Goal: Task Accomplishment & Management: Complete application form

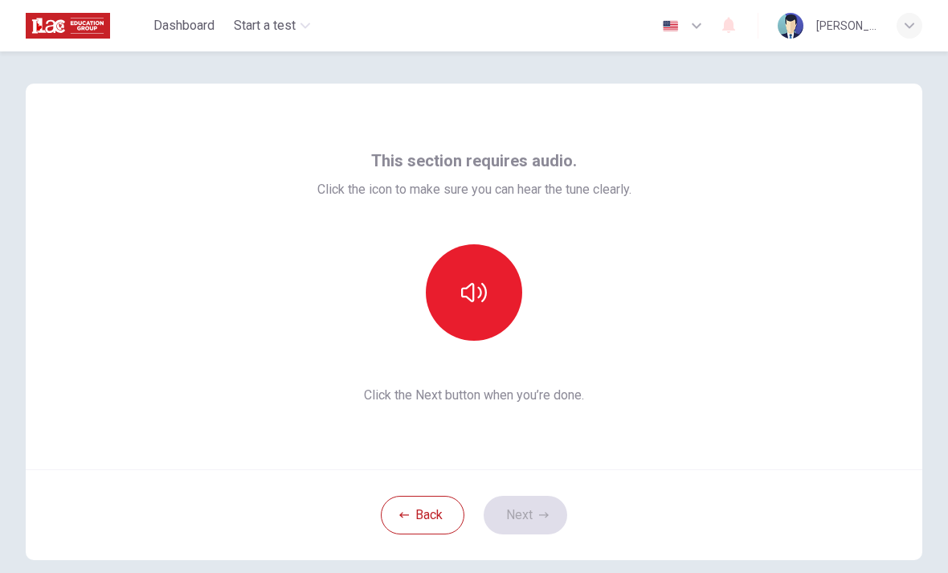
scroll to position [55, 0]
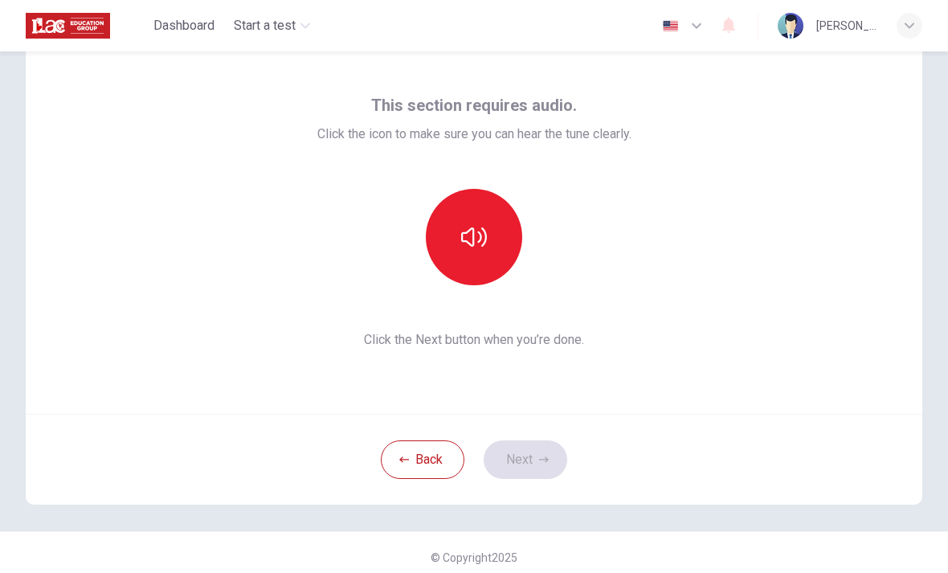
click at [489, 255] on button "button" at bounding box center [474, 237] width 96 height 96
click at [545, 465] on button "Next" at bounding box center [526, 459] width 84 height 39
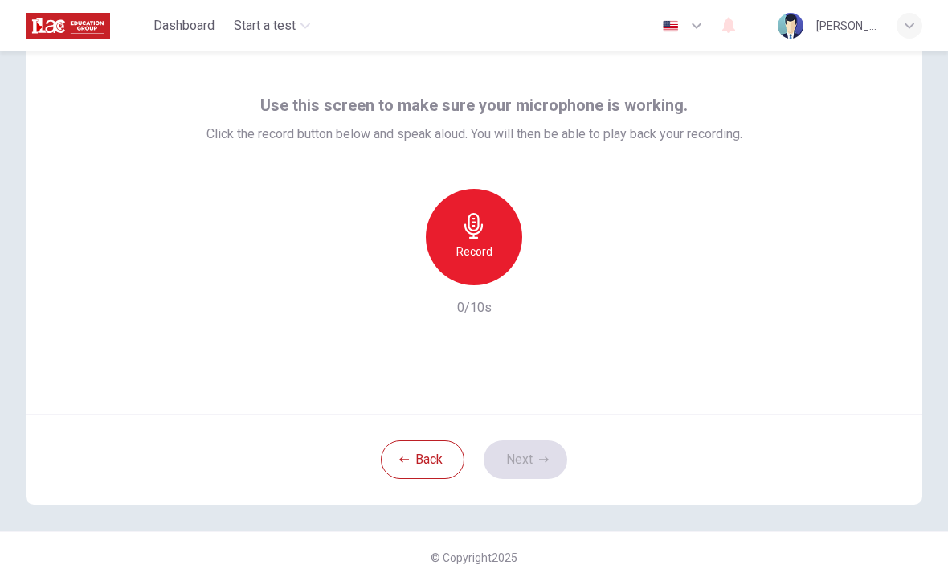
click at [496, 254] on div "Record" at bounding box center [474, 237] width 96 height 96
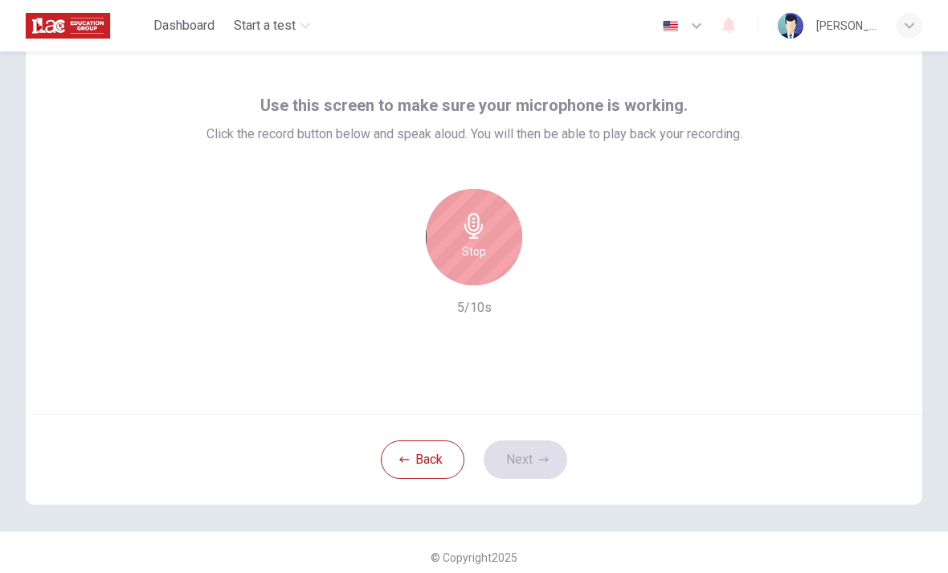
click at [488, 255] on div "Stop" at bounding box center [474, 237] width 96 height 96
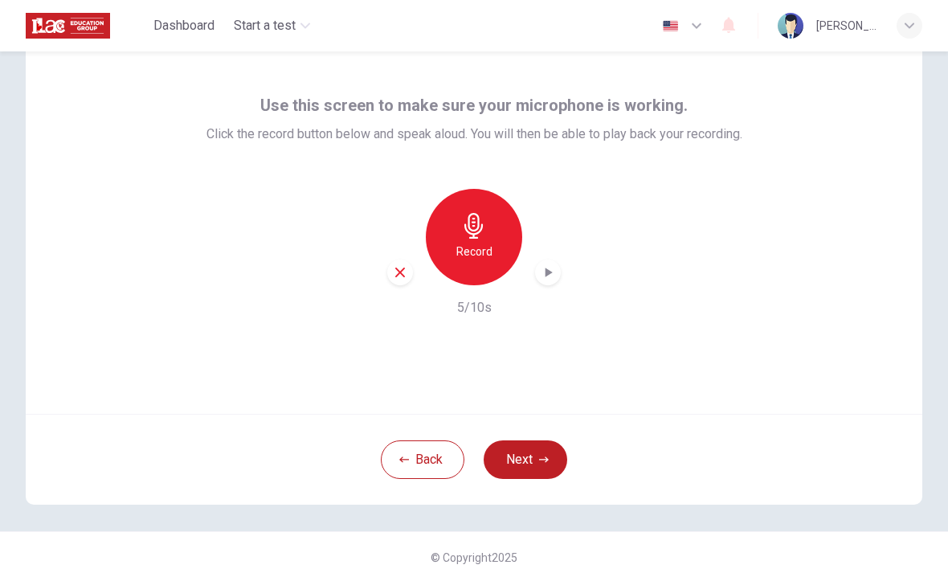
click at [537, 453] on button "Next" at bounding box center [526, 459] width 84 height 39
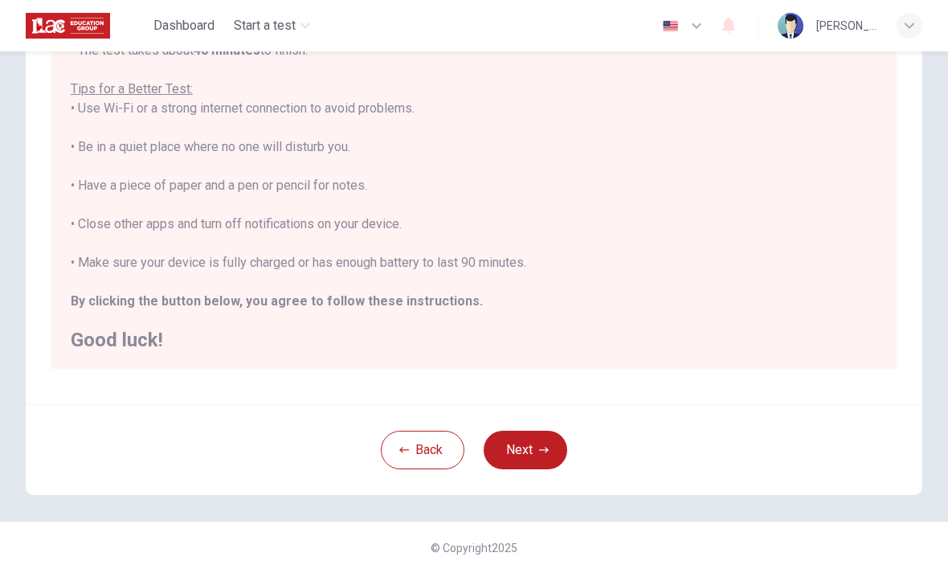
scroll to position [270, 0]
click at [546, 446] on icon "button" at bounding box center [544, 450] width 10 height 10
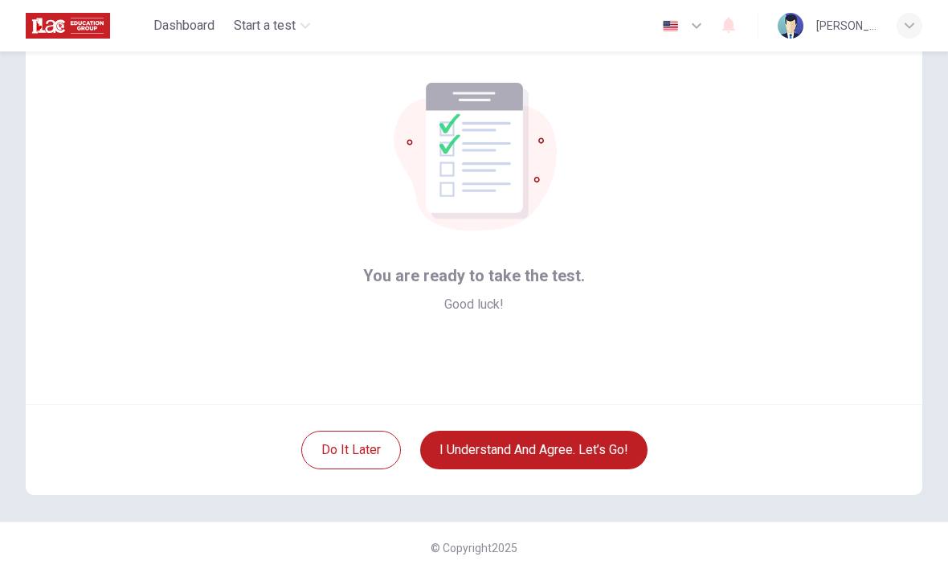
click at [616, 446] on button "I understand and agree. Let’s go!" at bounding box center [533, 450] width 227 height 39
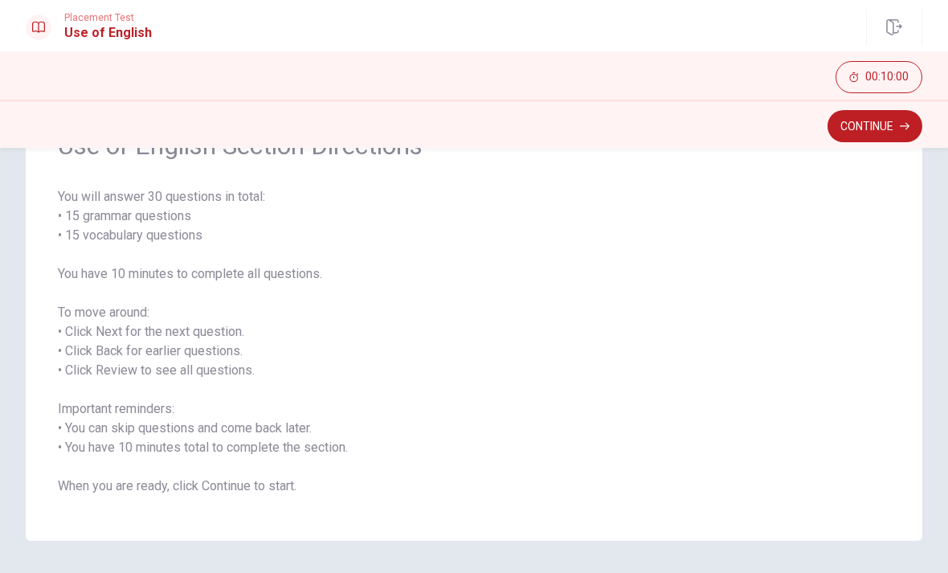
scroll to position [97, 0]
click at [883, 140] on button "Continue" at bounding box center [874, 126] width 95 height 32
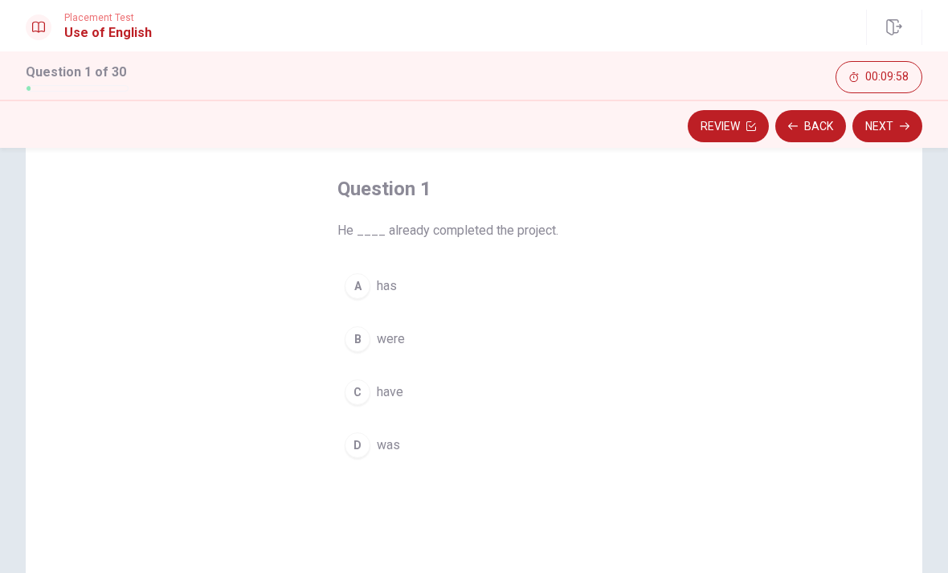
scroll to position [62, 0]
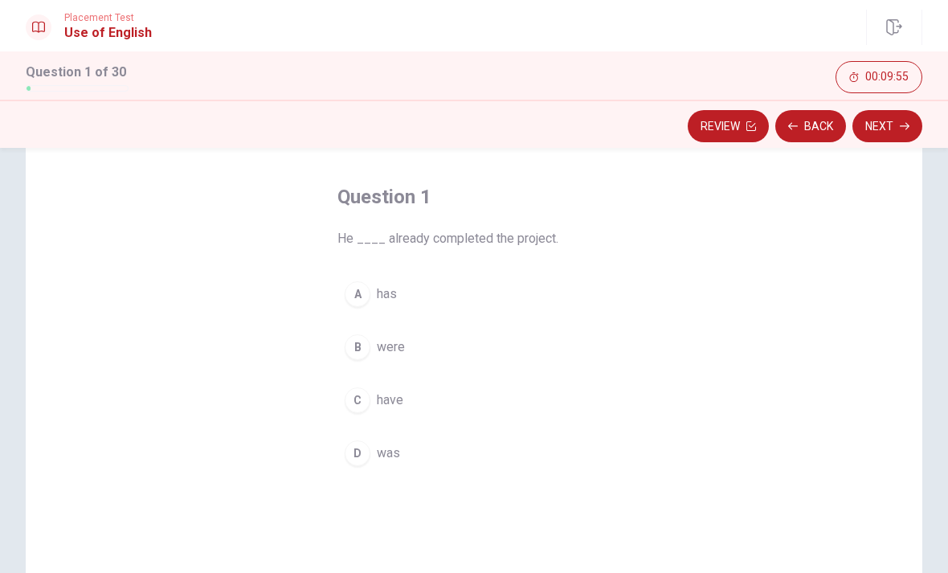
click at [355, 292] on div "A" at bounding box center [358, 294] width 26 height 26
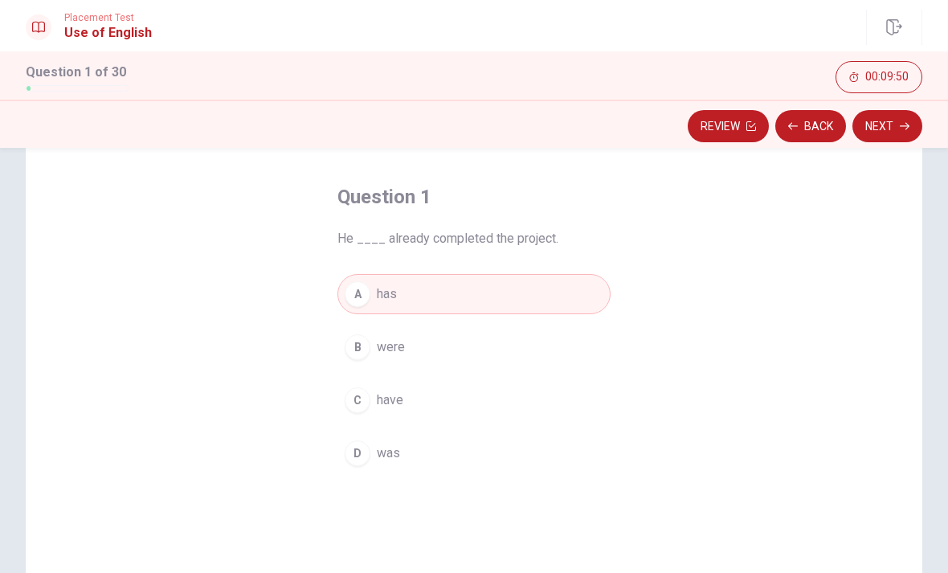
click at [359, 464] on div "D" at bounding box center [358, 453] width 26 height 26
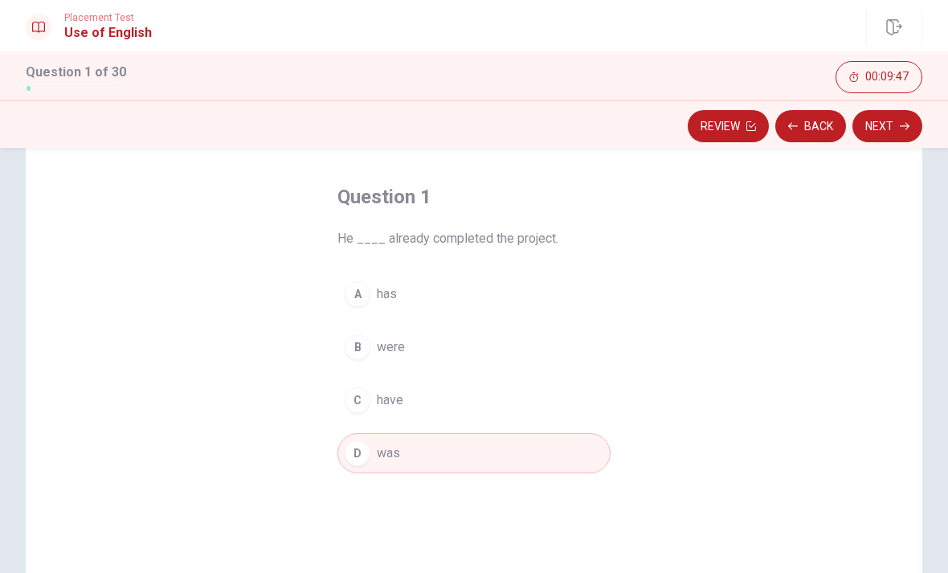
click at [887, 122] on button "Next" at bounding box center [887, 126] width 70 height 32
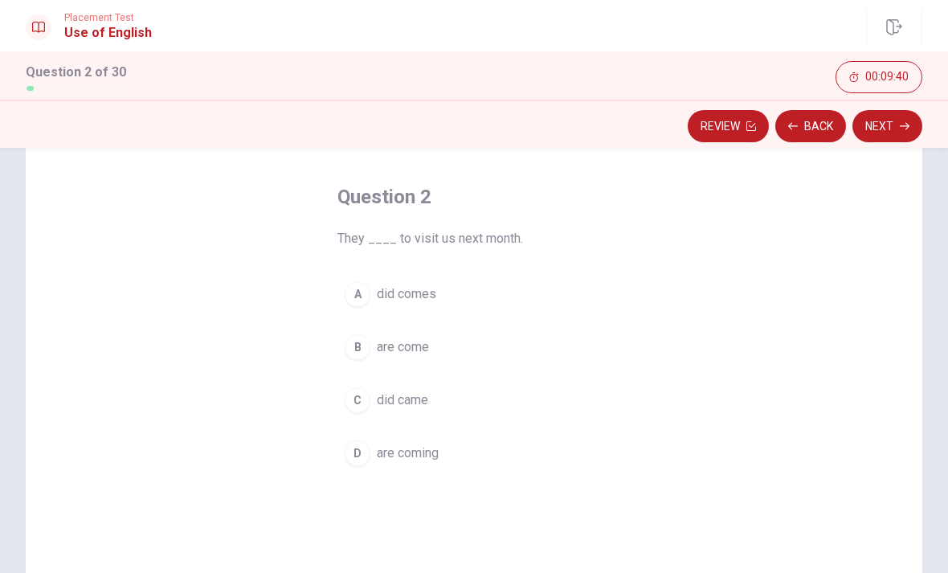
click at [361, 453] on div "D" at bounding box center [358, 453] width 26 height 26
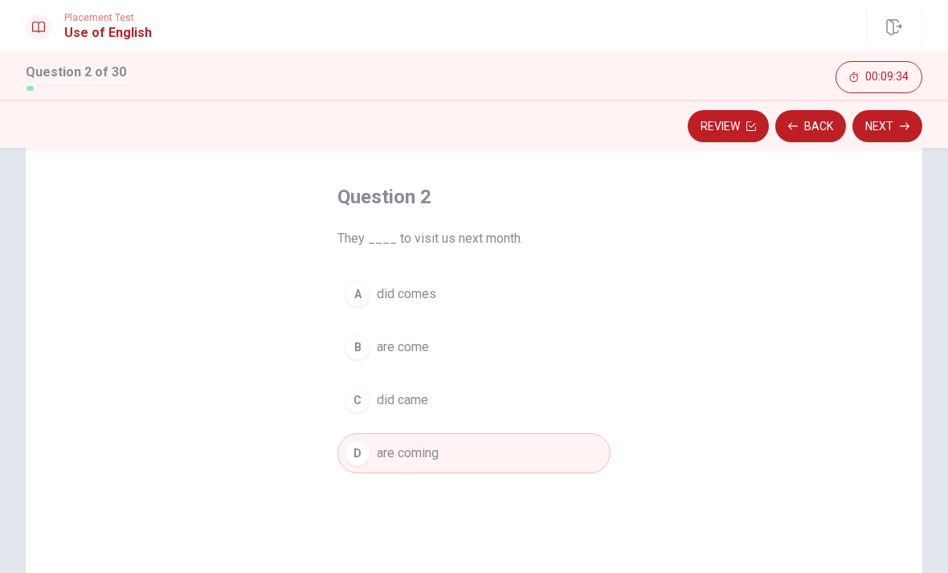
click at [359, 344] on div "B" at bounding box center [358, 347] width 26 height 26
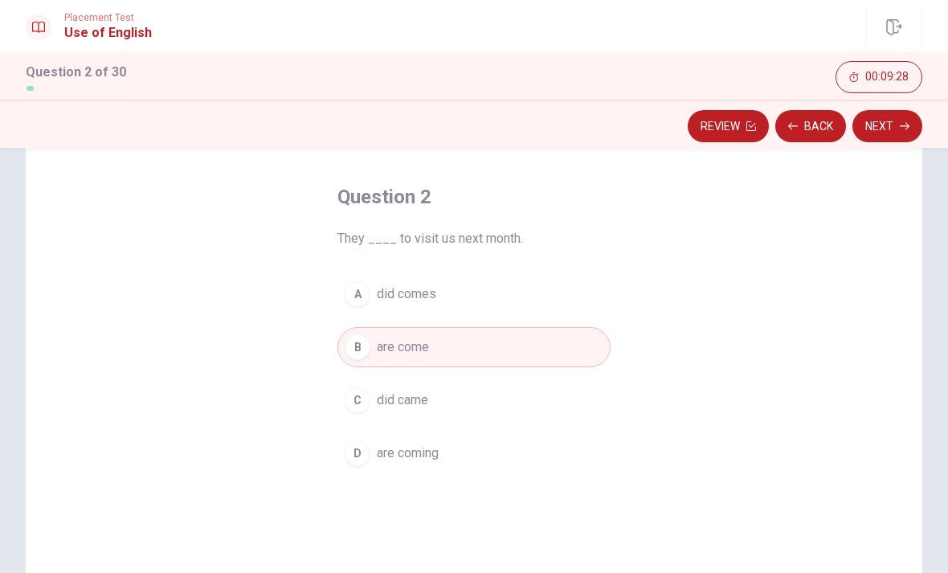
click at [888, 133] on button "Next" at bounding box center [887, 126] width 70 height 32
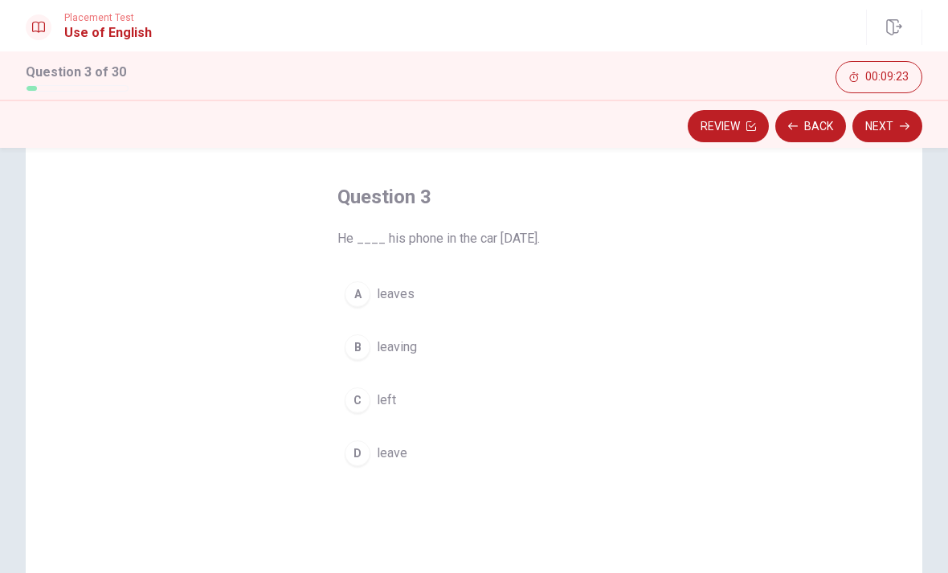
click at [361, 400] on div "C" at bounding box center [358, 400] width 26 height 26
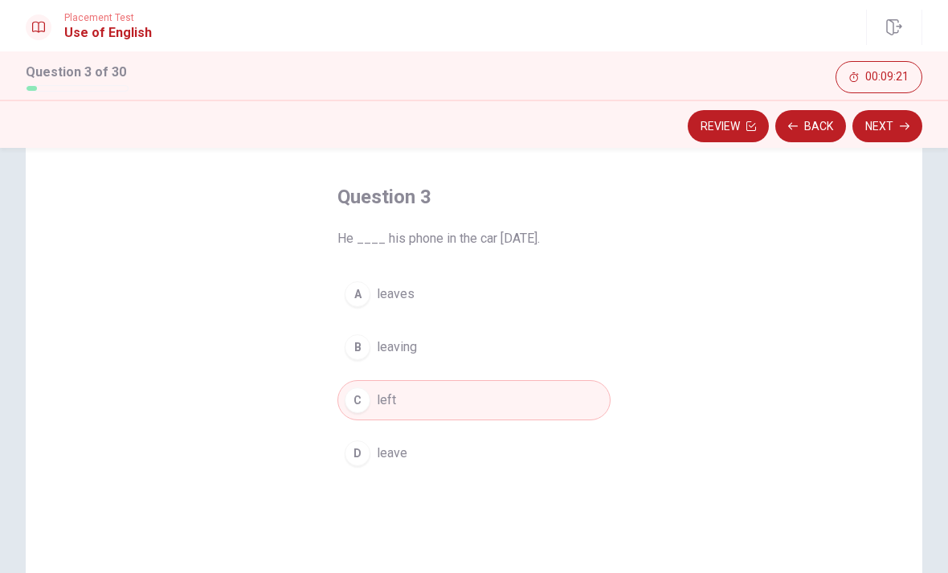
click at [903, 129] on icon "button" at bounding box center [905, 126] width 10 height 10
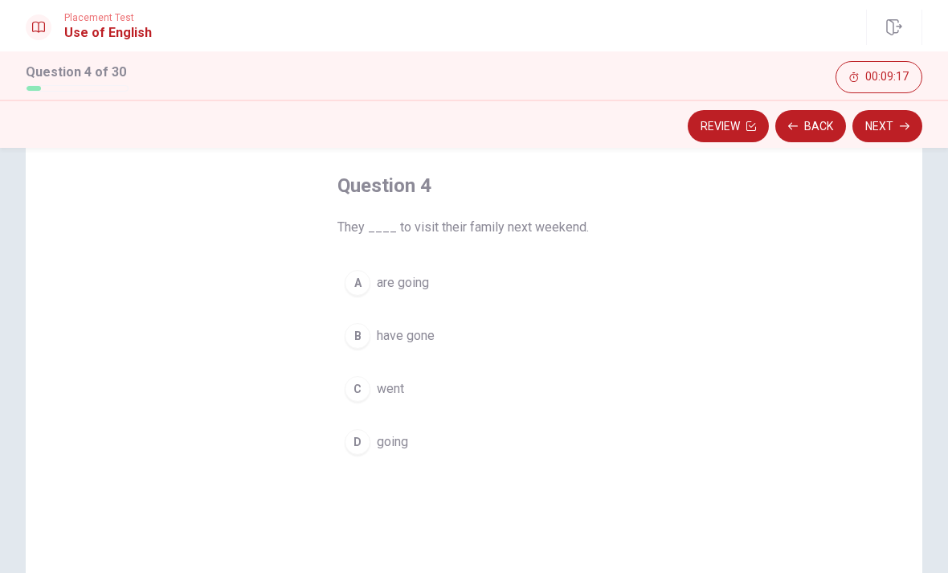
scroll to position [81, 0]
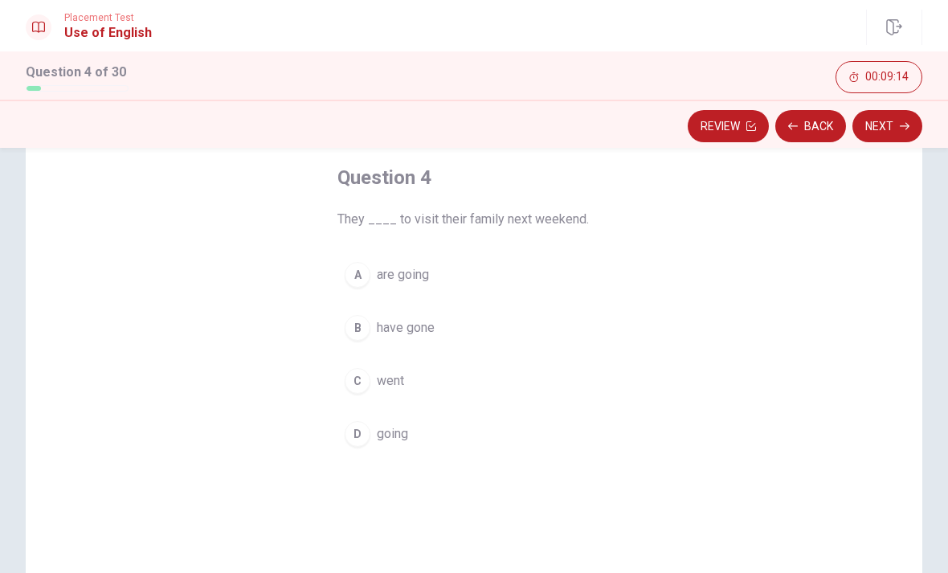
click at [352, 273] on div "A" at bounding box center [358, 275] width 26 height 26
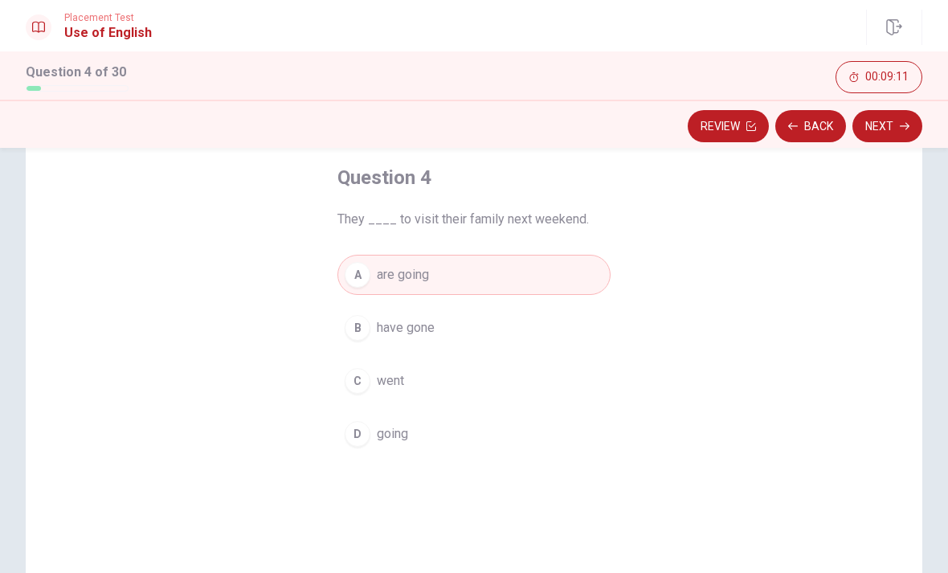
click at [900, 129] on icon "button" at bounding box center [905, 126] width 10 height 10
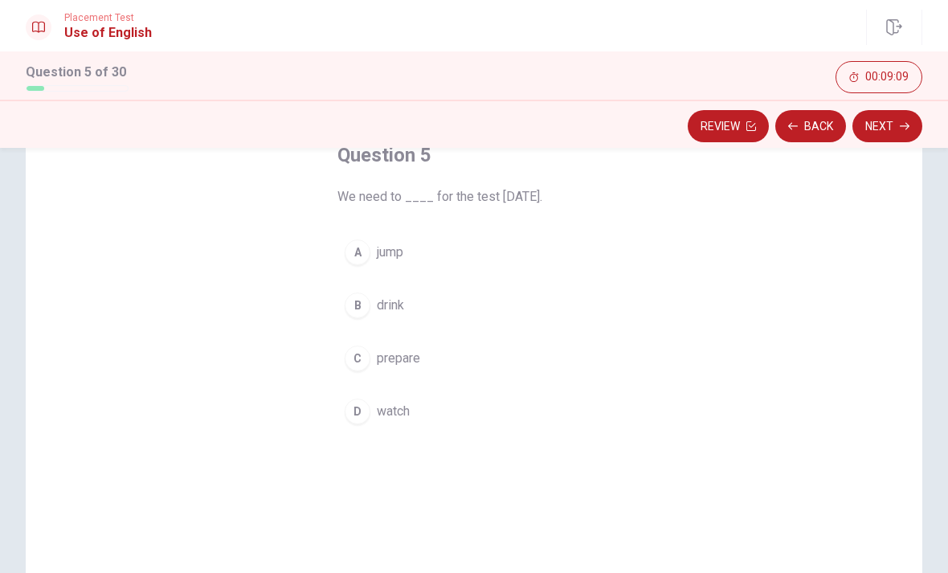
scroll to position [104, 0]
click at [365, 355] on div "C" at bounding box center [358, 358] width 26 height 26
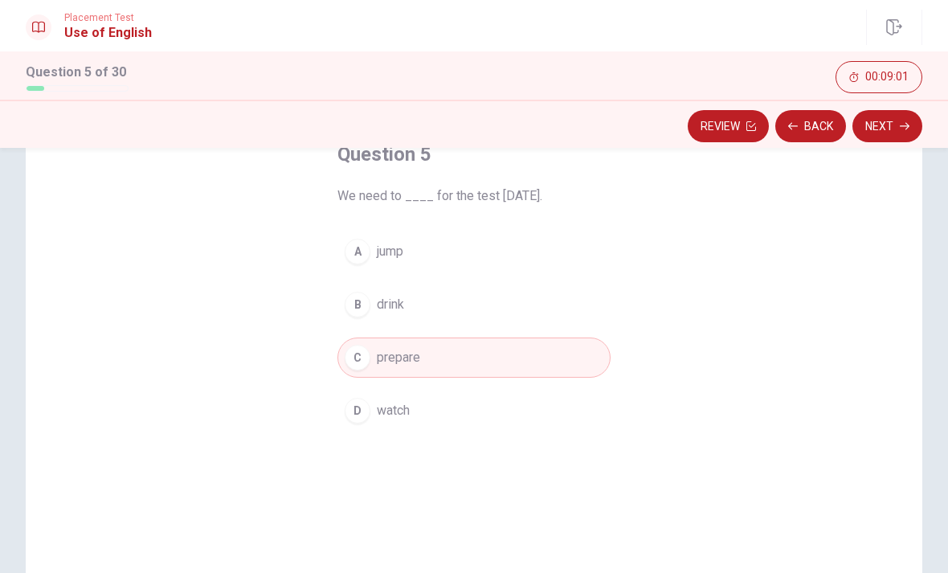
click at [892, 141] on button "Next" at bounding box center [887, 126] width 70 height 32
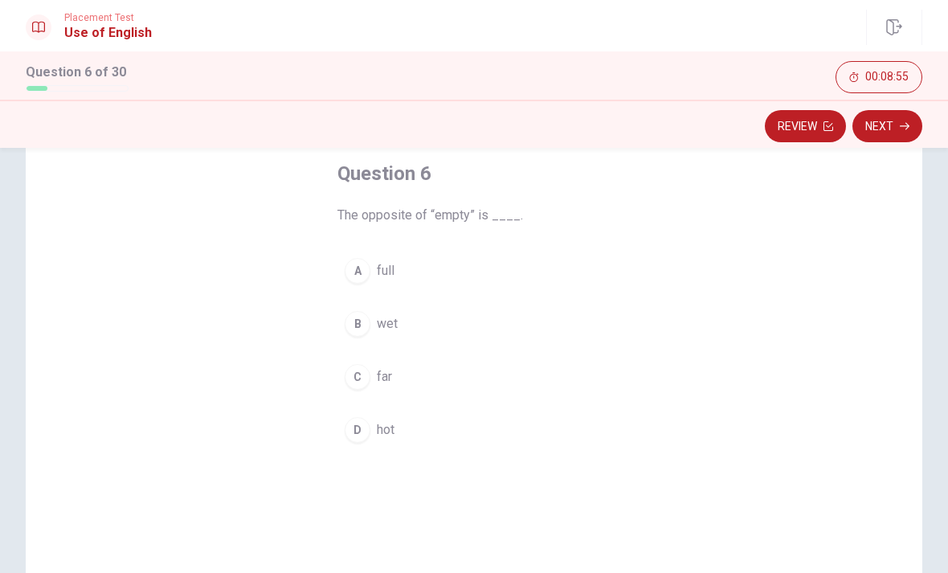
scroll to position [87, 0]
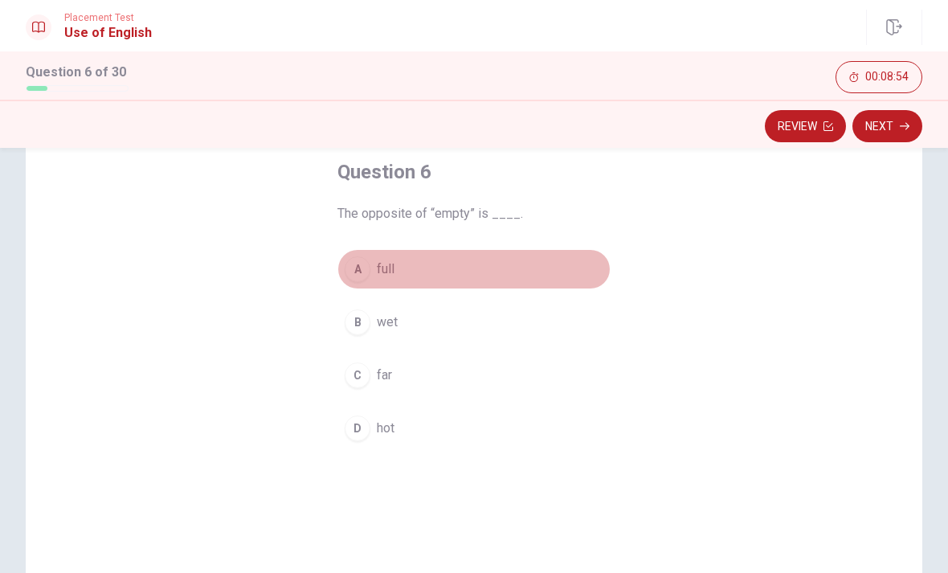
click at [353, 264] on div "A" at bounding box center [358, 269] width 26 height 26
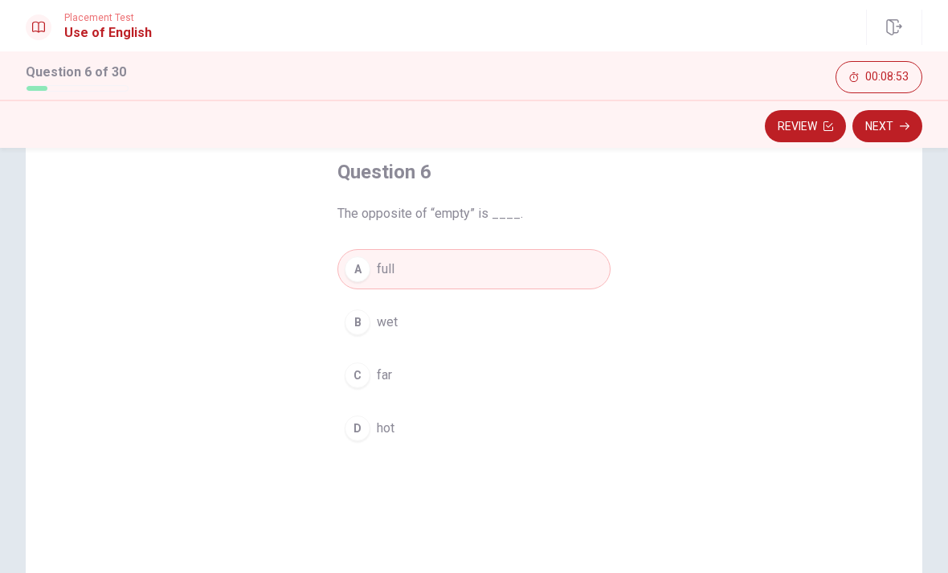
click at [903, 130] on icon "button" at bounding box center [905, 126] width 10 height 10
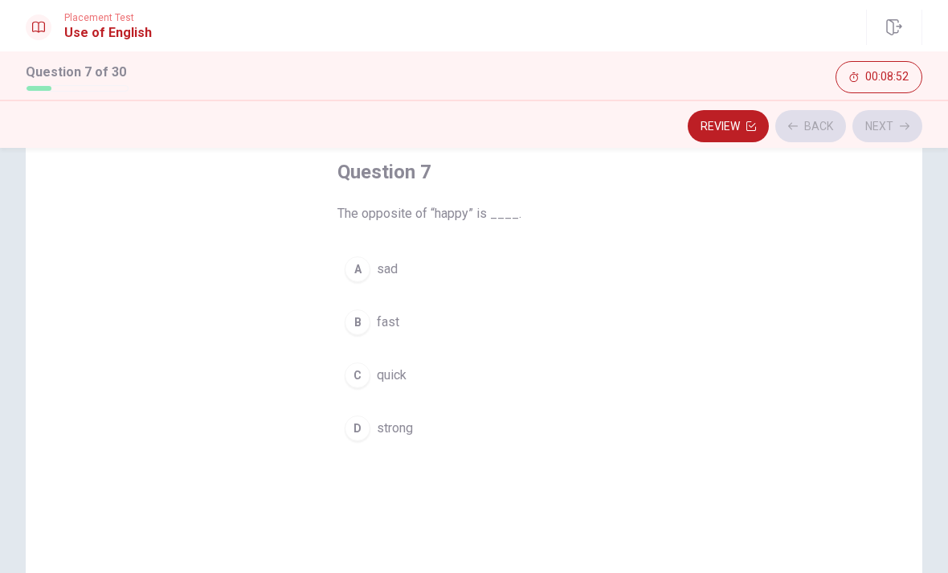
click at [352, 269] on div "A" at bounding box center [358, 269] width 26 height 26
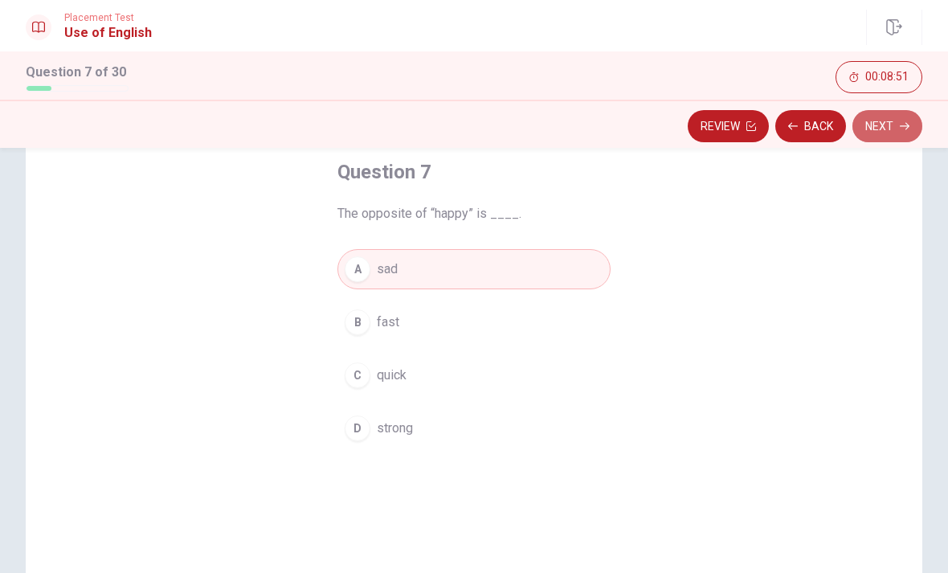
click at [888, 140] on button "Next" at bounding box center [887, 126] width 70 height 32
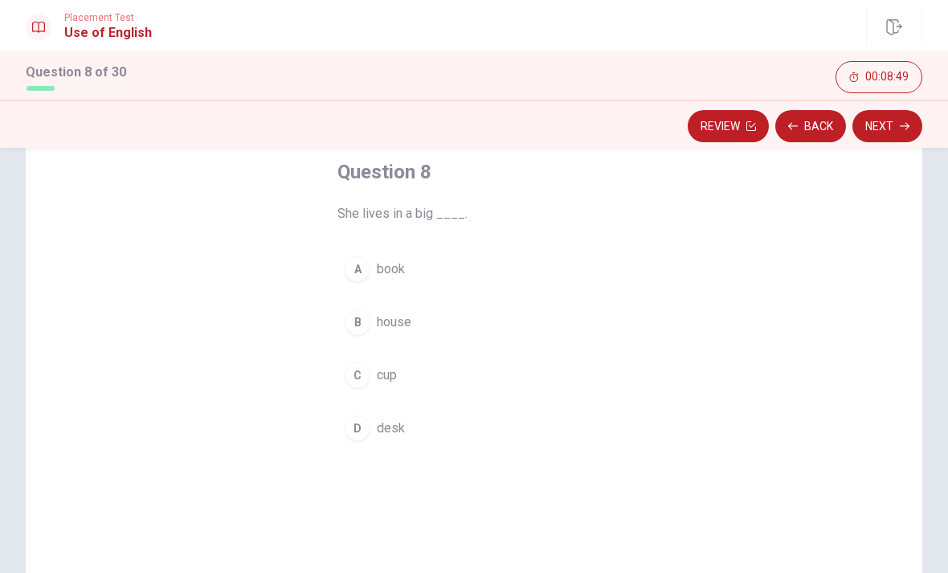
click at [359, 320] on div "B" at bounding box center [358, 322] width 26 height 26
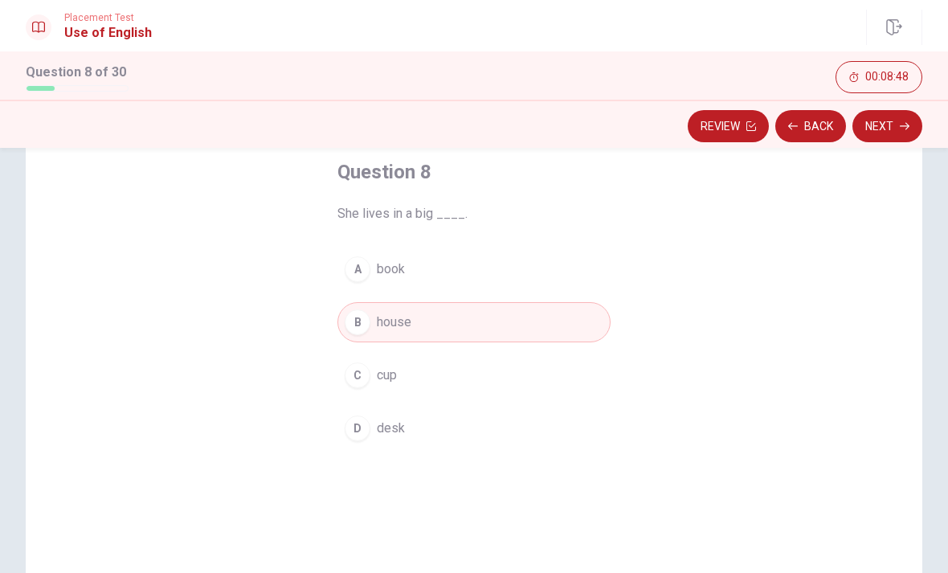
click at [888, 138] on button "Next" at bounding box center [887, 126] width 70 height 32
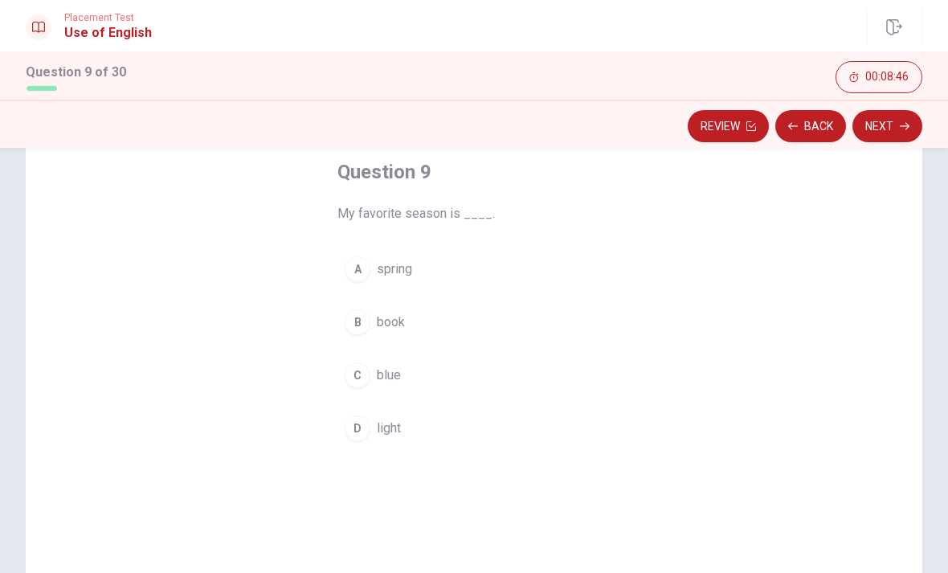
click at [355, 271] on div "A" at bounding box center [358, 269] width 26 height 26
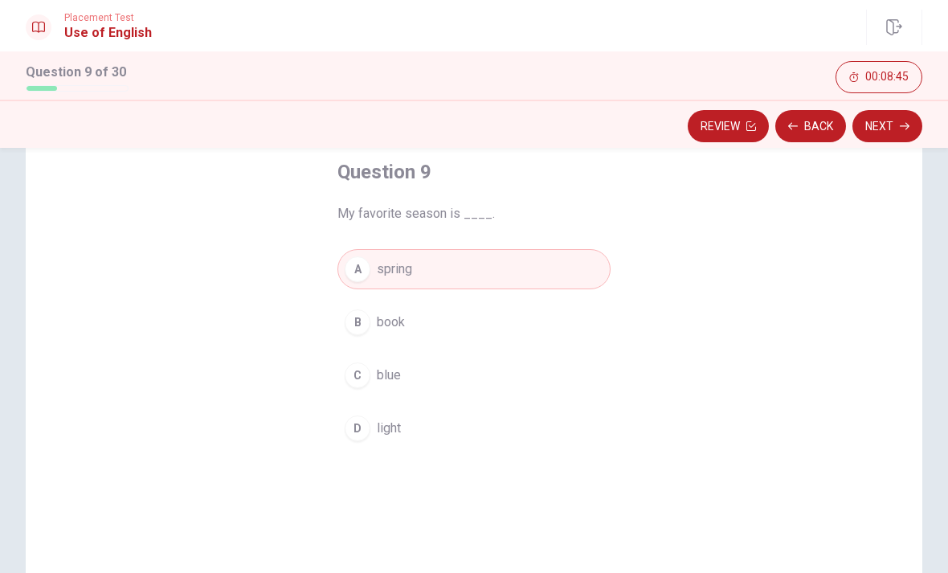
click at [908, 127] on icon "button" at bounding box center [905, 126] width 10 height 7
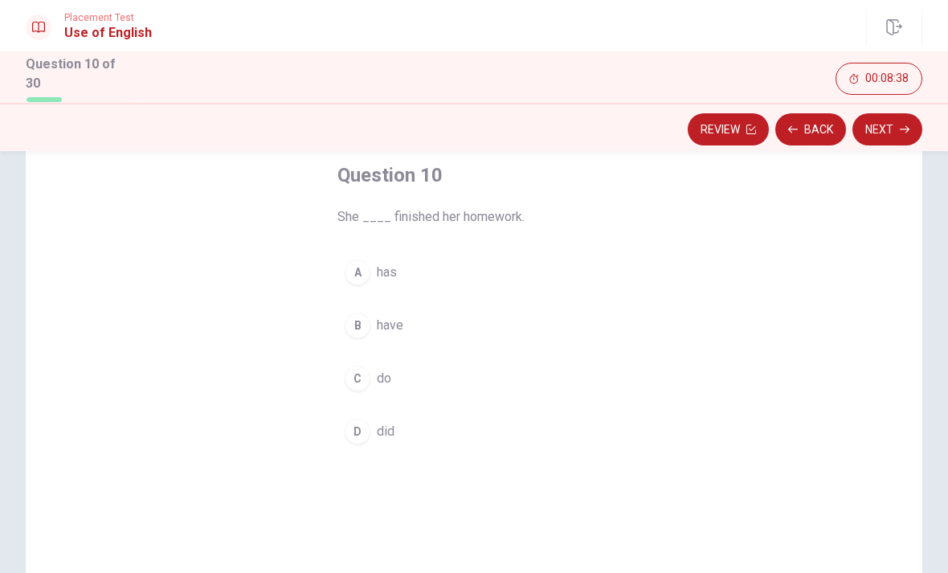
click at [351, 319] on div "B" at bounding box center [358, 325] width 26 height 26
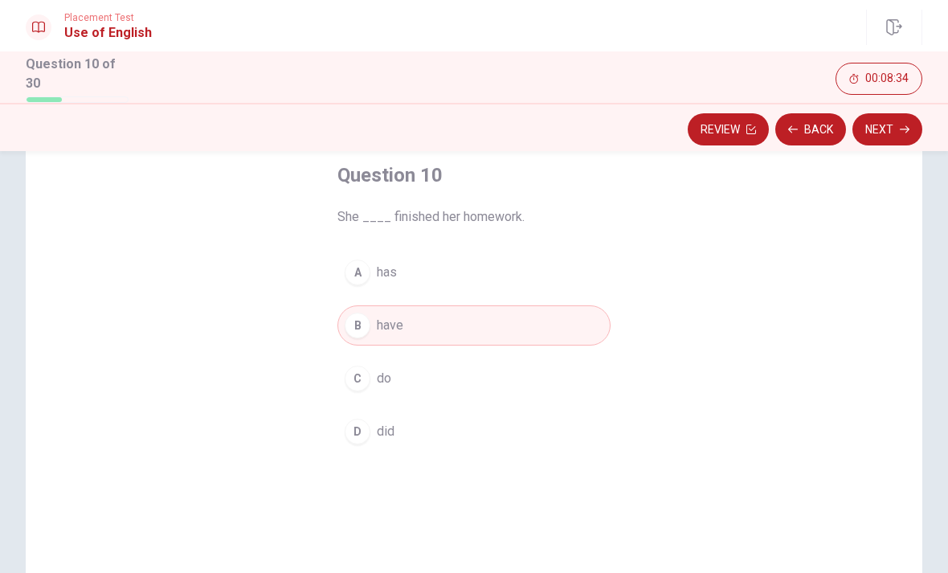
click at [349, 266] on div "A" at bounding box center [358, 272] width 26 height 26
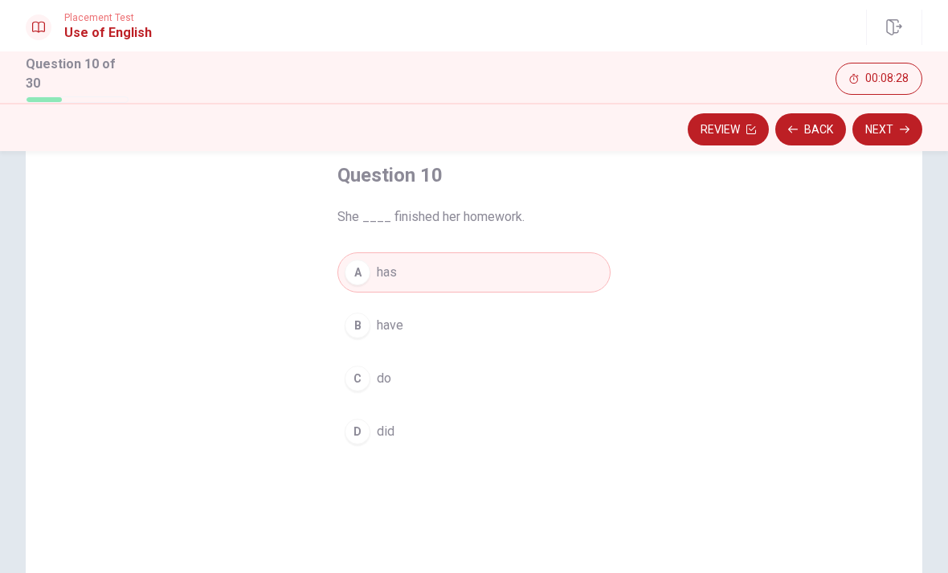
click at [908, 131] on button "Next" at bounding box center [887, 129] width 70 height 32
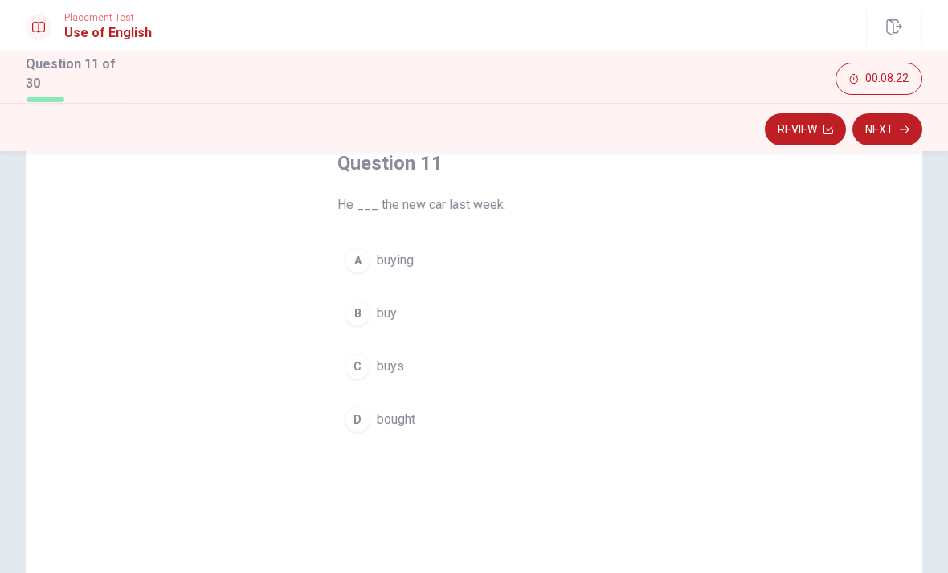
scroll to position [98, 0]
click at [365, 415] on div "D" at bounding box center [358, 420] width 26 height 26
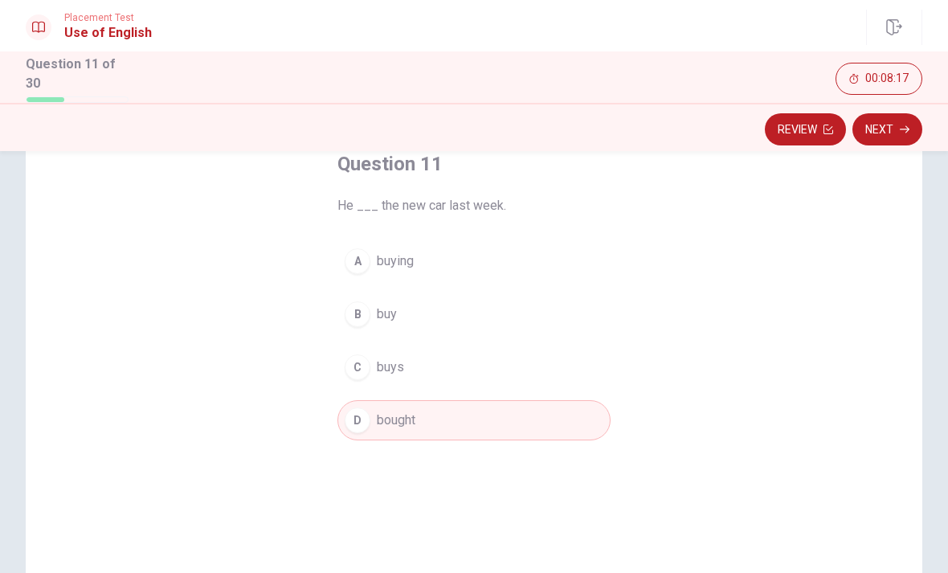
click at [907, 130] on icon "button" at bounding box center [905, 130] width 10 height 10
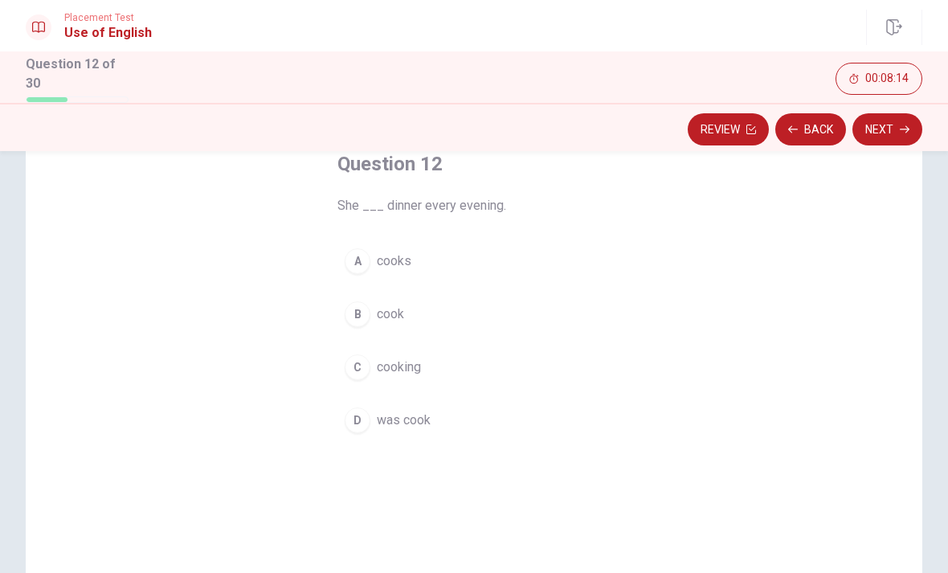
click at [352, 260] on div "A" at bounding box center [358, 261] width 26 height 26
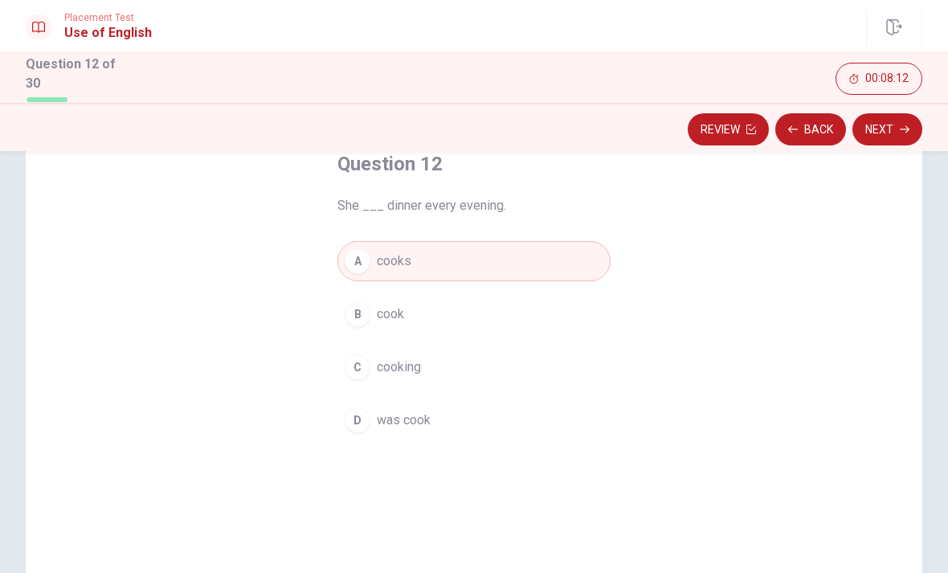
click at [902, 130] on icon "button" at bounding box center [905, 130] width 10 height 10
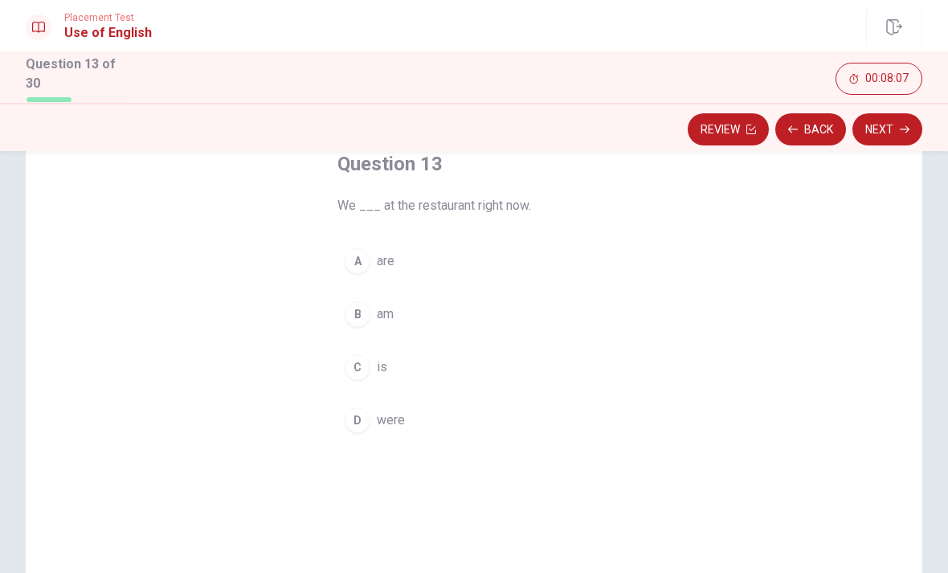
click at [356, 253] on div "A" at bounding box center [358, 261] width 26 height 26
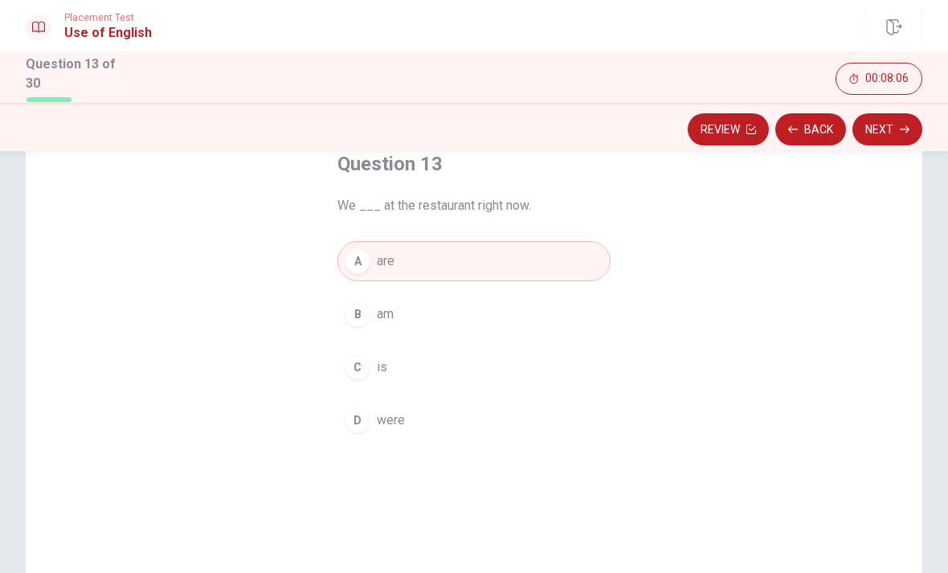
click at [904, 133] on button "Next" at bounding box center [887, 129] width 70 height 32
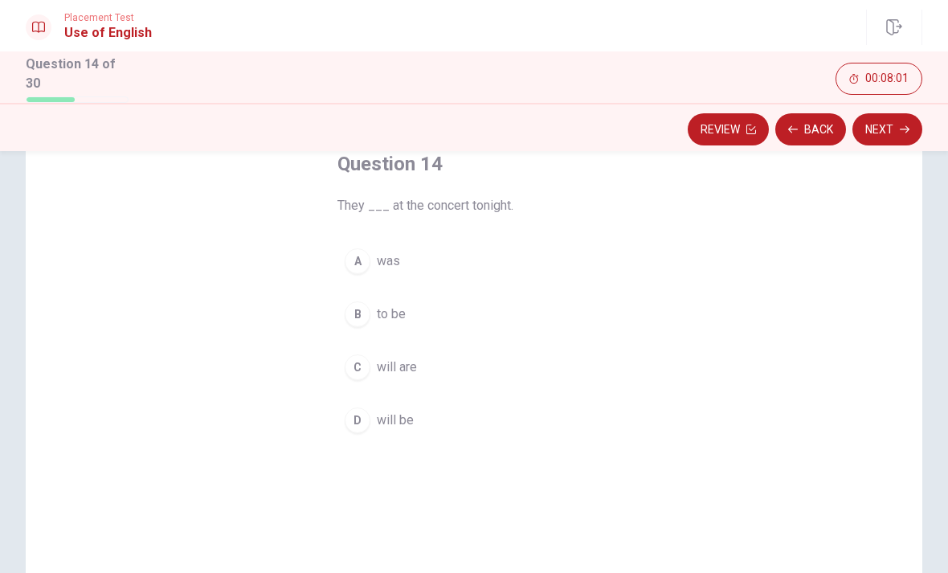
click at [362, 370] on div "C" at bounding box center [358, 367] width 26 height 26
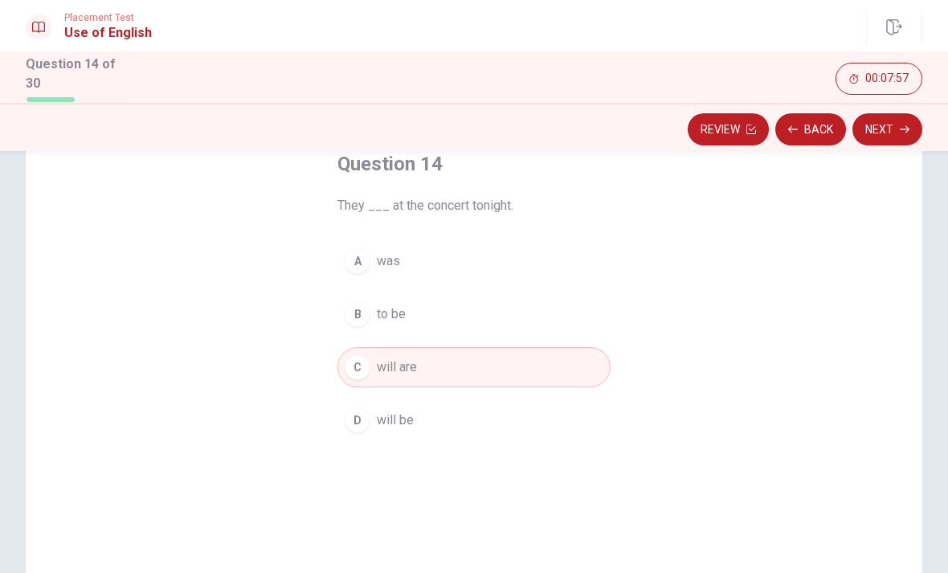
click at [369, 415] on div "D" at bounding box center [358, 420] width 26 height 26
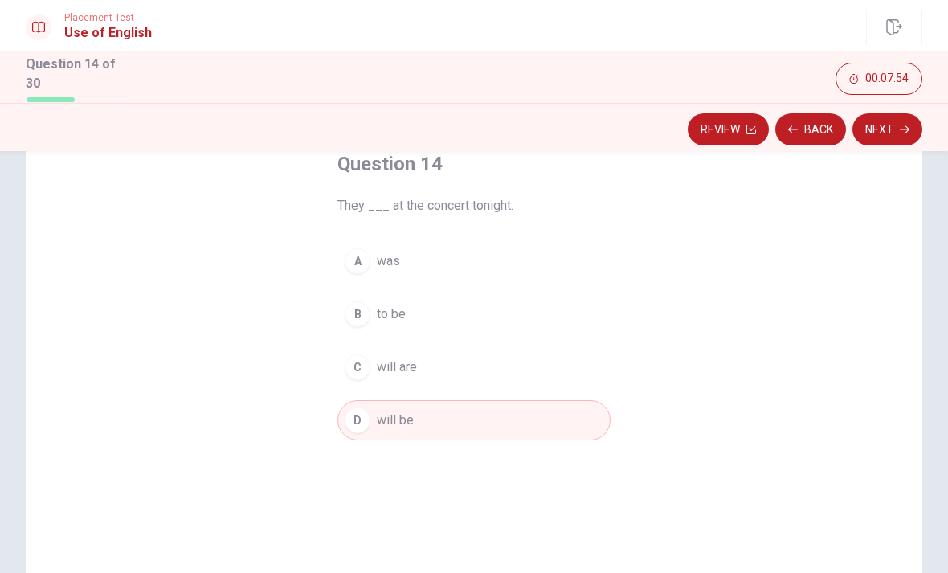
click at [900, 130] on icon "button" at bounding box center [905, 130] width 10 height 10
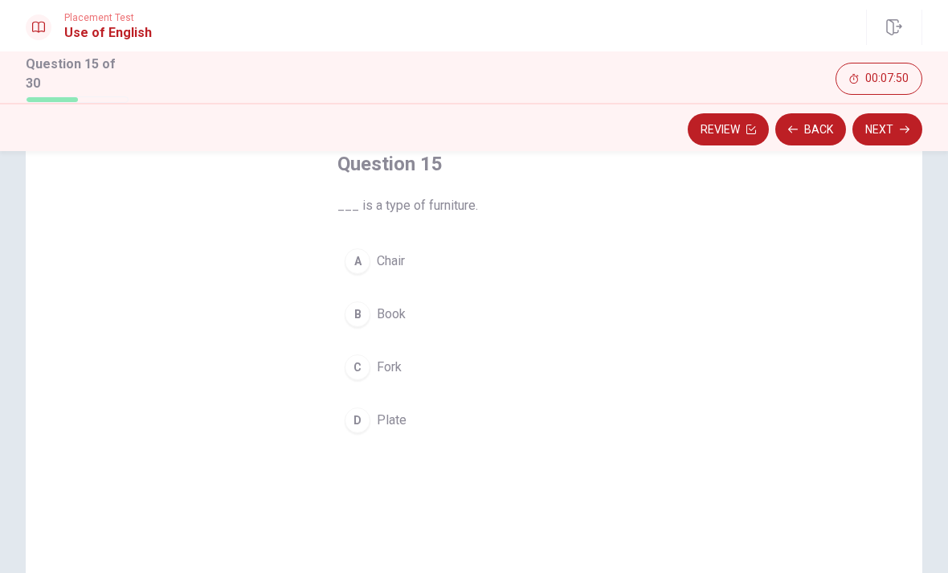
click at [353, 266] on div "A" at bounding box center [358, 261] width 26 height 26
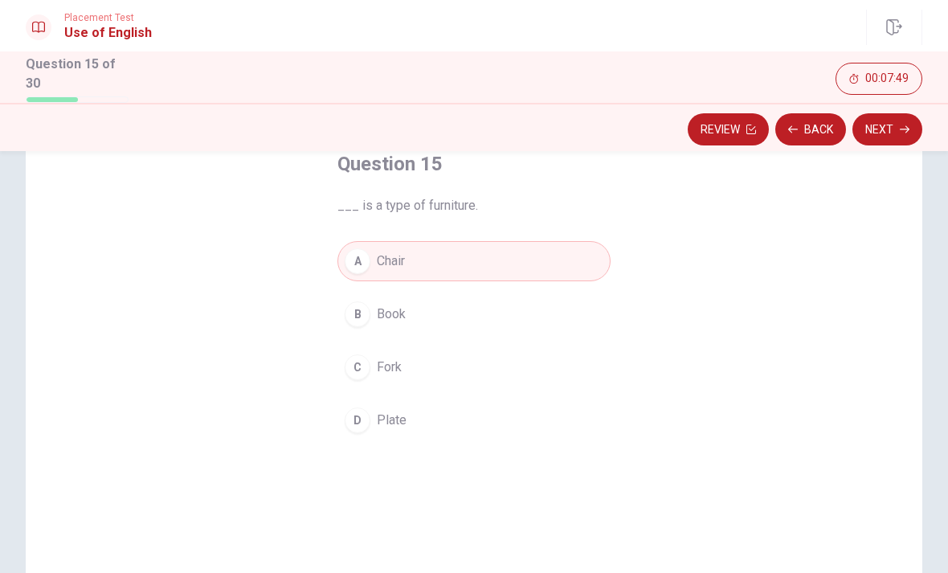
click at [895, 136] on button "Next" at bounding box center [887, 129] width 70 height 32
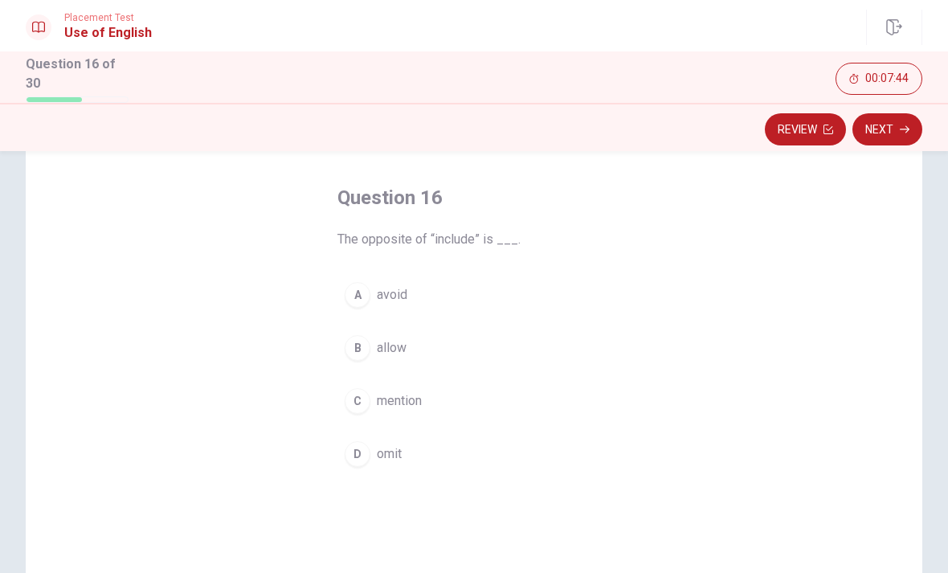
scroll to position [69, 0]
click at [349, 295] on div "A" at bounding box center [358, 290] width 26 height 26
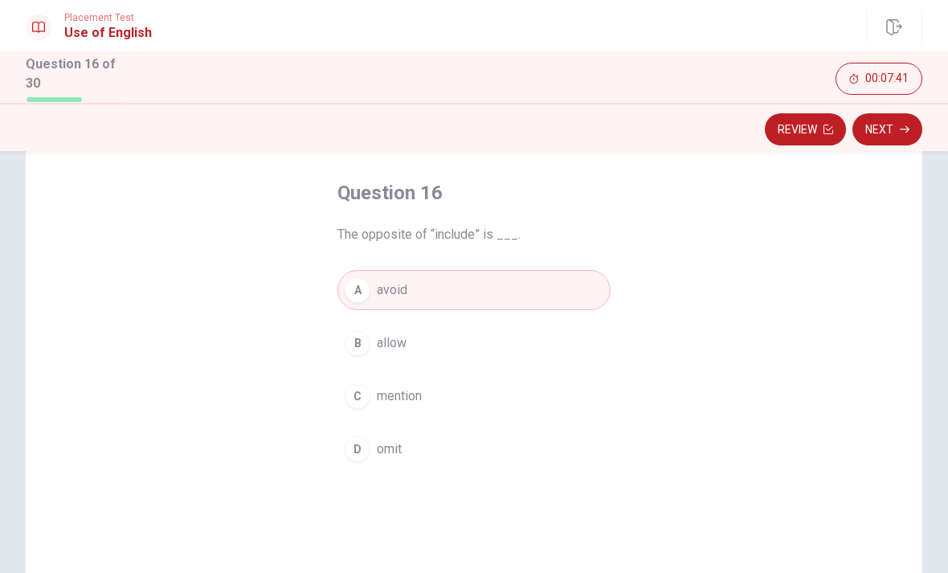
click at [904, 134] on button "Next" at bounding box center [887, 129] width 70 height 32
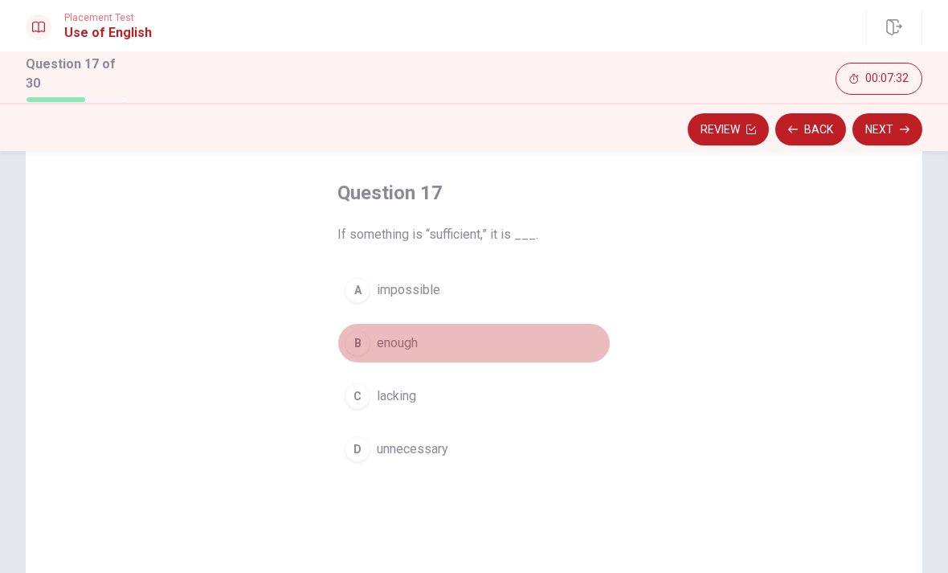
click at [346, 336] on div "B" at bounding box center [358, 343] width 26 height 26
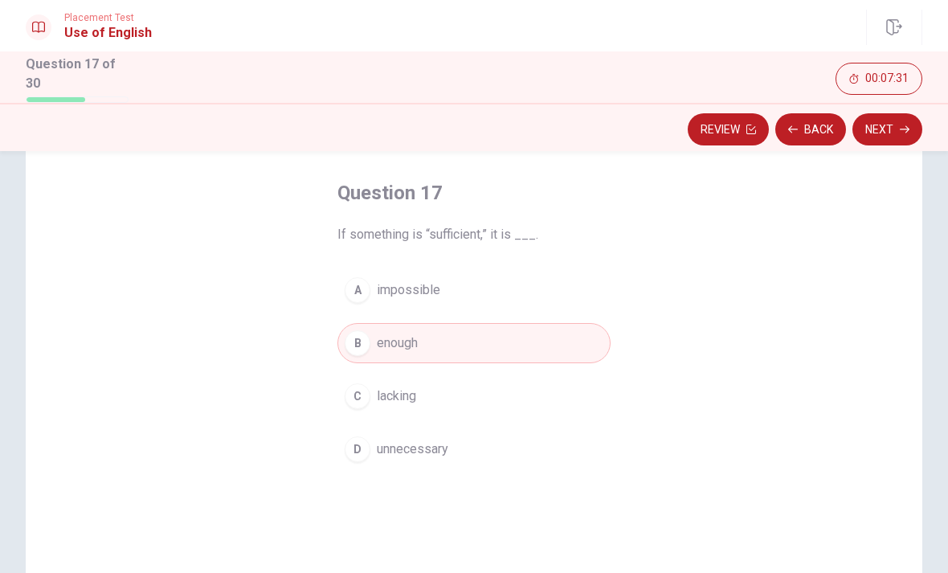
click at [896, 130] on button "Next" at bounding box center [887, 129] width 70 height 32
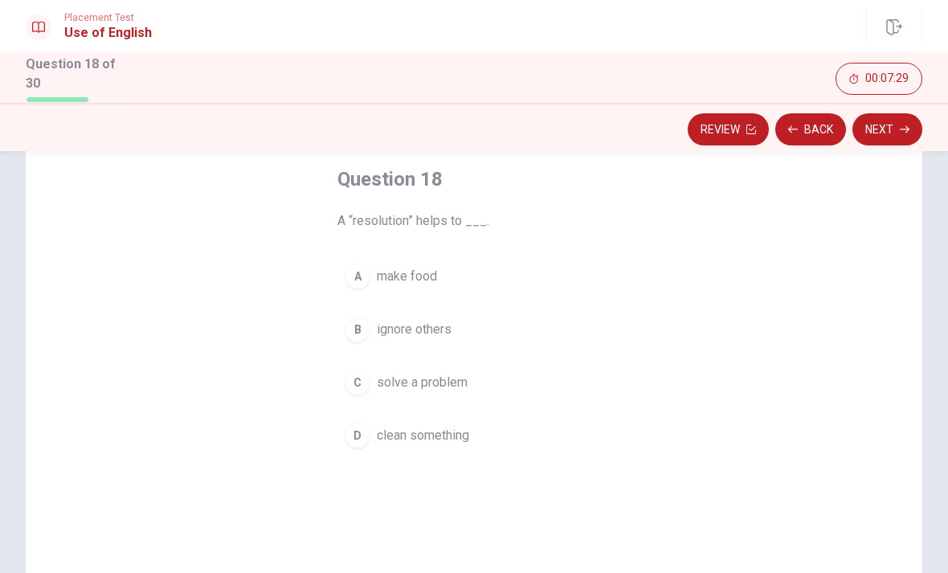
scroll to position [92, 0]
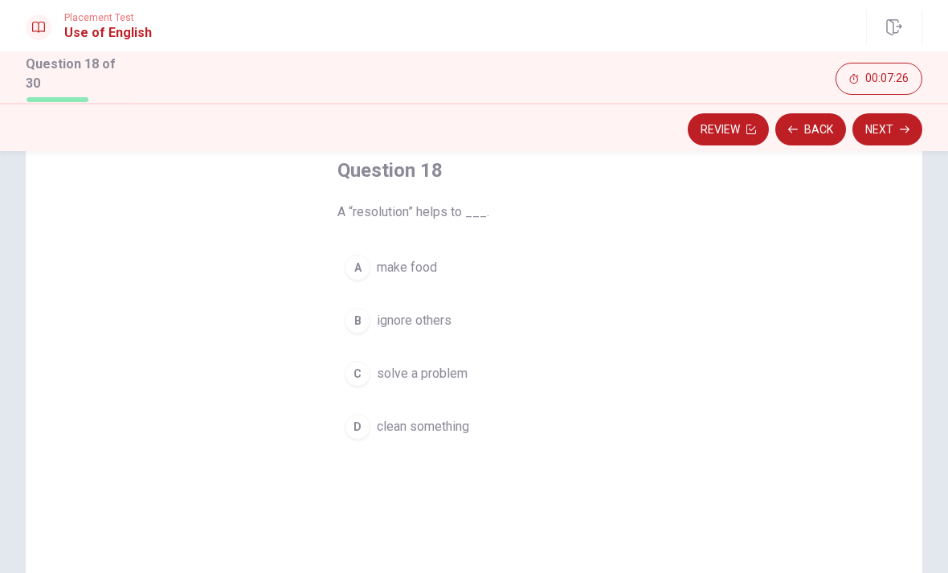
click at [356, 368] on div "C" at bounding box center [358, 374] width 26 height 26
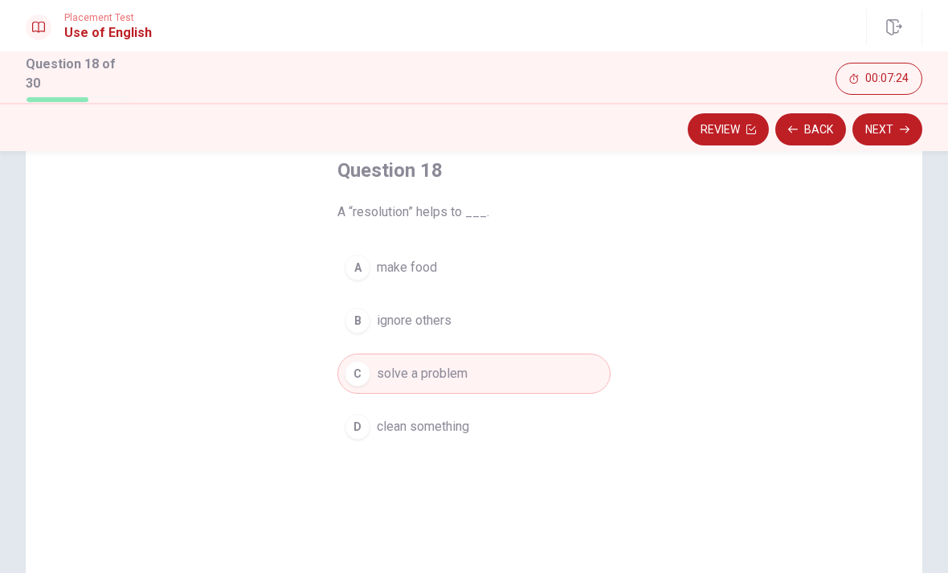
click at [896, 129] on button "Next" at bounding box center [887, 129] width 70 height 32
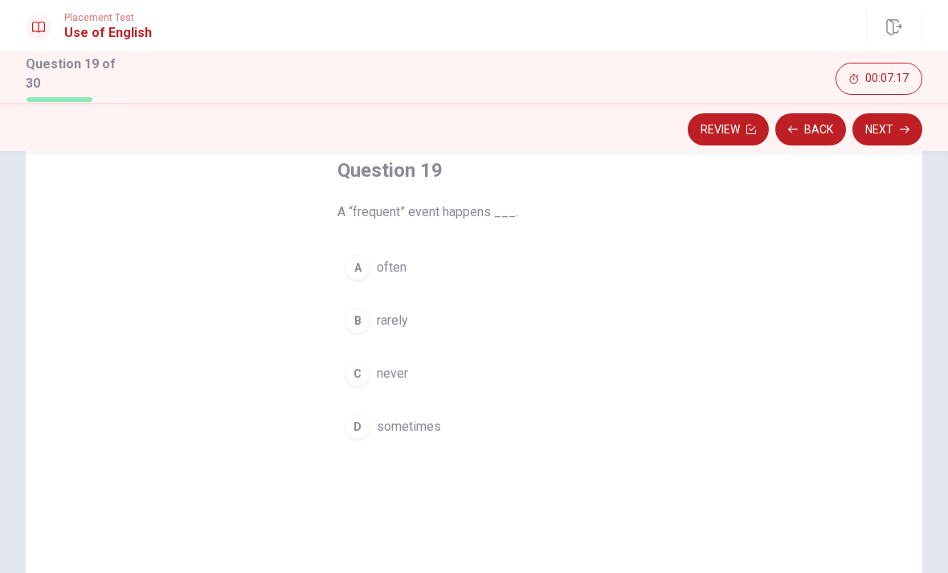
click at [355, 267] on div "A" at bounding box center [358, 268] width 26 height 26
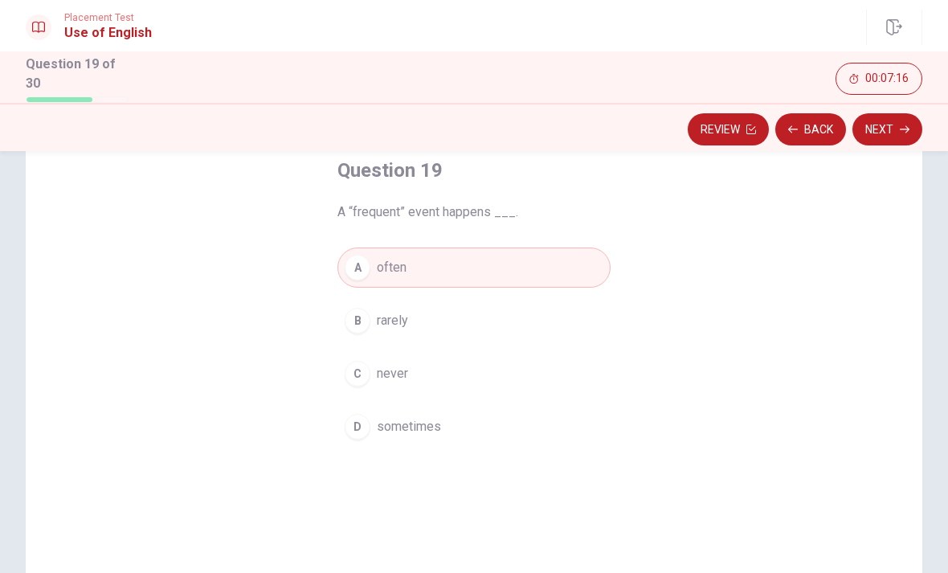
click at [896, 135] on button "Next" at bounding box center [887, 129] width 70 height 32
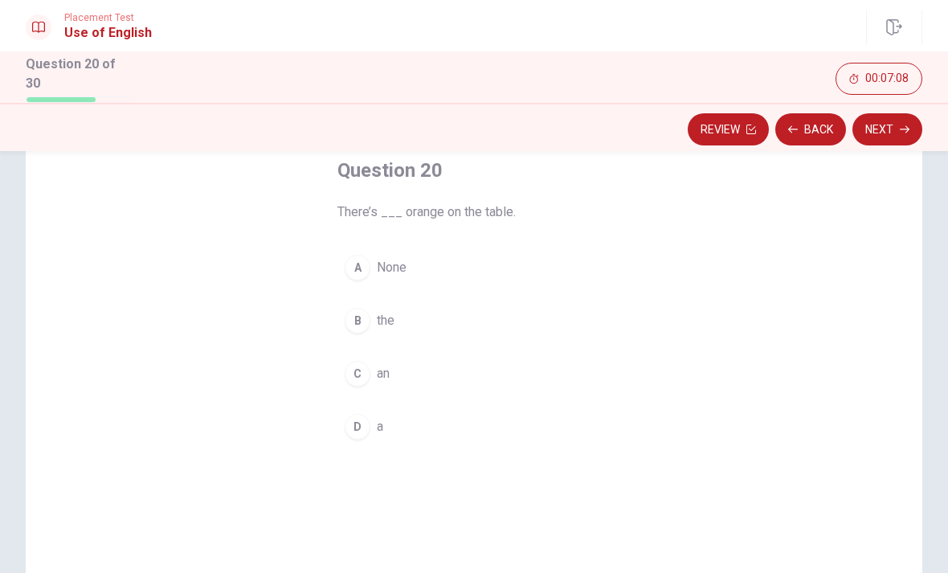
click at [363, 429] on div "D" at bounding box center [358, 427] width 26 height 26
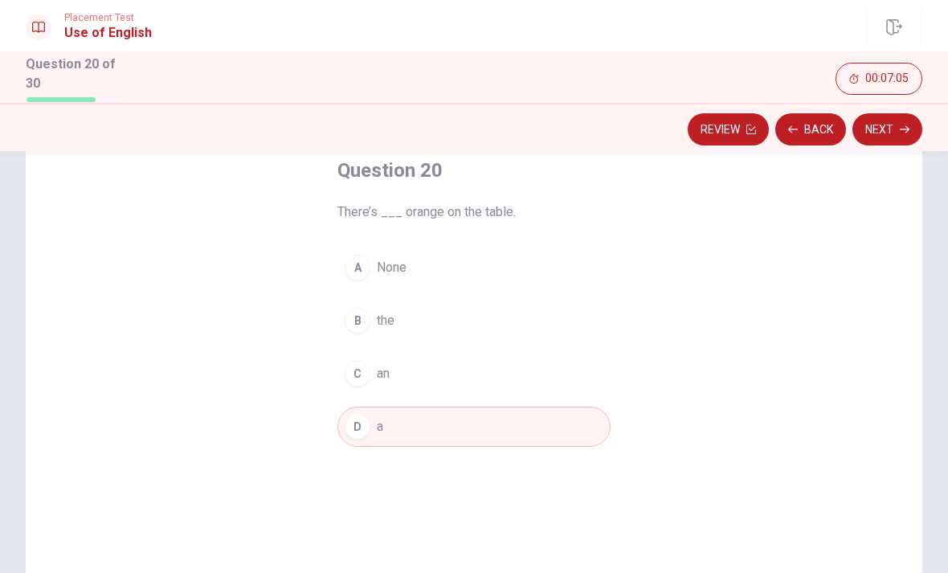
click at [361, 374] on div "C" at bounding box center [358, 374] width 26 height 26
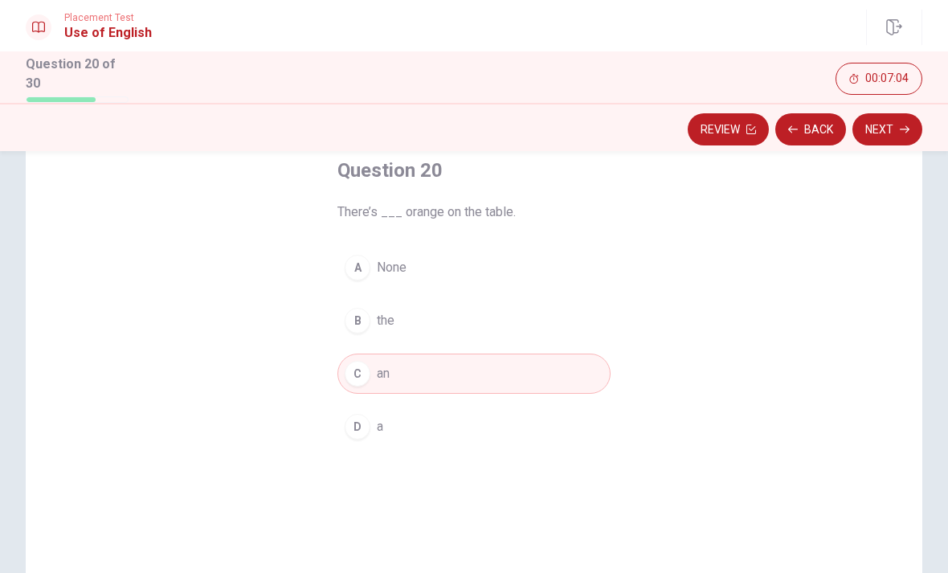
click at [888, 138] on button "Next" at bounding box center [887, 129] width 70 height 32
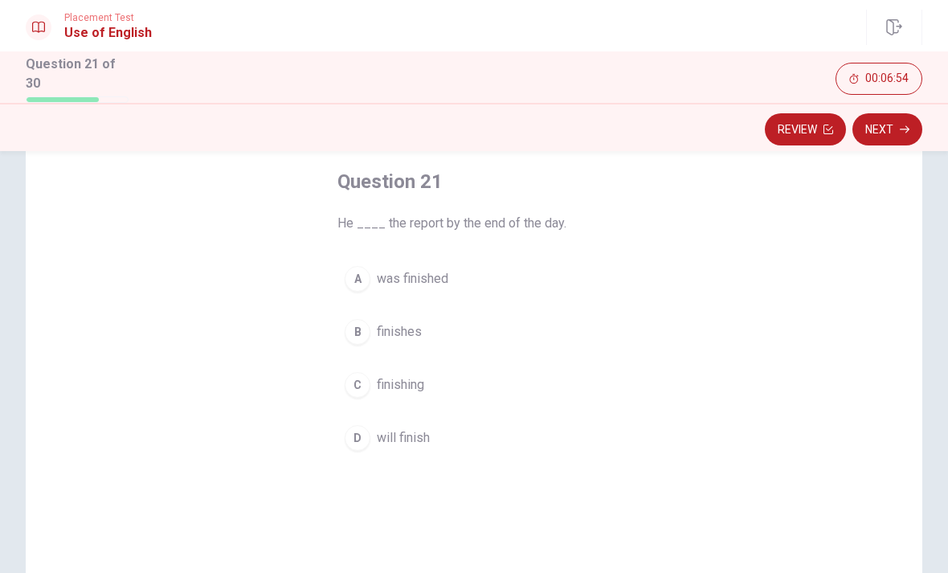
scroll to position [96, 0]
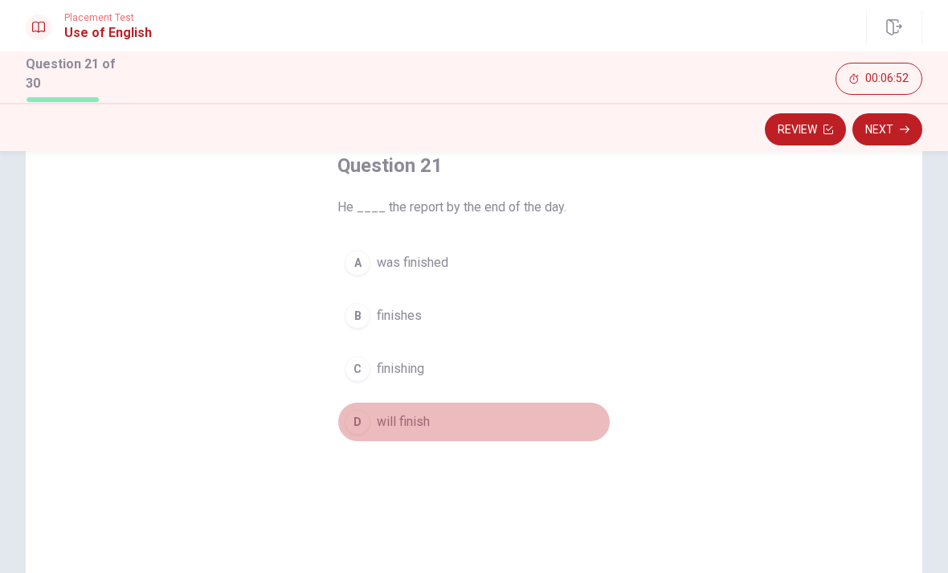
click at [376, 423] on button "D will finish" at bounding box center [473, 422] width 273 height 40
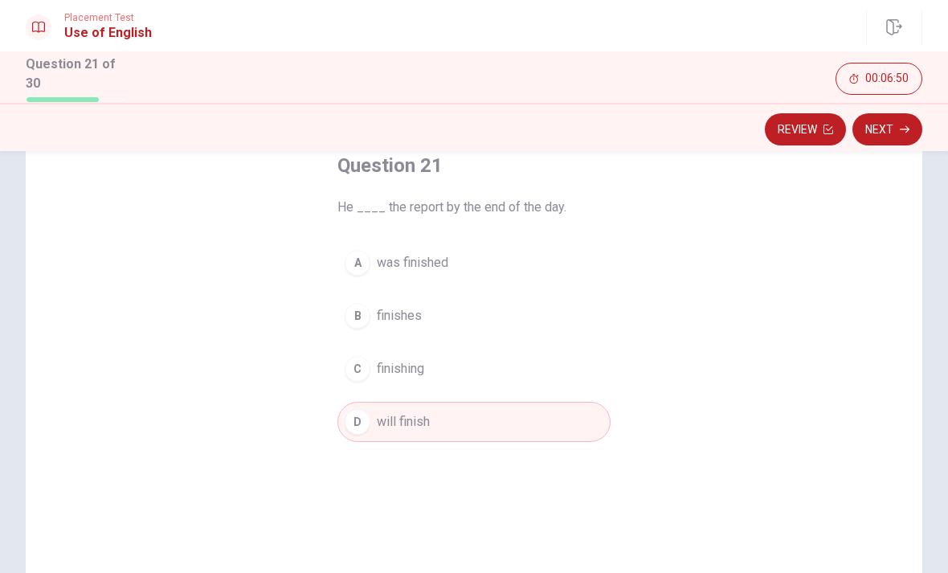
click at [876, 134] on button "Next" at bounding box center [887, 129] width 70 height 32
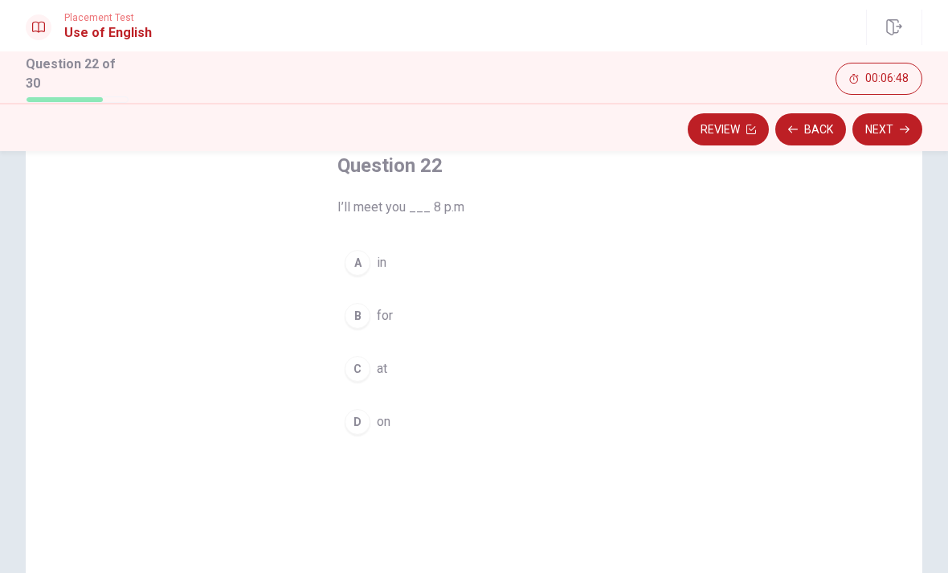
click at [358, 370] on div "C" at bounding box center [358, 369] width 26 height 26
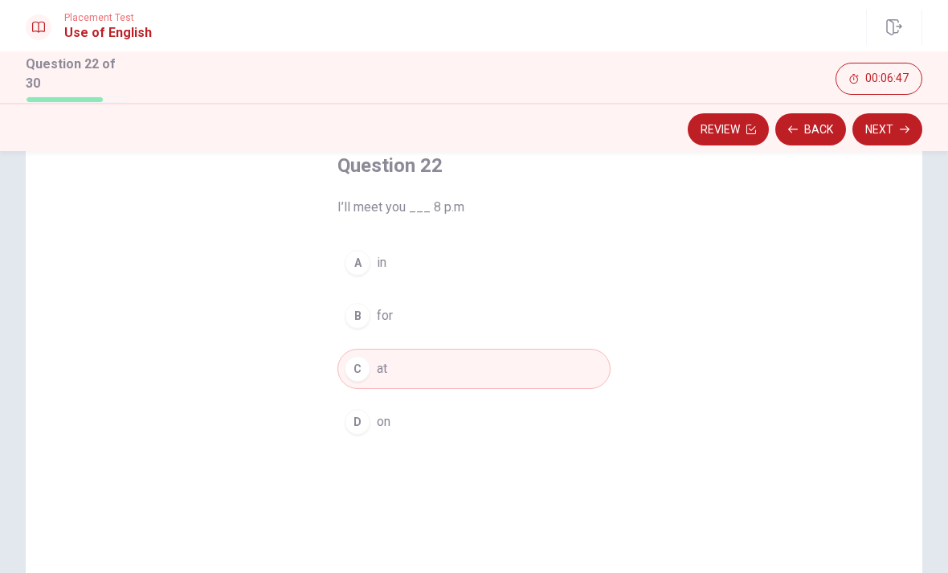
click at [896, 137] on button "Next" at bounding box center [887, 129] width 70 height 32
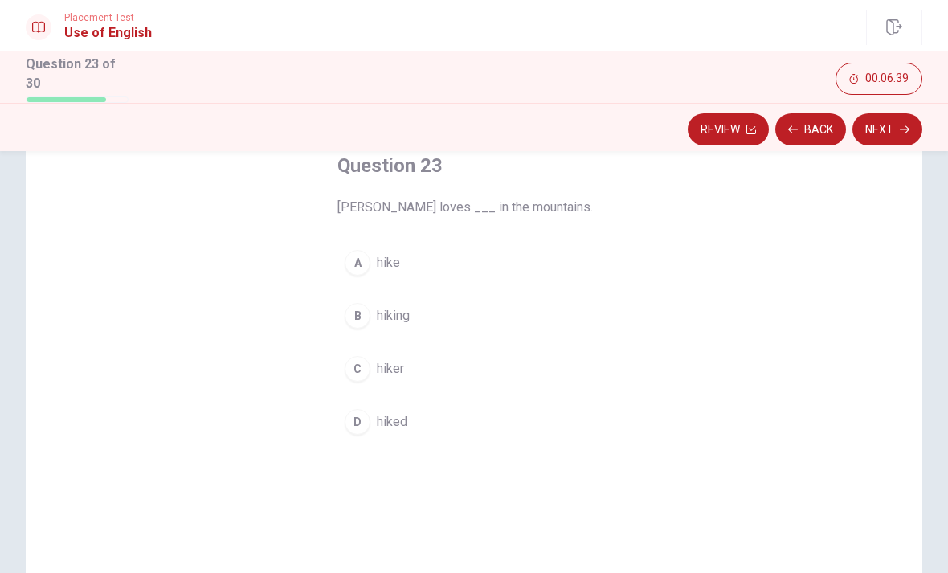
click at [359, 316] on div "B" at bounding box center [358, 316] width 26 height 26
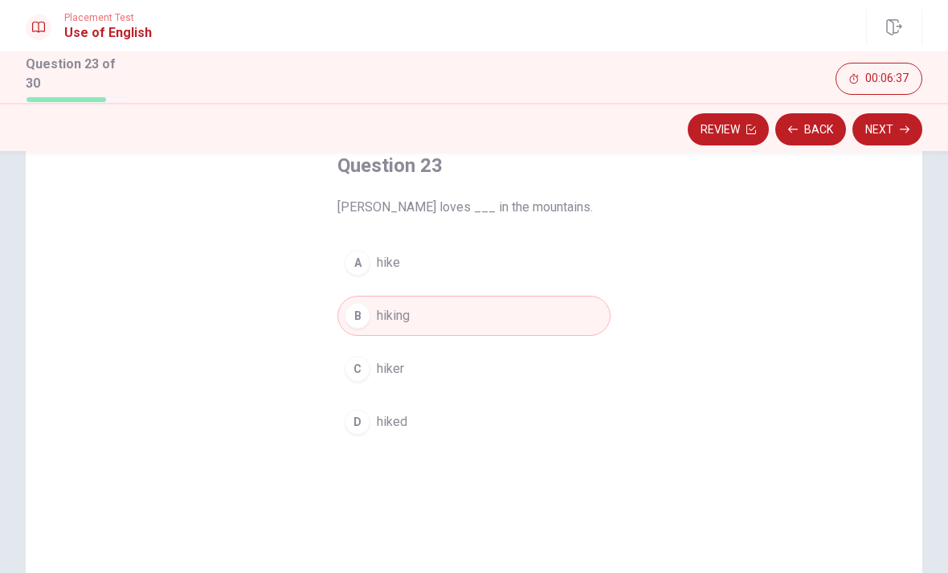
click at [897, 133] on button "Next" at bounding box center [887, 129] width 70 height 32
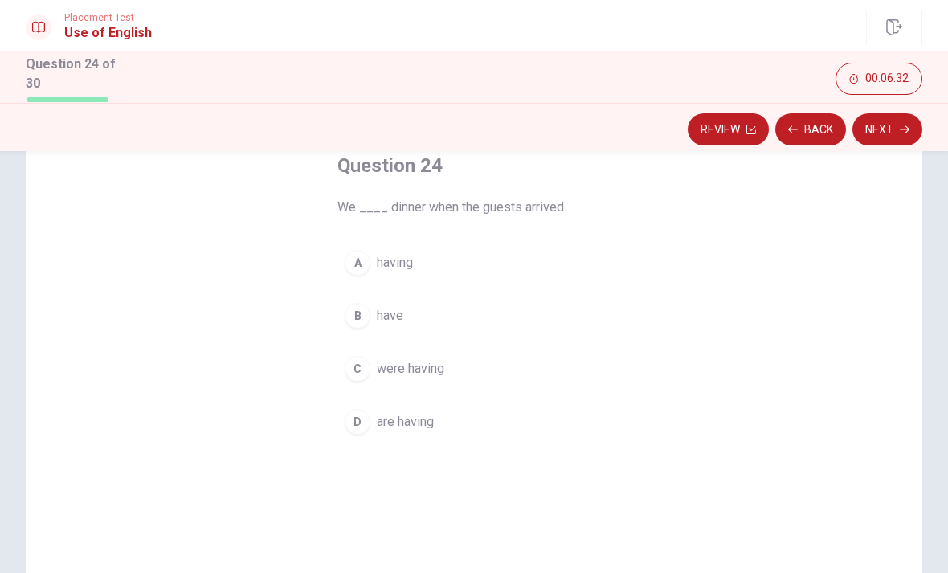
click at [357, 420] on div "D" at bounding box center [358, 422] width 26 height 26
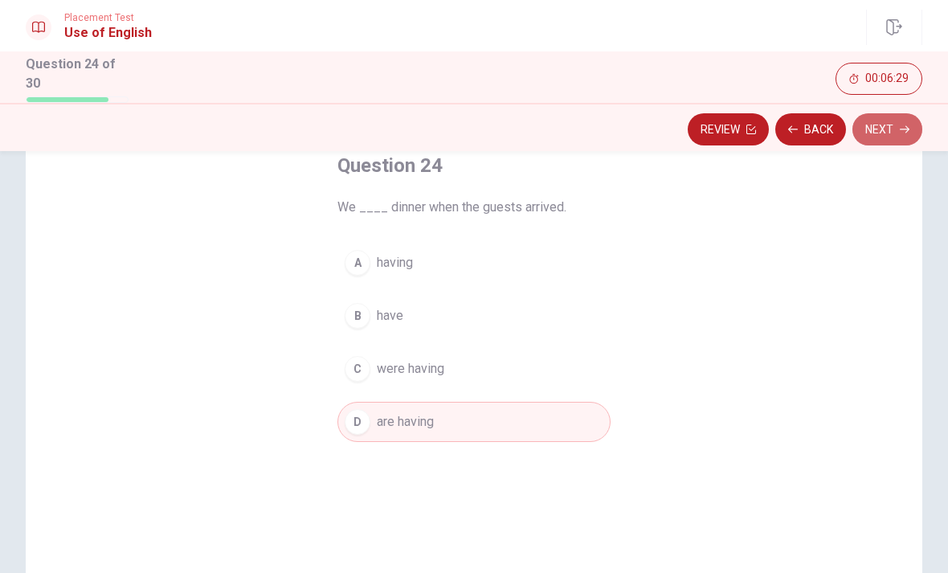
click at [898, 131] on button "Next" at bounding box center [887, 129] width 70 height 32
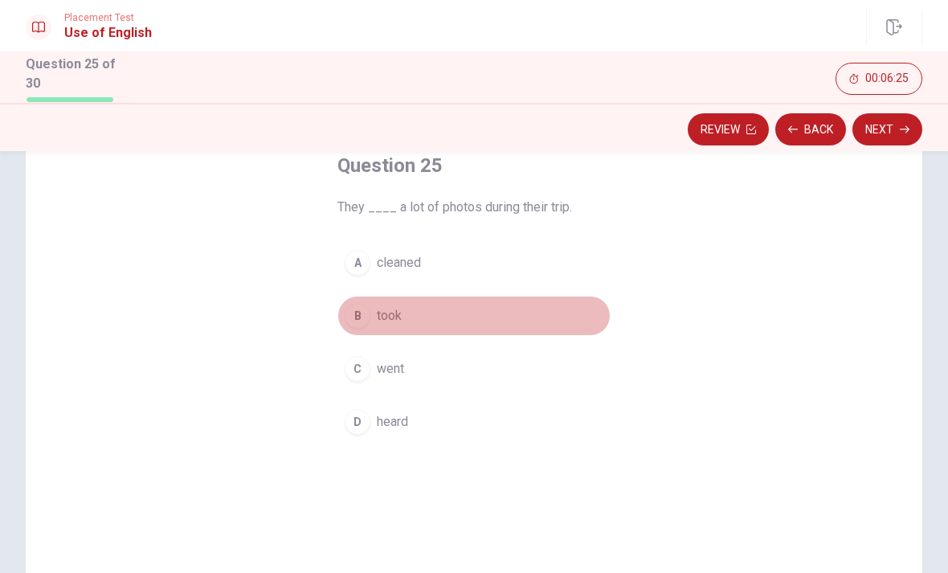
click at [359, 314] on div "B" at bounding box center [358, 316] width 26 height 26
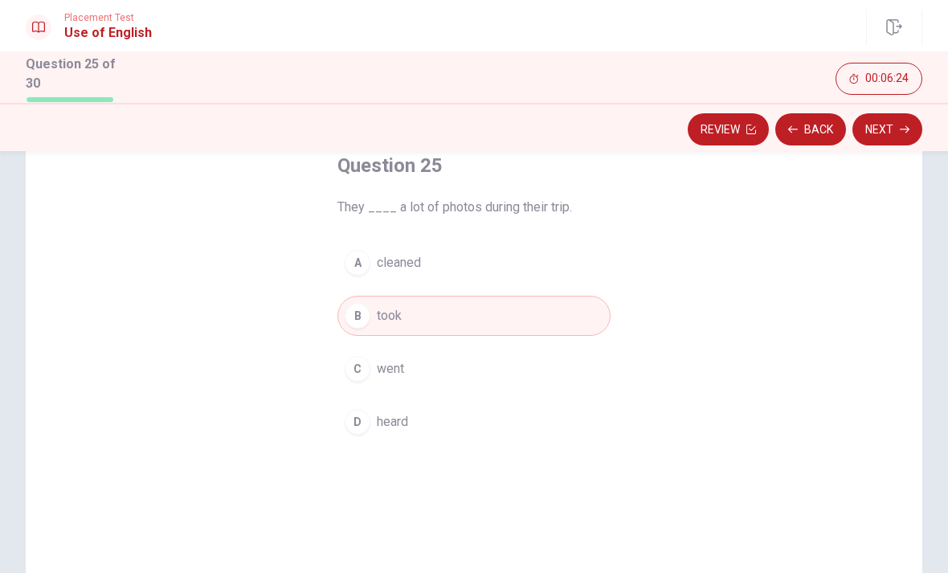
click at [898, 129] on button "Next" at bounding box center [887, 129] width 70 height 32
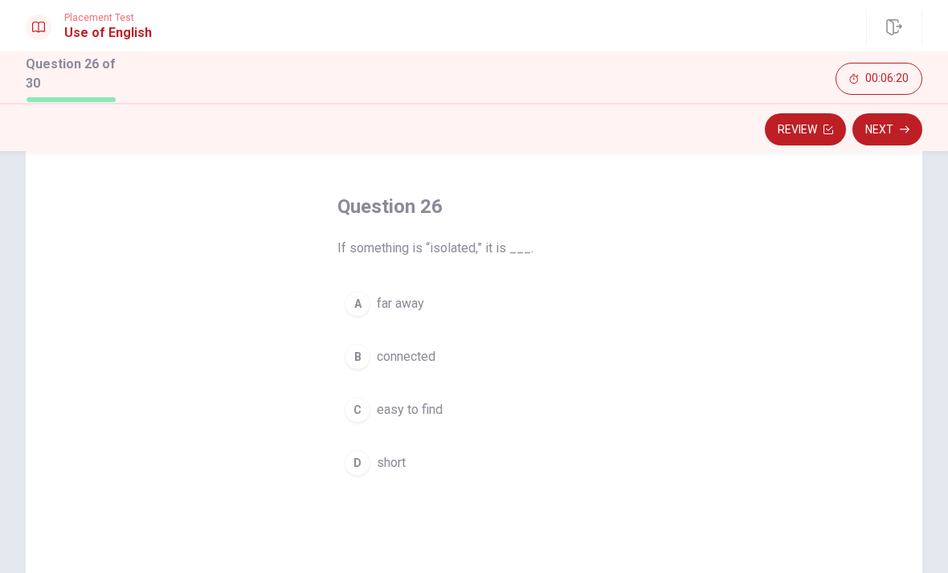
scroll to position [77, 0]
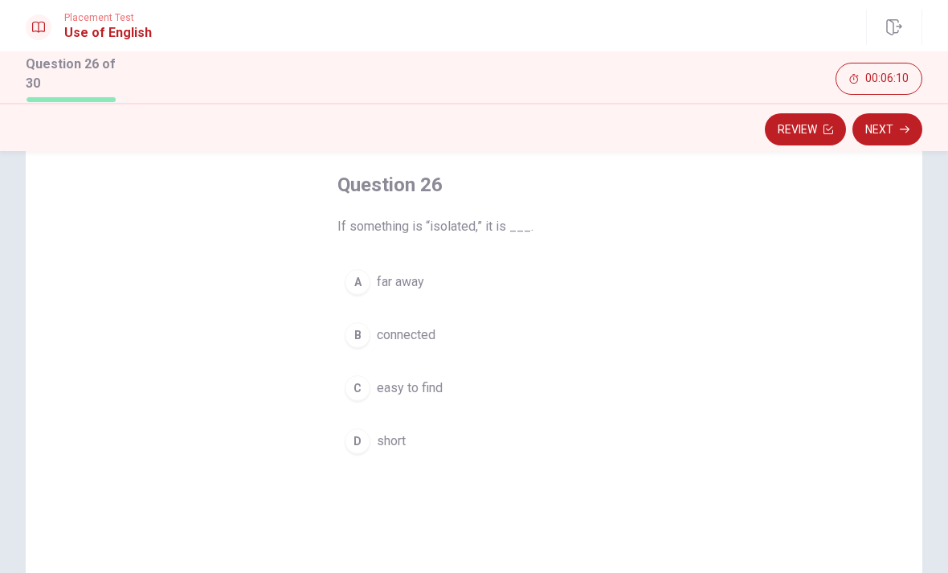
click at [351, 340] on div "B" at bounding box center [358, 335] width 26 height 26
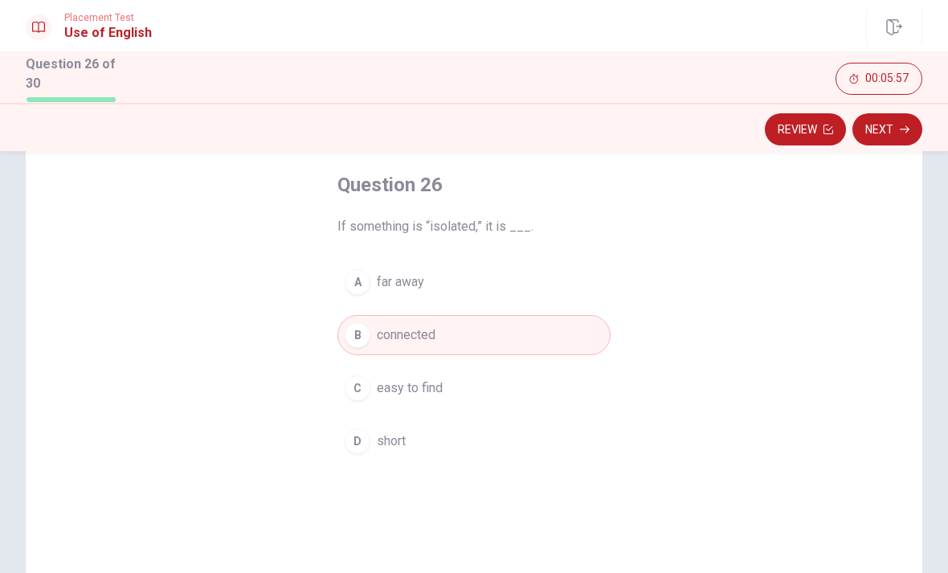
click at [892, 131] on button "Next" at bounding box center [887, 129] width 70 height 32
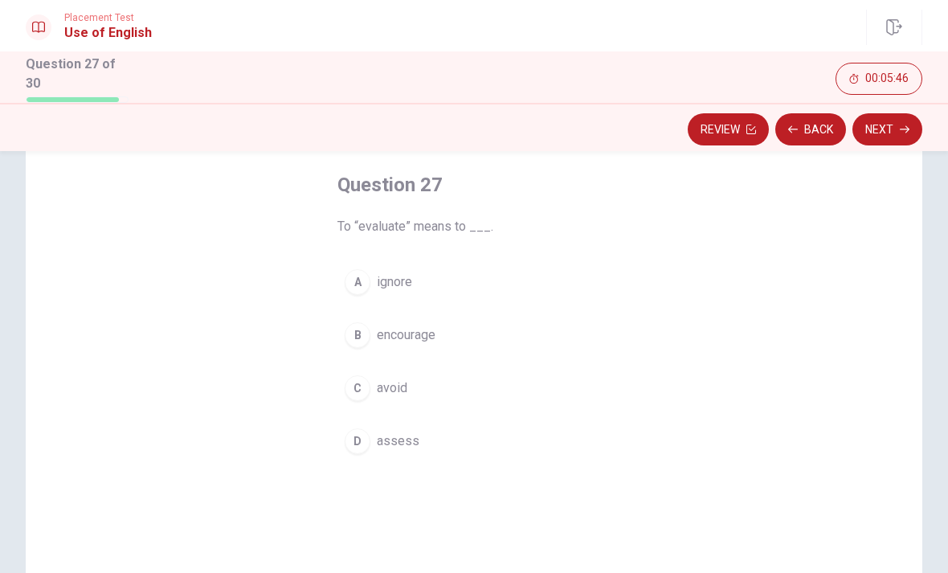
click at [362, 331] on div "B" at bounding box center [358, 335] width 26 height 26
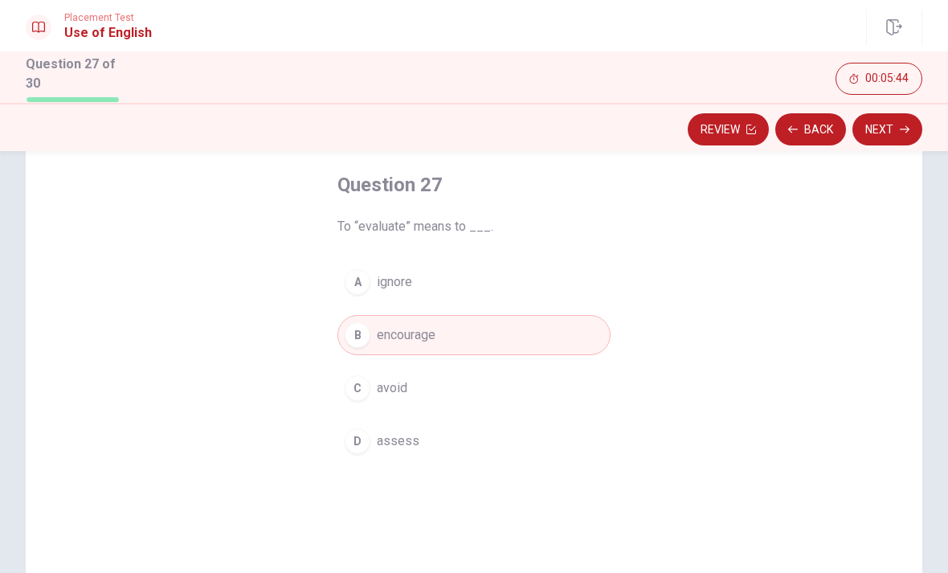
click at [902, 130] on icon "button" at bounding box center [905, 130] width 10 height 10
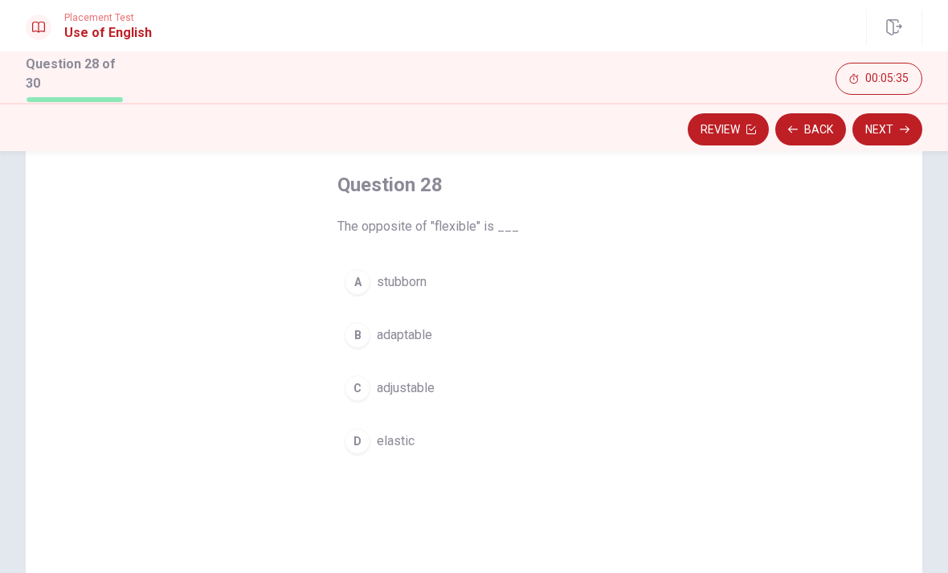
click at [348, 269] on div "A" at bounding box center [358, 282] width 26 height 26
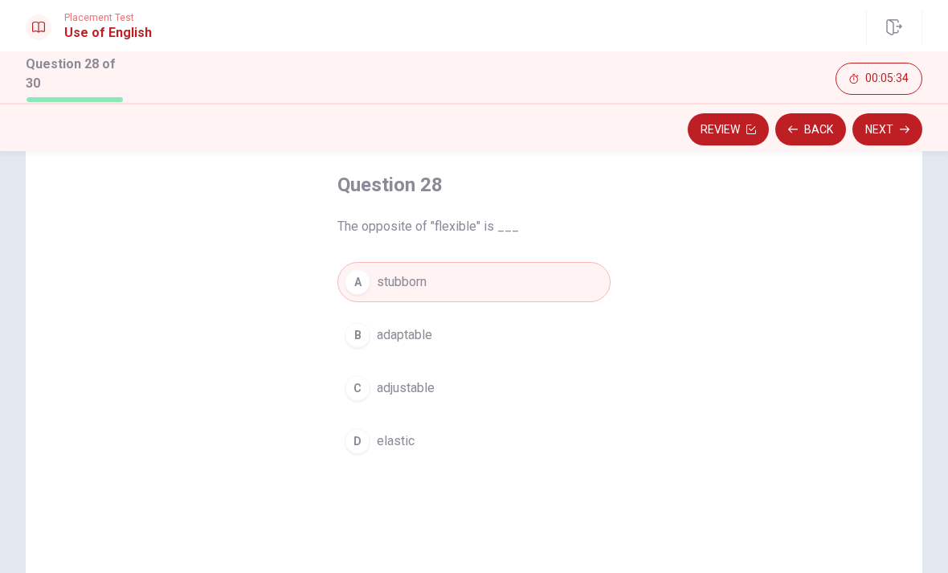
click at [896, 139] on button "Next" at bounding box center [887, 129] width 70 height 32
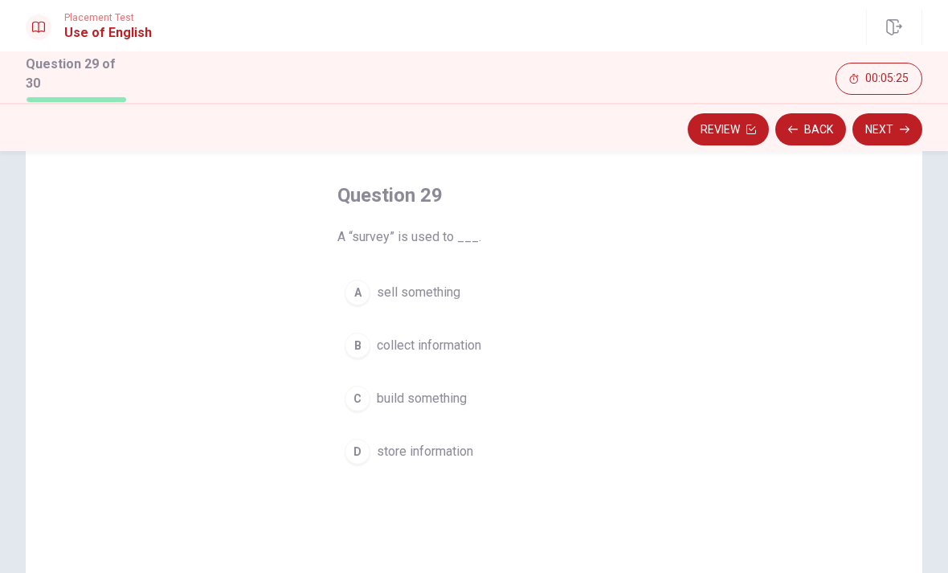
scroll to position [65, 0]
click at [353, 341] on div "B" at bounding box center [358, 347] width 26 height 26
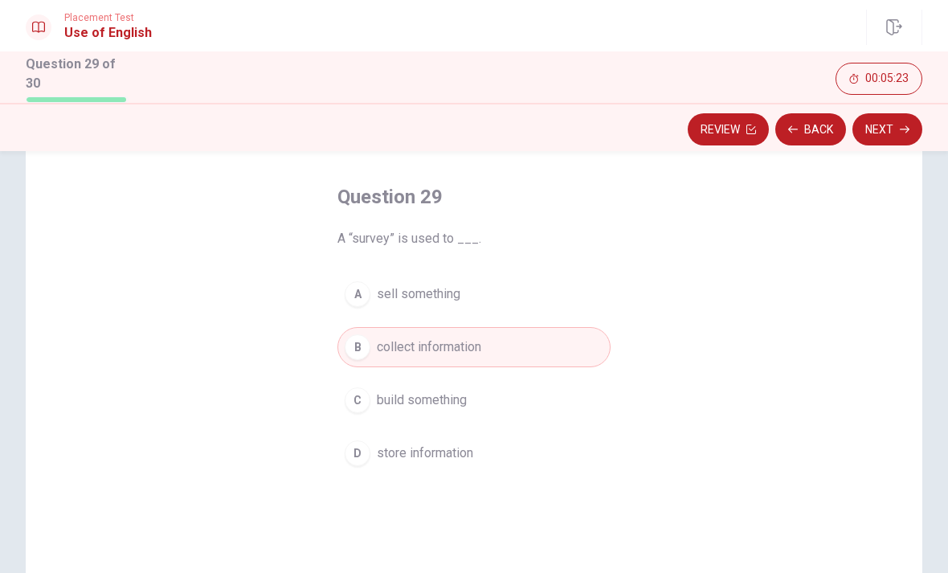
click at [893, 129] on button "Next" at bounding box center [887, 129] width 70 height 32
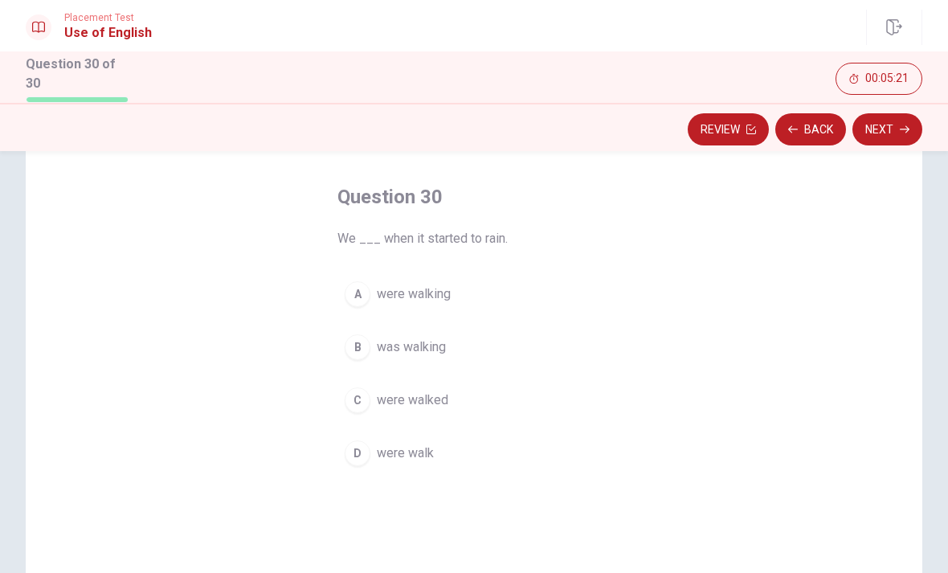
scroll to position [90, 0]
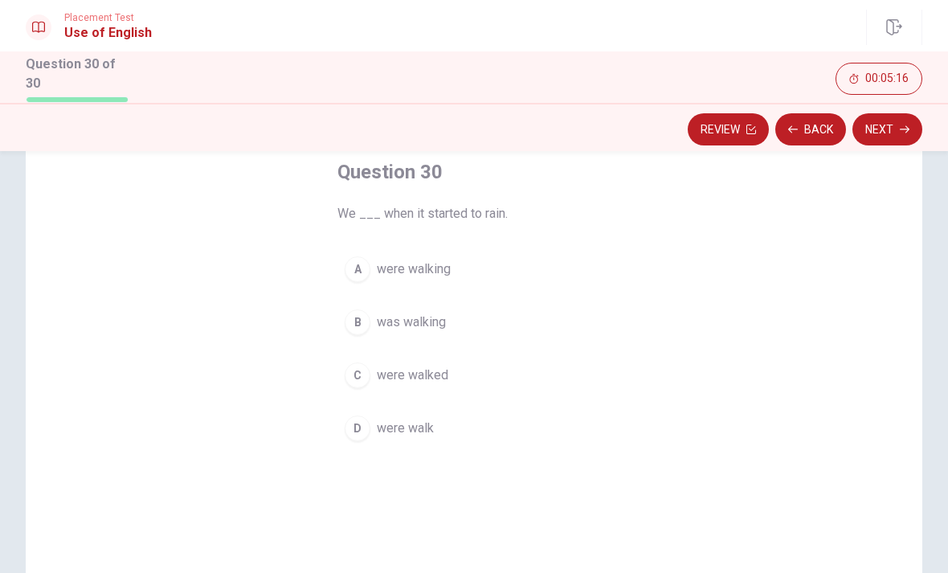
click at [352, 268] on div "A" at bounding box center [358, 269] width 26 height 26
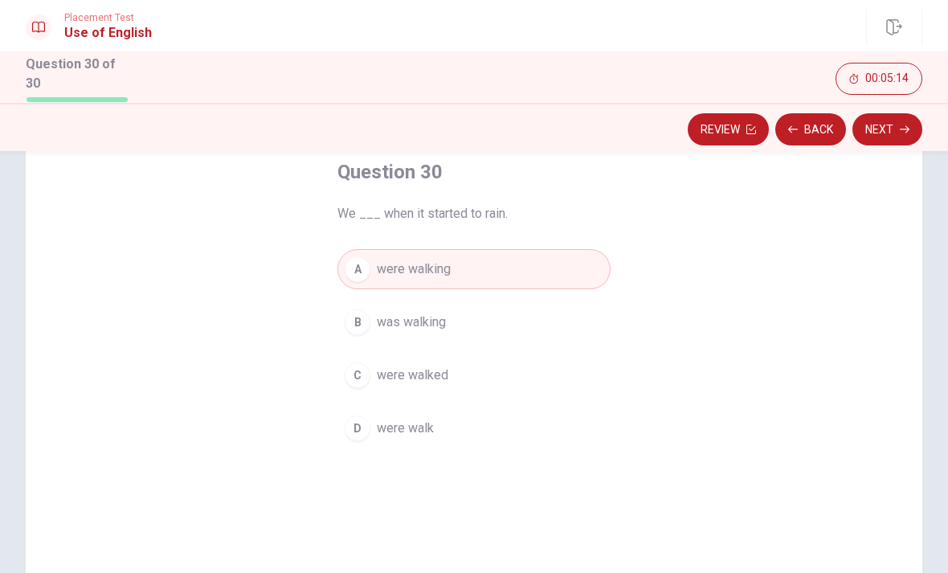
click at [889, 140] on button "Next" at bounding box center [887, 129] width 70 height 32
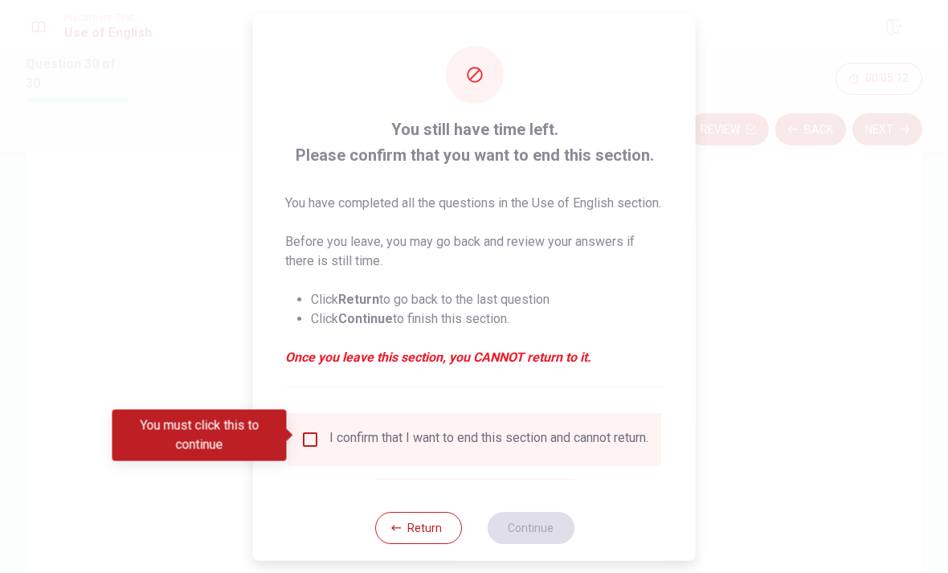
click at [370, 521] on div "You still have time left. Please confirm that you want to end this section. You…" at bounding box center [474, 294] width 443 height 562
click at [392, 526] on button "Return" at bounding box center [417, 527] width 87 height 32
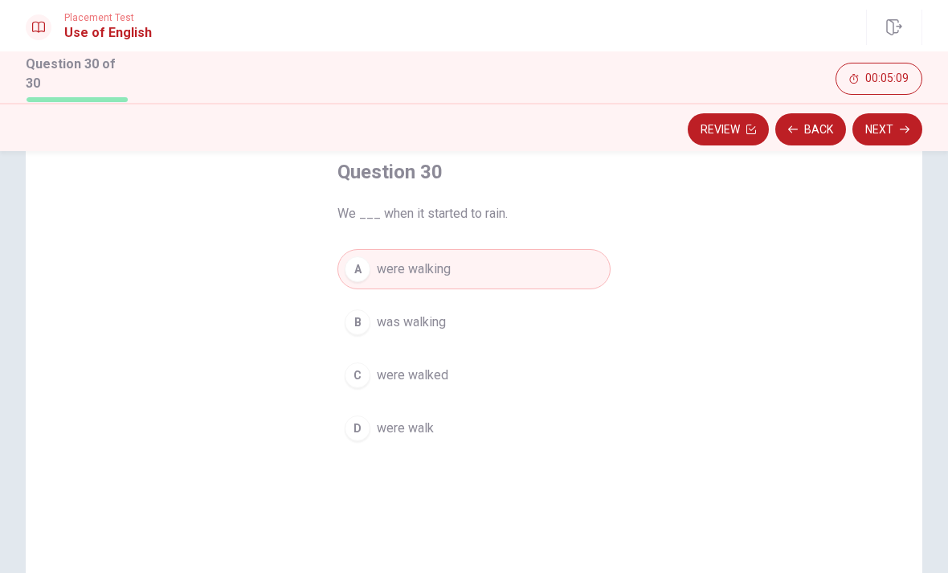
click at [366, 377] on div "C" at bounding box center [358, 375] width 26 height 26
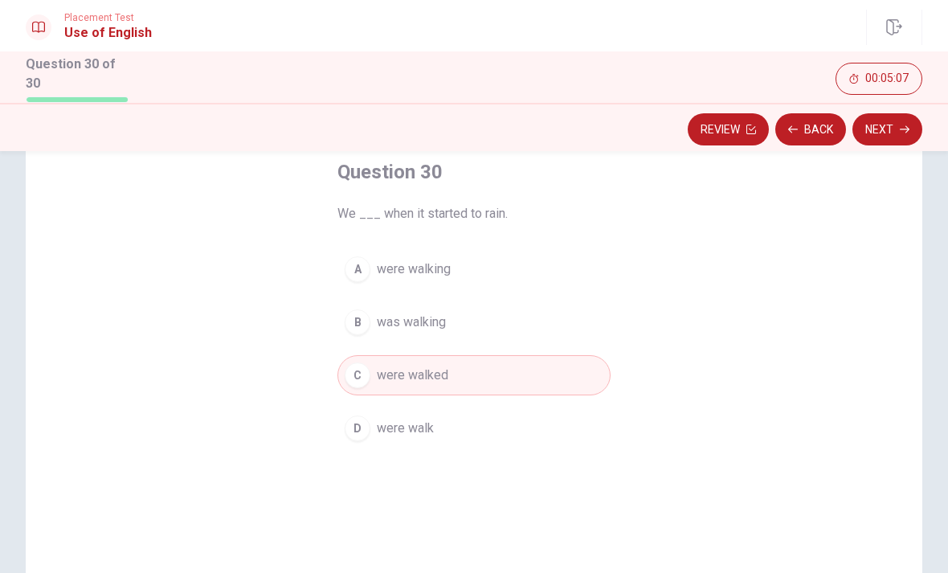
click at [363, 266] on div "A" at bounding box center [358, 269] width 26 height 26
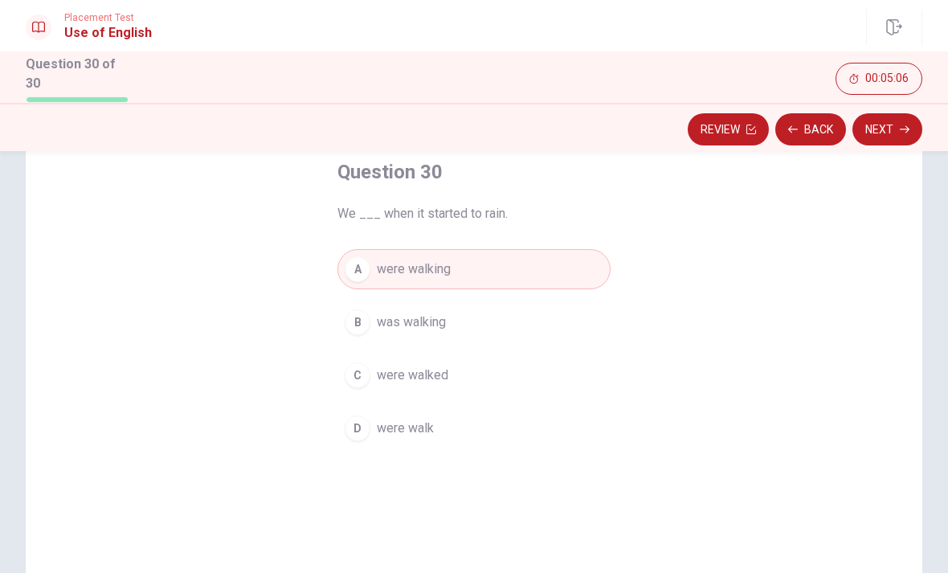
click at [892, 132] on button "Next" at bounding box center [887, 129] width 70 height 32
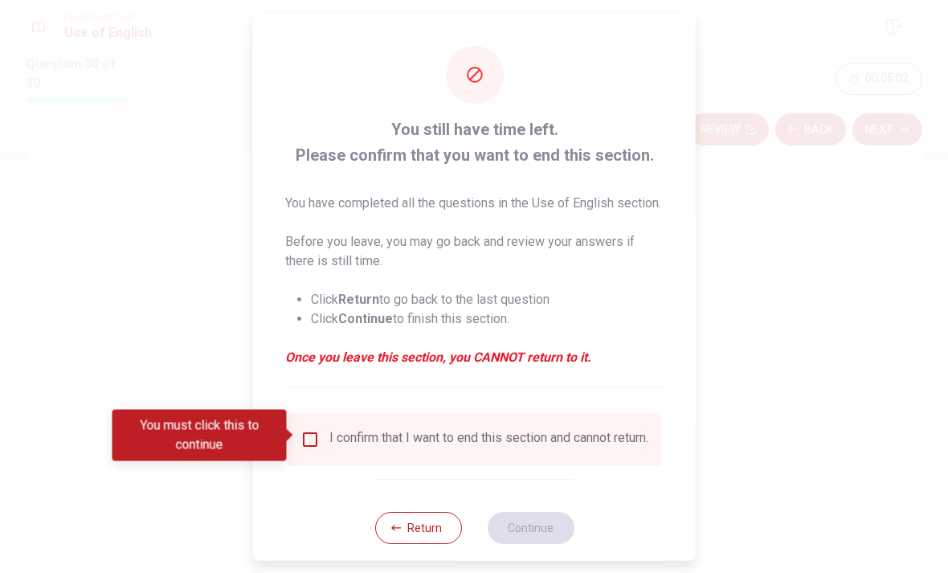
click at [312, 434] on input "You must click this to continue" at bounding box center [309, 438] width 19 height 19
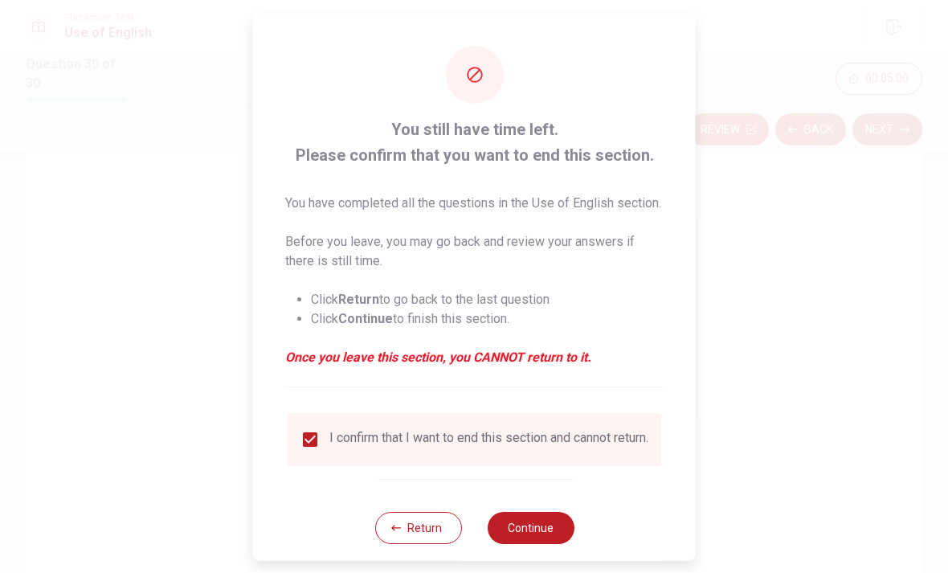
click at [559, 540] on button "Continue" at bounding box center [530, 527] width 87 height 32
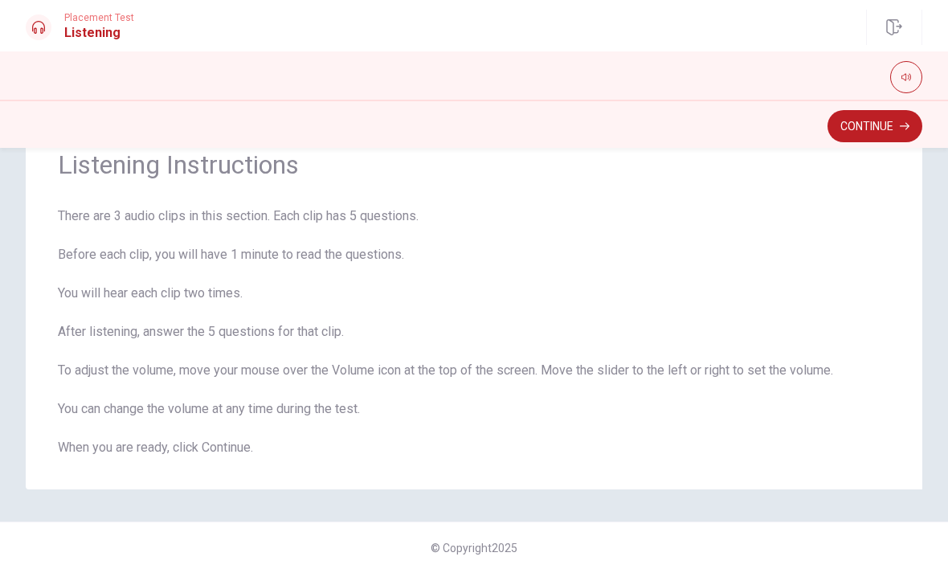
scroll to position [63, 0]
click at [899, 133] on button "Continue" at bounding box center [874, 126] width 95 height 32
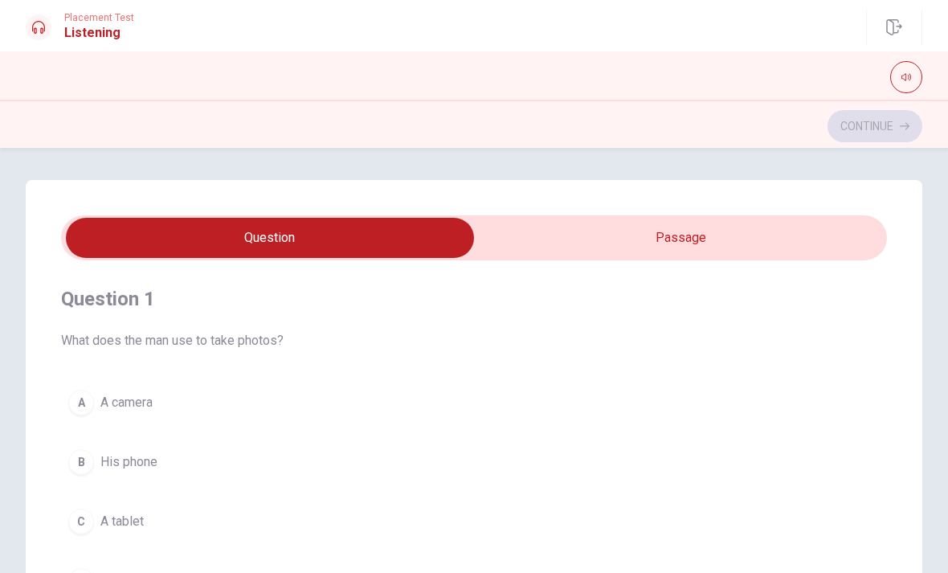
scroll to position [0, 0]
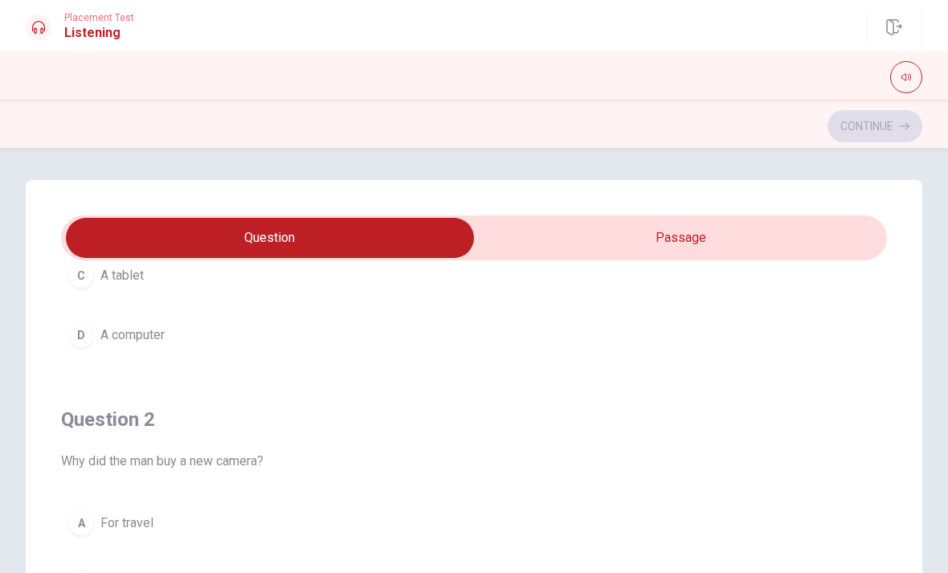
click at [813, 255] on input "checkbox" at bounding box center [270, 238] width 1239 height 40
checkbox input "true"
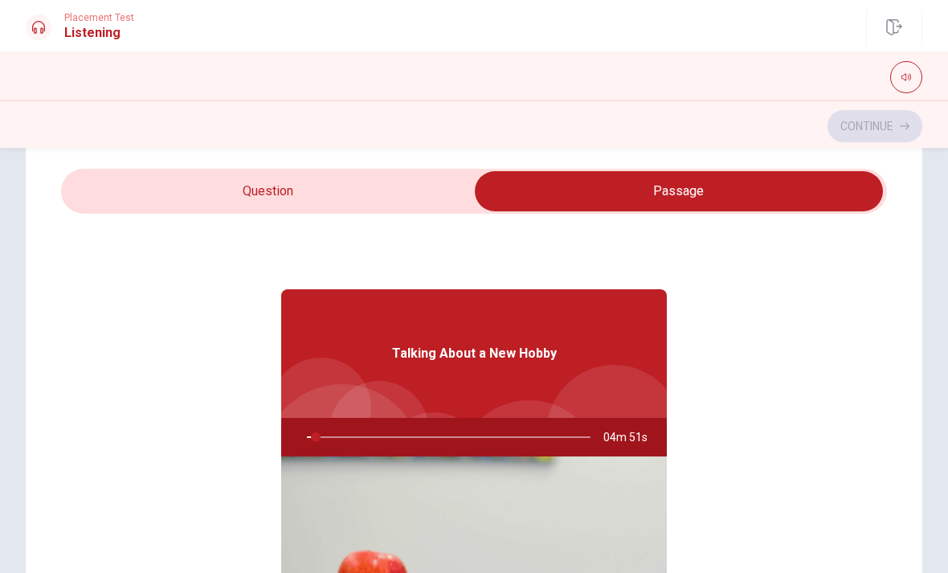
type input "3"
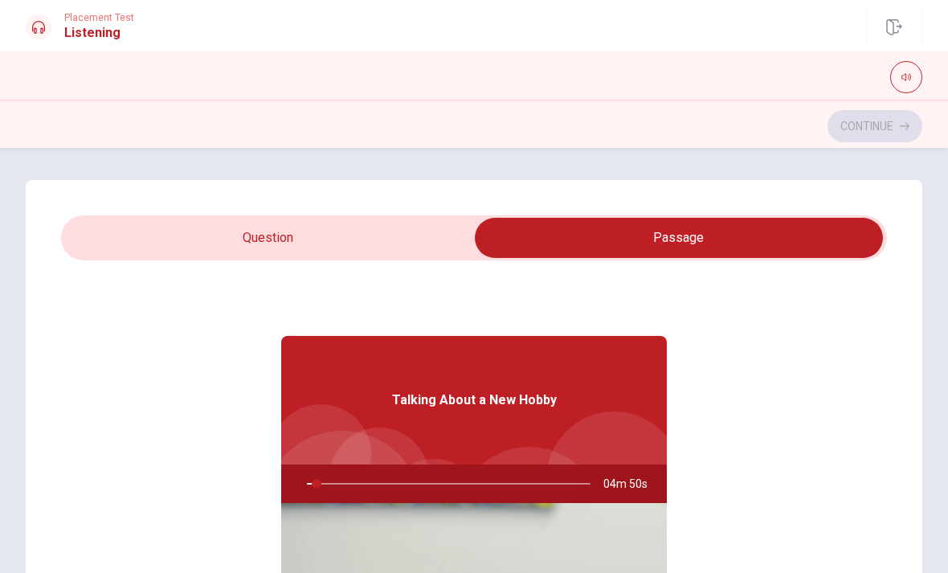
click at [143, 235] on input "checkbox" at bounding box center [678, 238] width 1239 height 40
checkbox input "false"
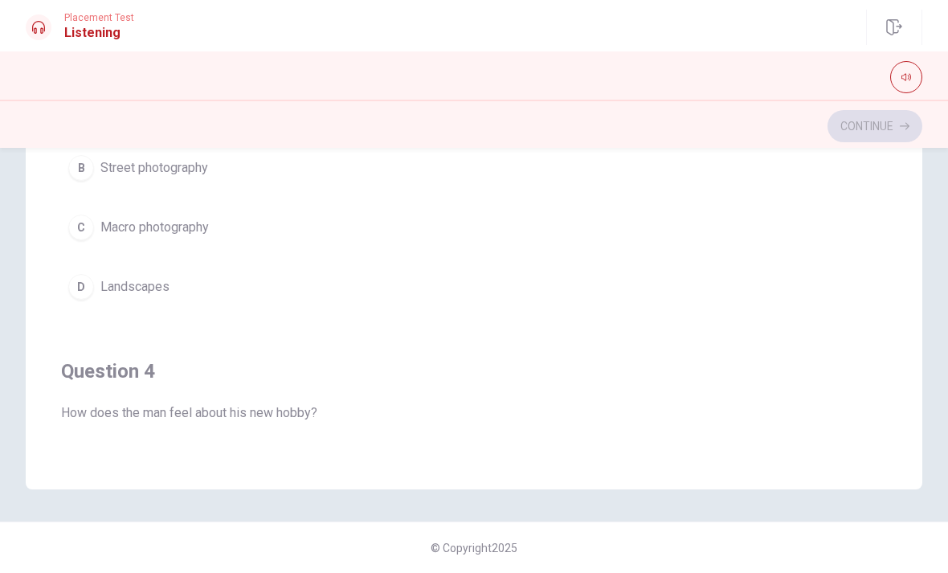
scroll to position [337, 0]
click at [104, 439] on div "Question 4 How does the man feel about his new hobby? A He finds it boring B He…" at bounding box center [474, 516] width 826 height 366
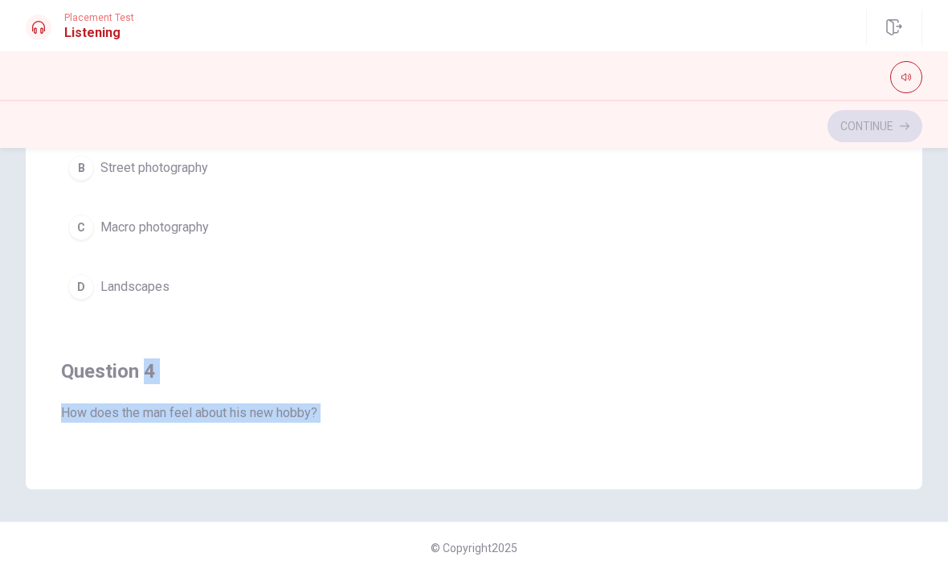
click at [854, 271] on button "D Landscapes" at bounding box center [474, 287] width 826 height 40
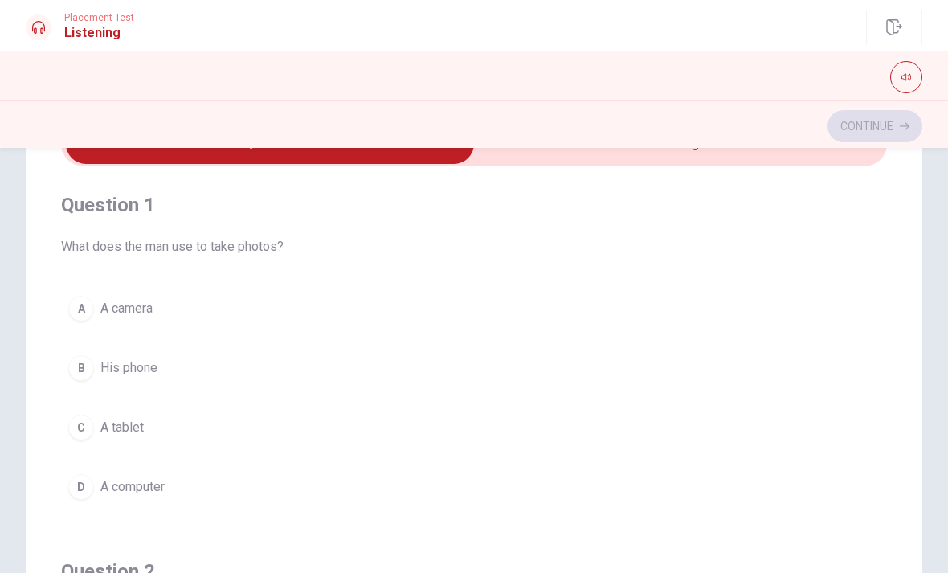
scroll to position [55, 0]
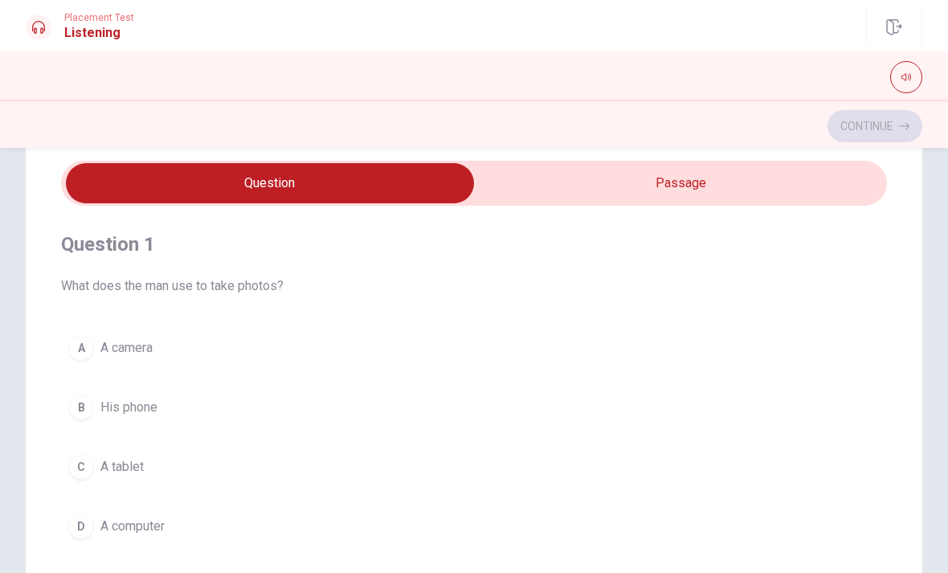
click at [916, 86] on button "button" at bounding box center [906, 77] width 32 height 32
type input "0.5"
click at [824, 84] on div at bounding box center [474, 77] width 896 height 32
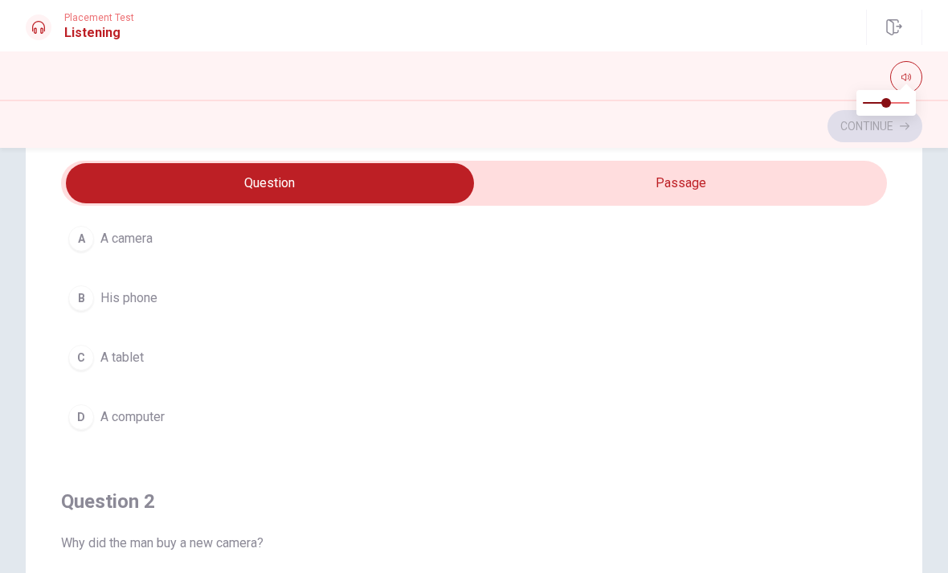
scroll to position [110, 0]
click at [87, 244] on div "A" at bounding box center [81, 238] width 26 height 26
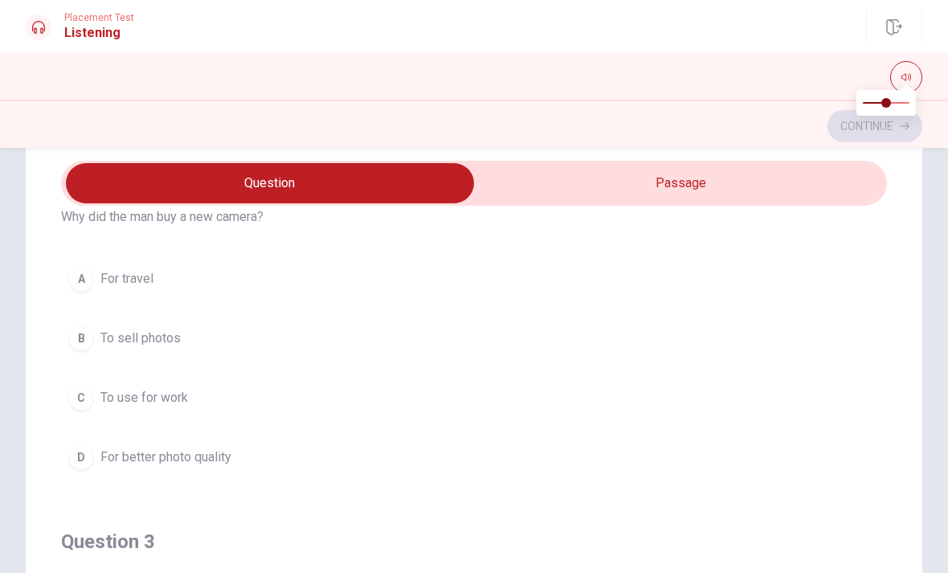
click at [92, 464] on button "D For better photo quality" at bounding box center [474, 457] width 826 height 40
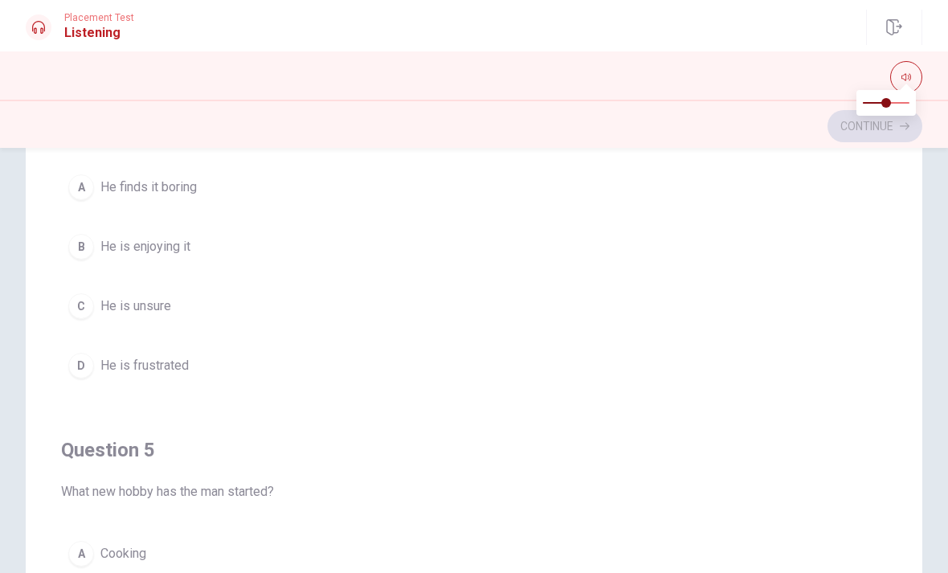
scroll to position [1141, 0]
click at [87, 249] on div "B" at bounding box center [81, 245] width 26 height 26
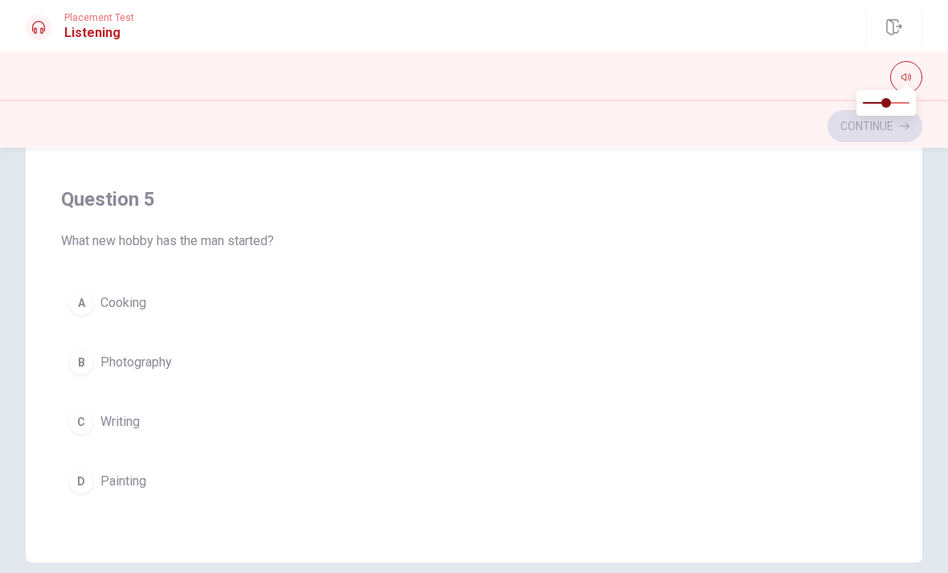
scroll to position [264, 0]
click at [92, 366] on div "B" at bounding box center [81, 362] width 26 height 26
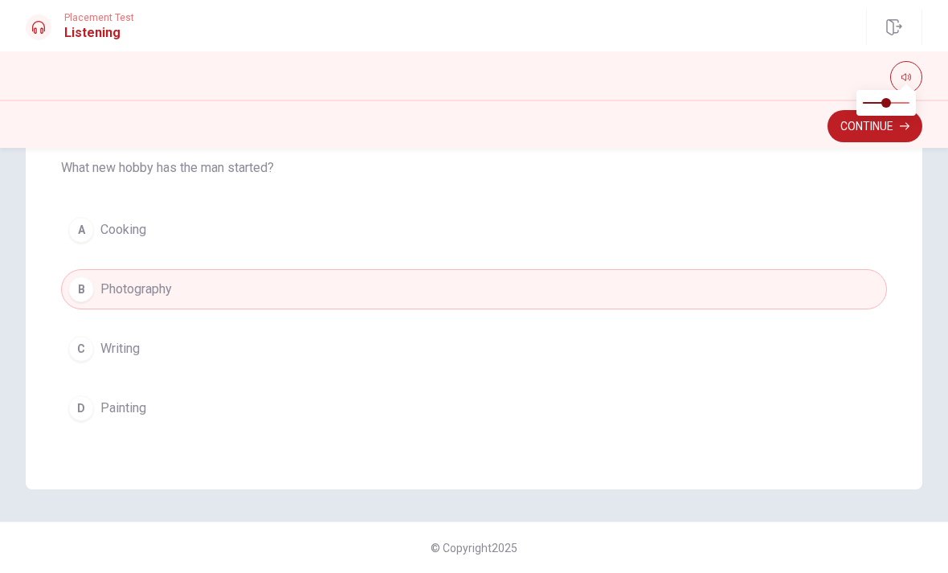
scroll to position [337, 0]
click at [934, 169] on div "Question 1 What does the man use to take photos? A A camera B His phone C A tab…" at bounding box center [474, 166] width 948 height 646
click at [912, 137] on button "Continue" at bounding box center [874, 126] width 95 height 32
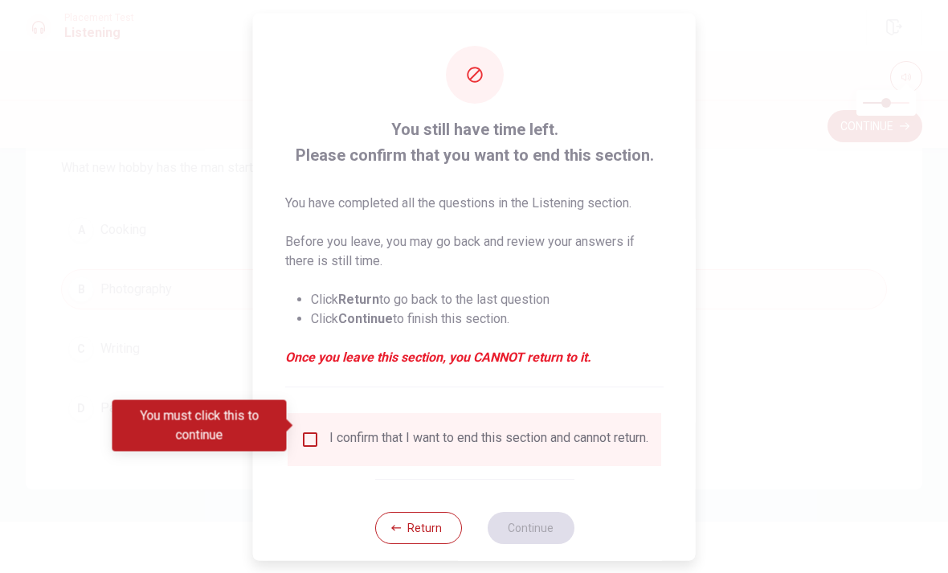
click at [294, 431] on span at bounding box center [291, 425] width 9 height 13
click at [304, 430] on input "You must click this to continue" at bounding box center [309, 438] width 19 height 19
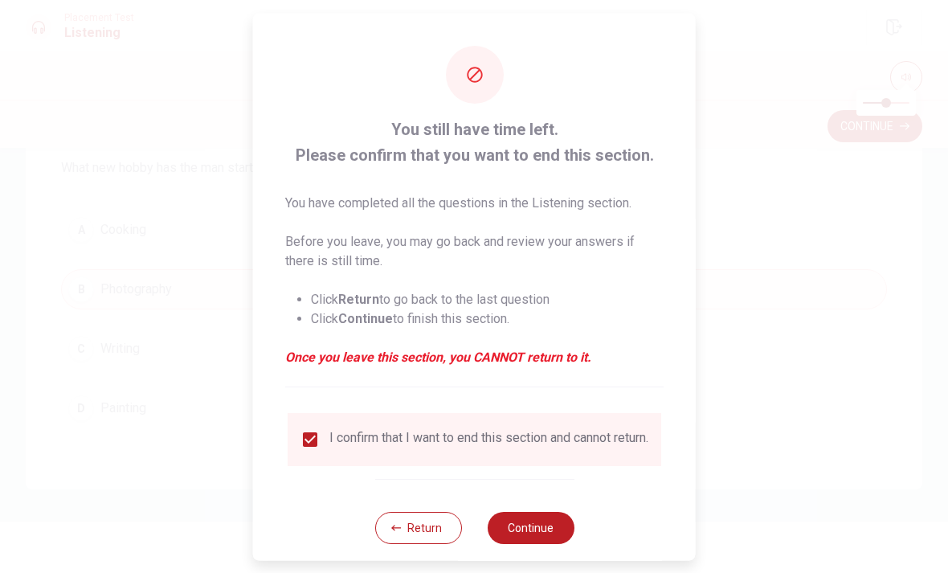
click at [556, 524] on button "Continue" at bounding box center [530, 527] width 87 height 32
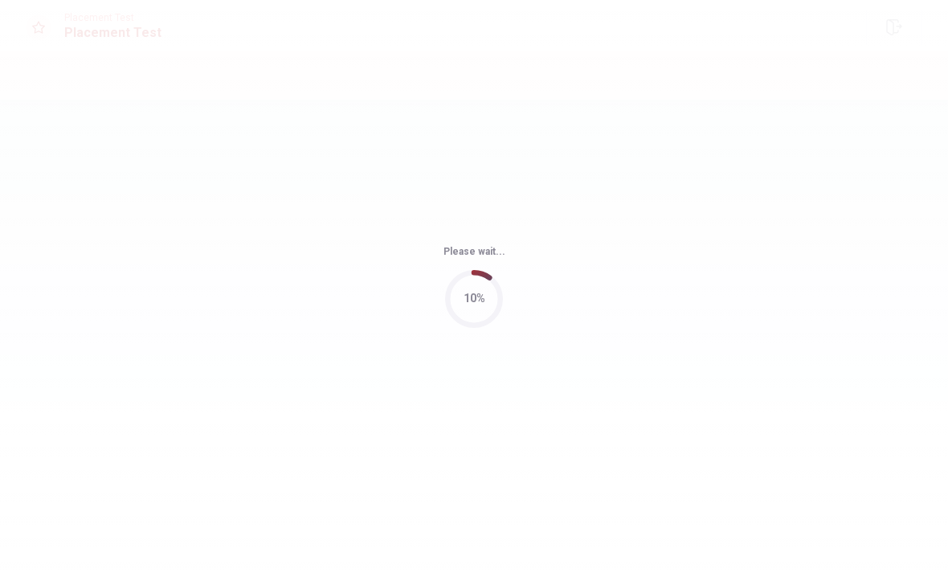
scroll to position [0, 0]
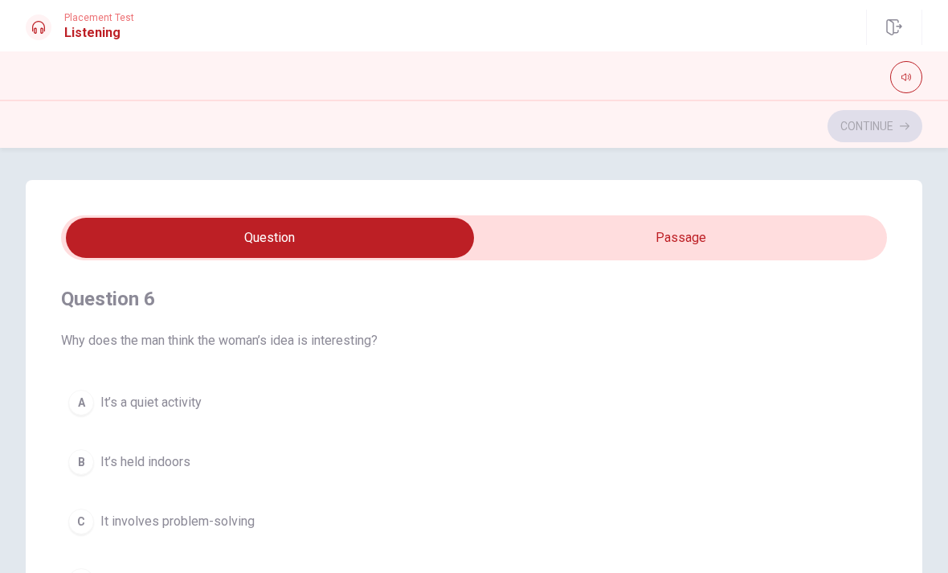
type input "1"
click at [824, 231] on input "checkbox" at bounding box center [270, 238] width 1239 height 40
checkbox input "true"
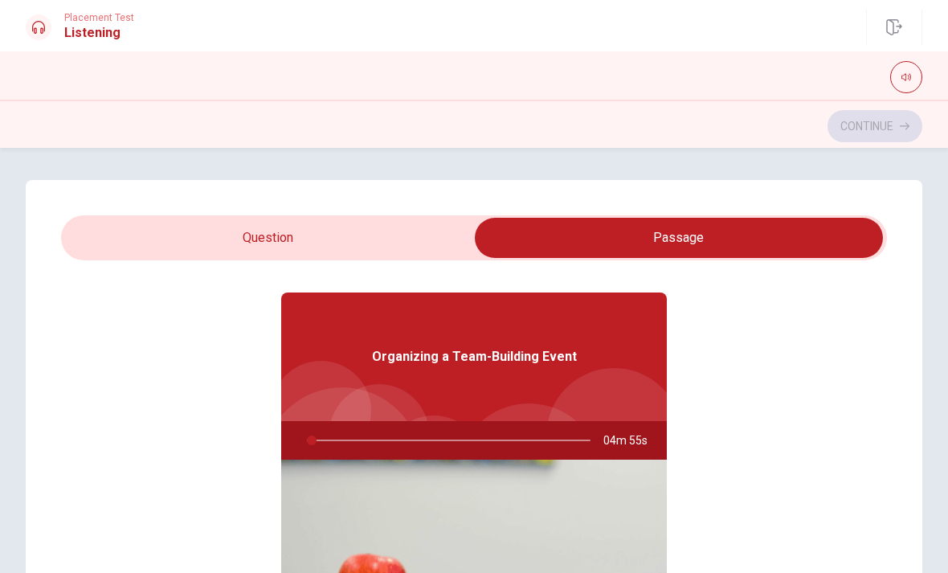
type input "2"
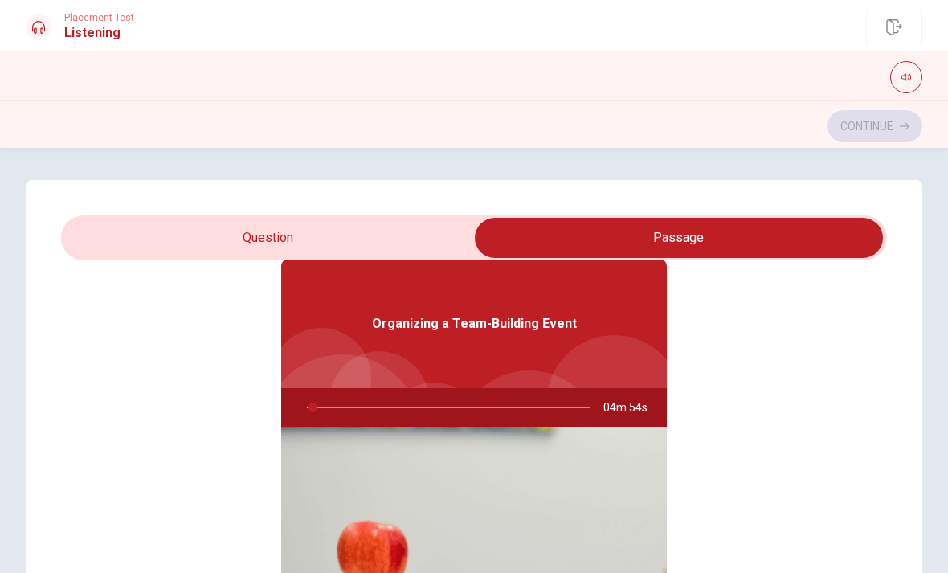
scroll to position [77, 0]
click at [115, 218] on input "checkbox" at bounding box center [678, 238] width 1239 height 40
checkbox input "false"
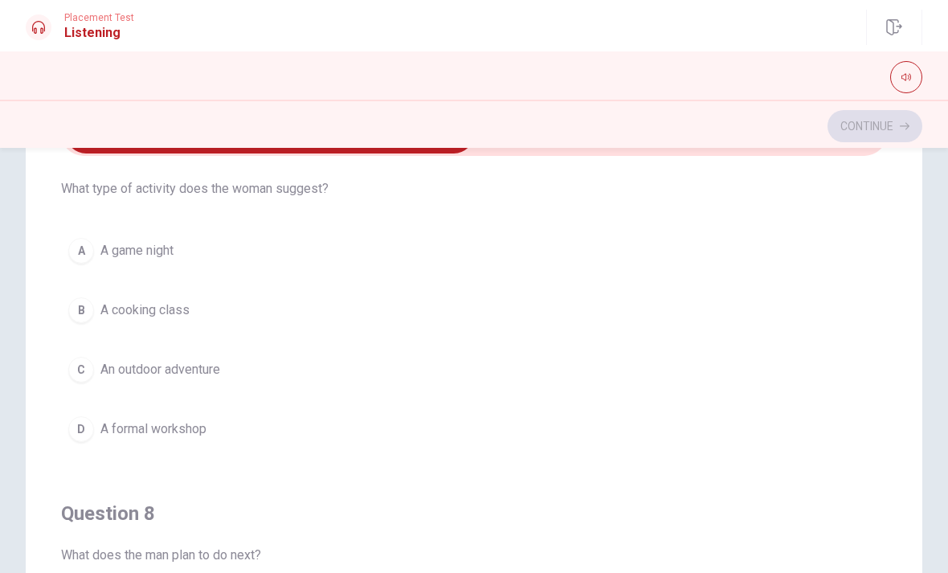
scroll to position [415, 0]
click at [74, 378] on div "C" at bounding box center [81, 368] width 26 height 26
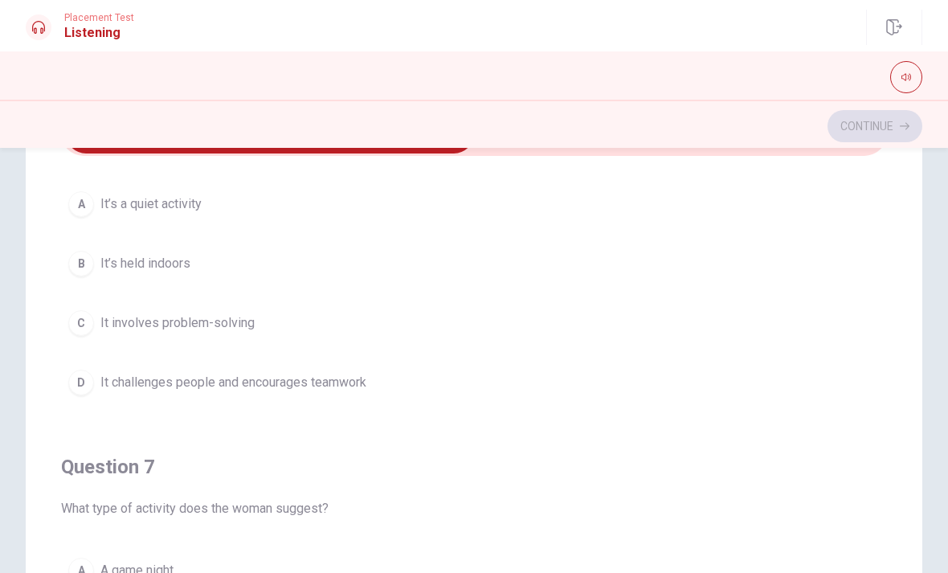
scroll to position [93, 0]
click at [78, 387] on div "D" at bounding box center [81, 383] width 26 height 26
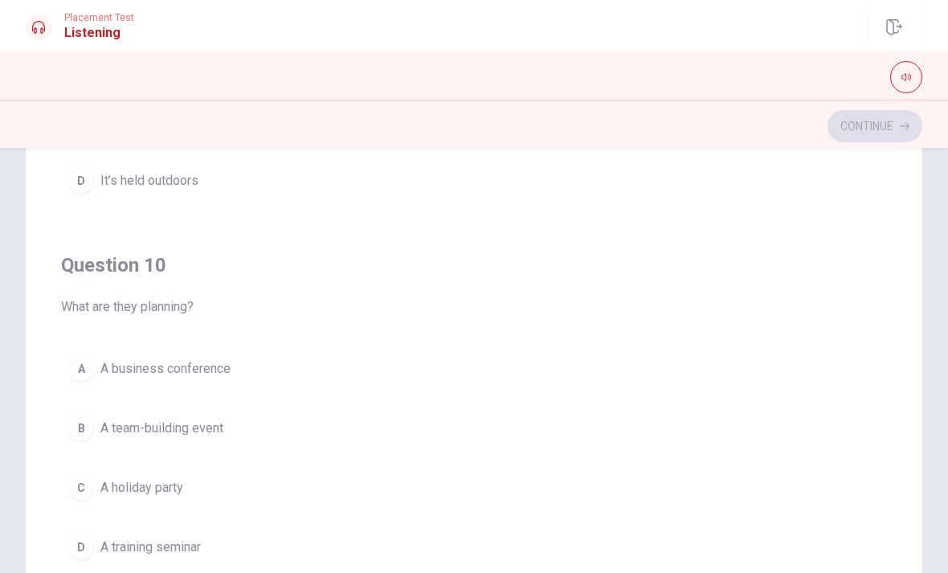
scroll to position [1329, 0]
click at [106, 438] on button "B A team-building event" at bounding box center [474, 428] width 826 height 40
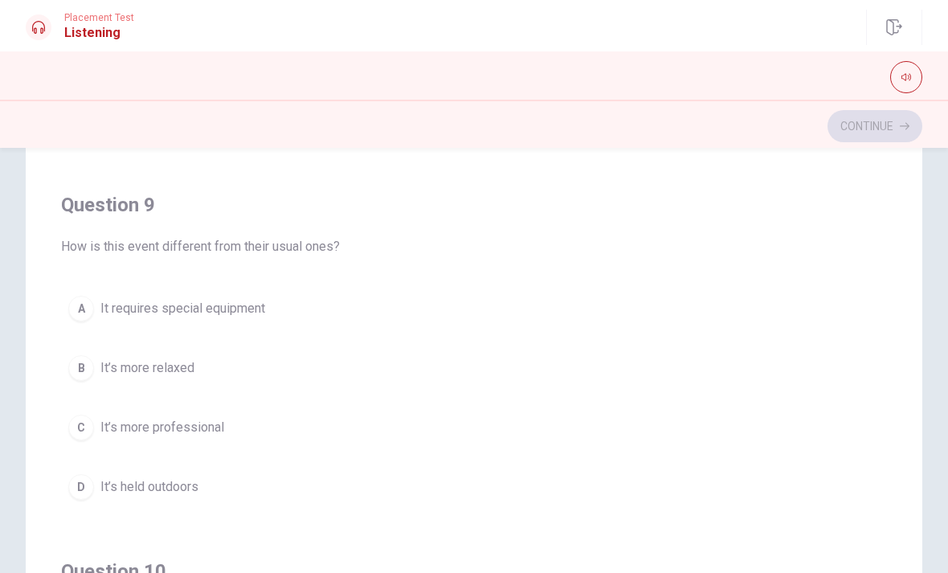
scroll to position [1021, 0]
click at [84, 492] on div "D" at bounding box center [81, 488] width 26 height 26
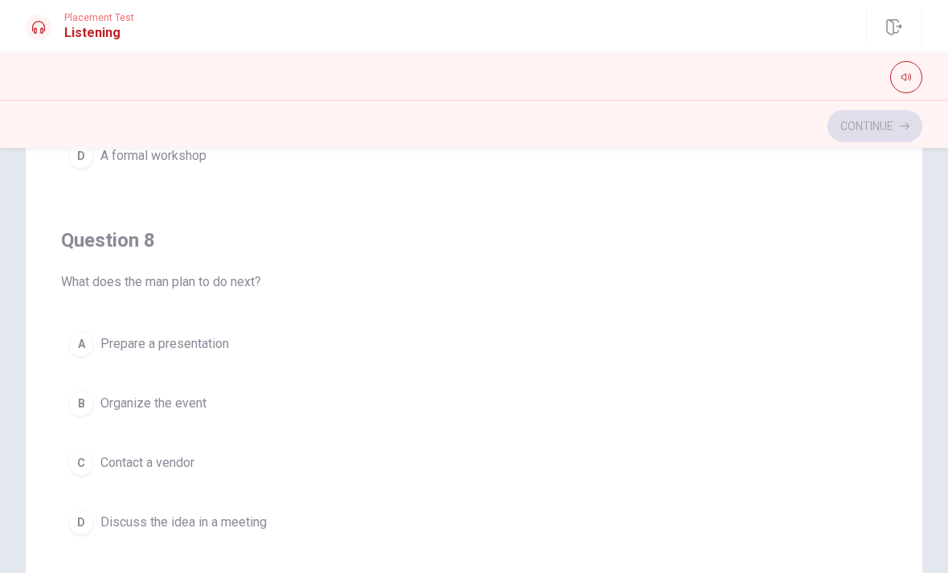
scroll to position [618, 0]
click at [90, 404] on div "B" at bounding box center [81, 406] width 26 height 26
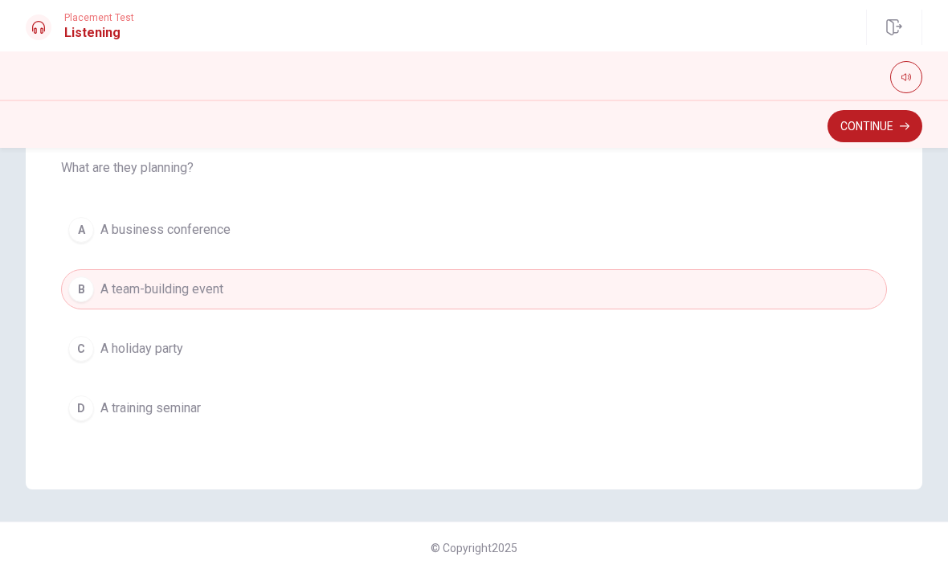
scroll to position [337, 0]
click at [891, 130] on button "Continue" at bounding box center [874, 126] width 95 height 32
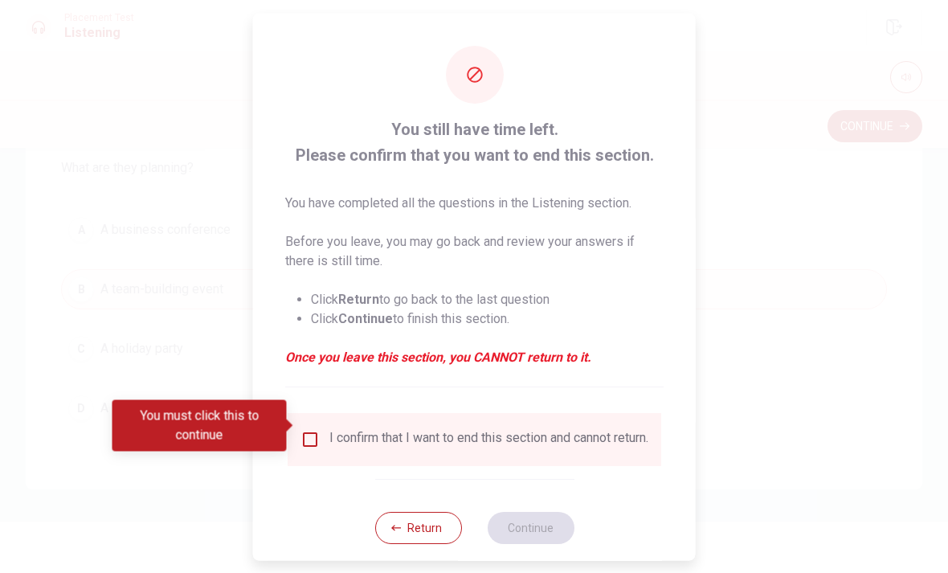
click at [300, 429] on input "You must click this to continue" at bounding box center [309, 438] width 19 height 19
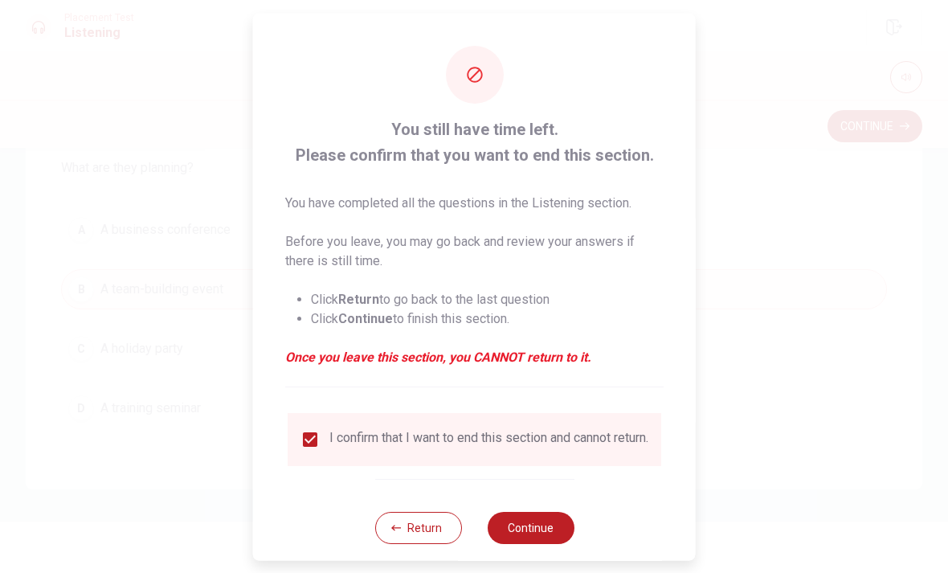
click at [550, 522] on button "Continue" at bounding box center [530, 527] width 87 height 32
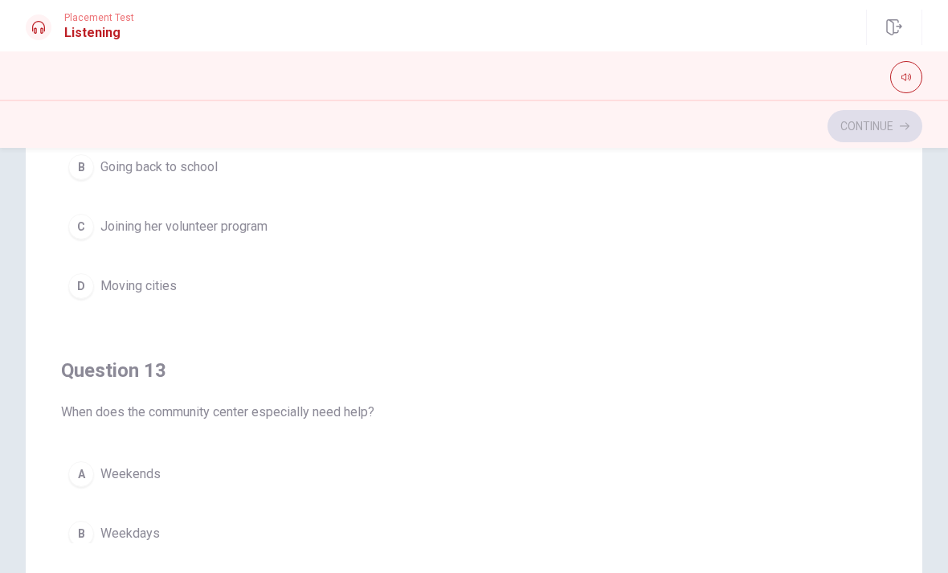
scroll to position [0, 0]
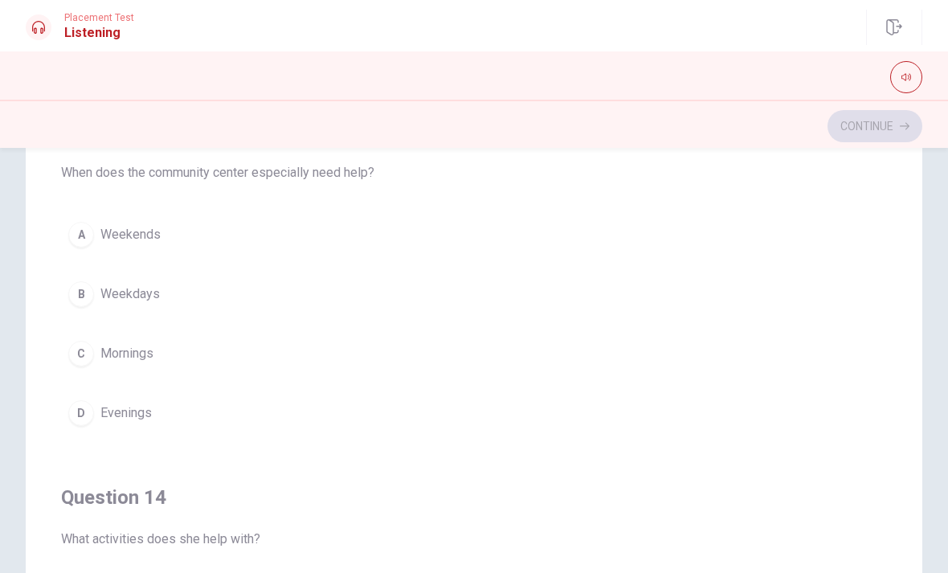
click at [87, 225] on div "A" at bounding box center [81, 235] width 26 height 26
click at [80, 410] on div "D" at bounding box center [81, 411] width 26 height 26
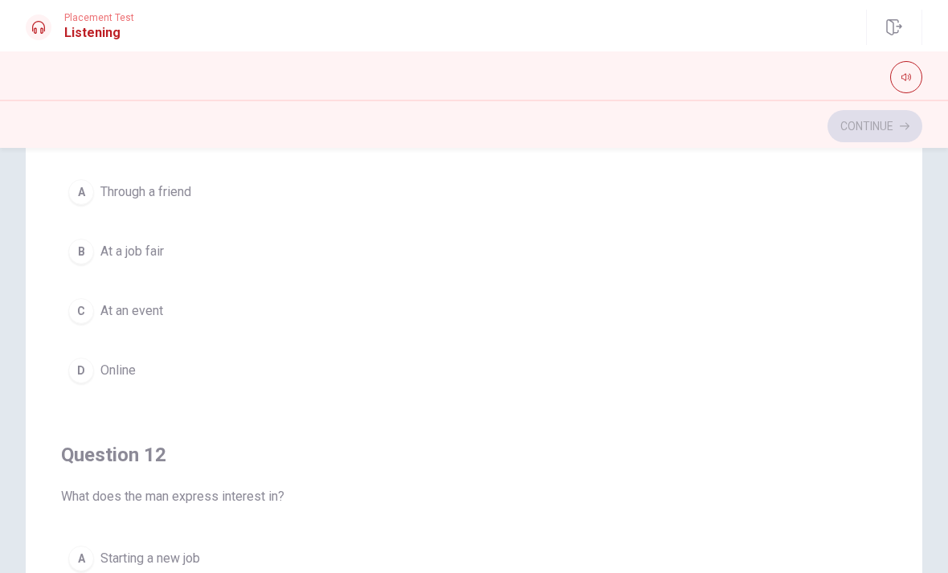
click at [89, 385] on button "D Online" at bounding box center [474, 370] width 826 height 40
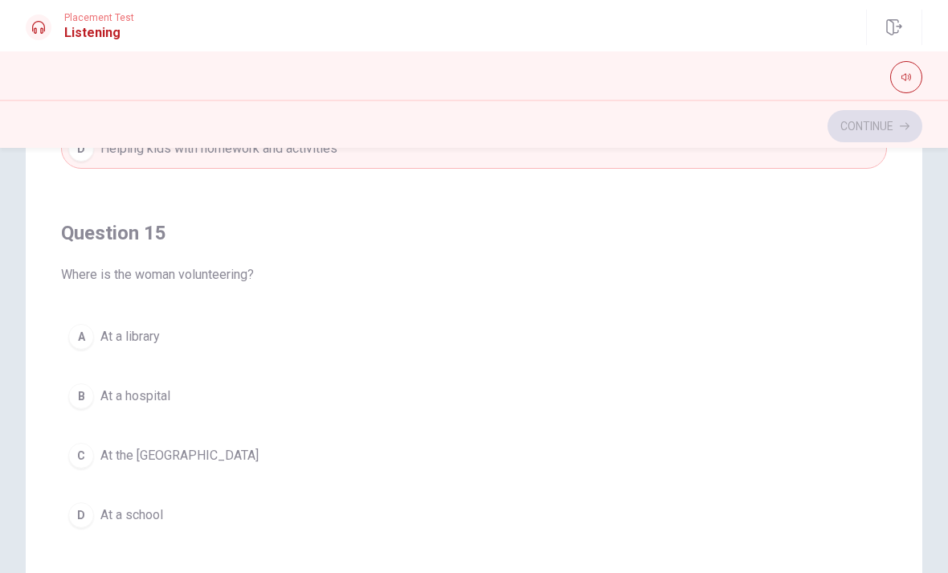
click at [102, 461] on span "At the [GEOGRAPHIC_DATA]" at bounding box center [179, 455] width 158 height 19
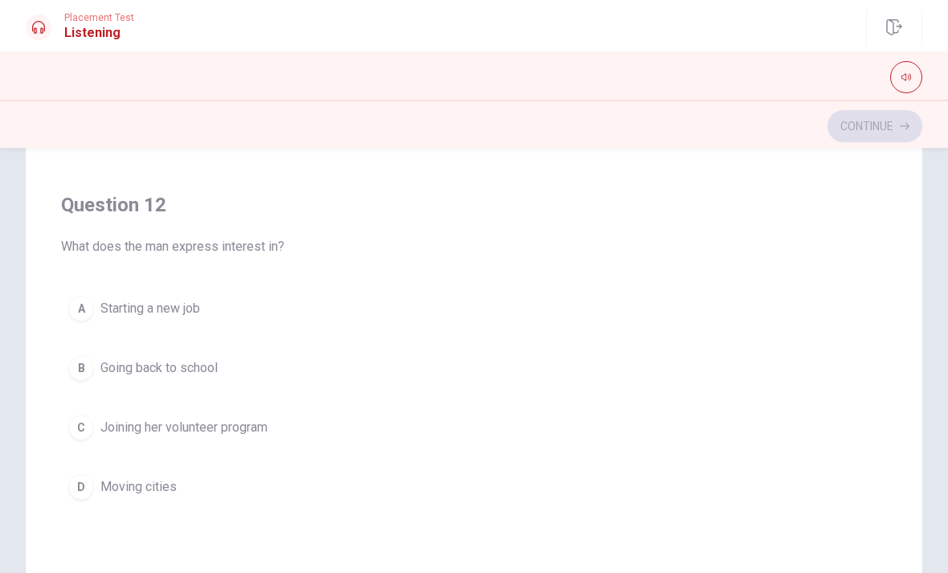
scroll to position [214, 0]
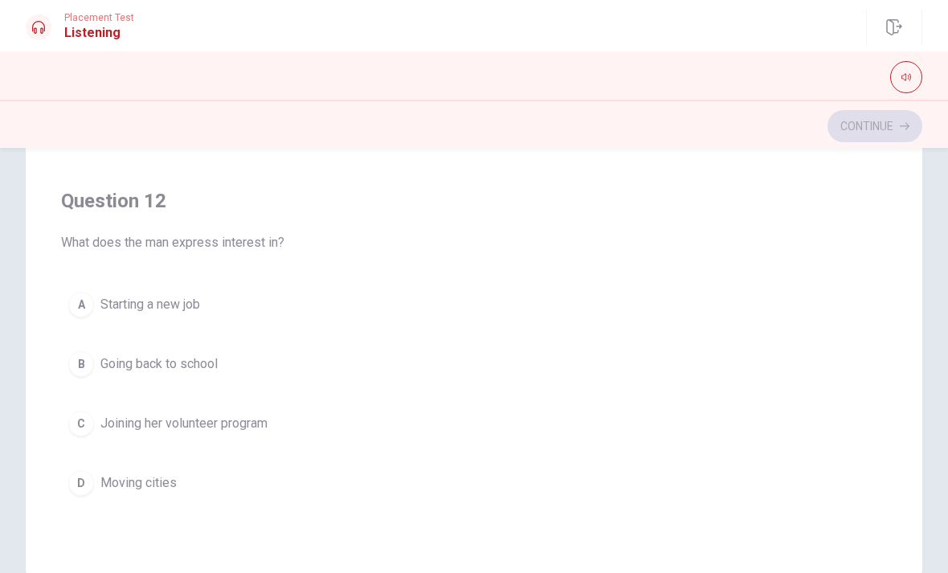
click at [88, 420] on div "C" at bounding box center [81, 423] width 26 height 26
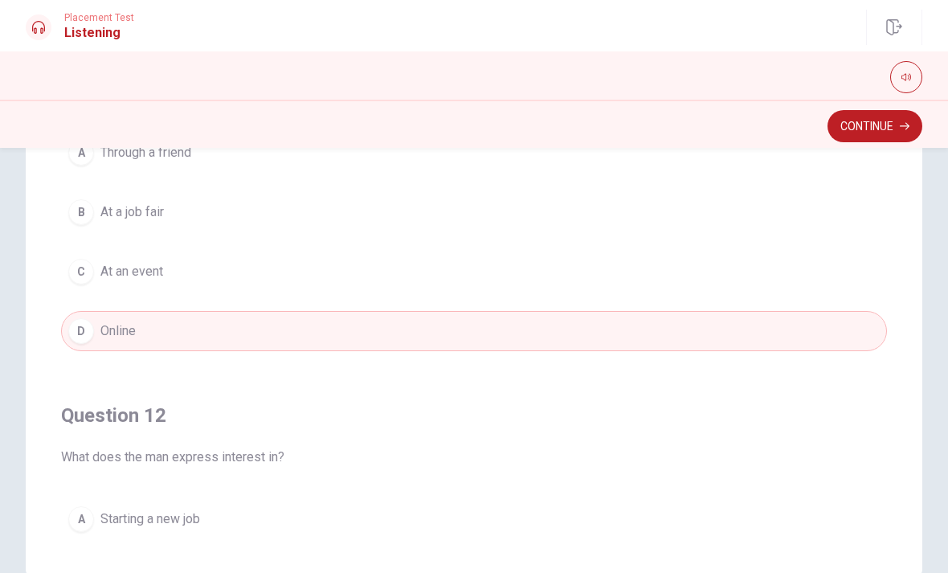
scroll to position [0, 0]
click at [905, 131] on button "Continue" at bounding box center [874, 126] width 95 height 32
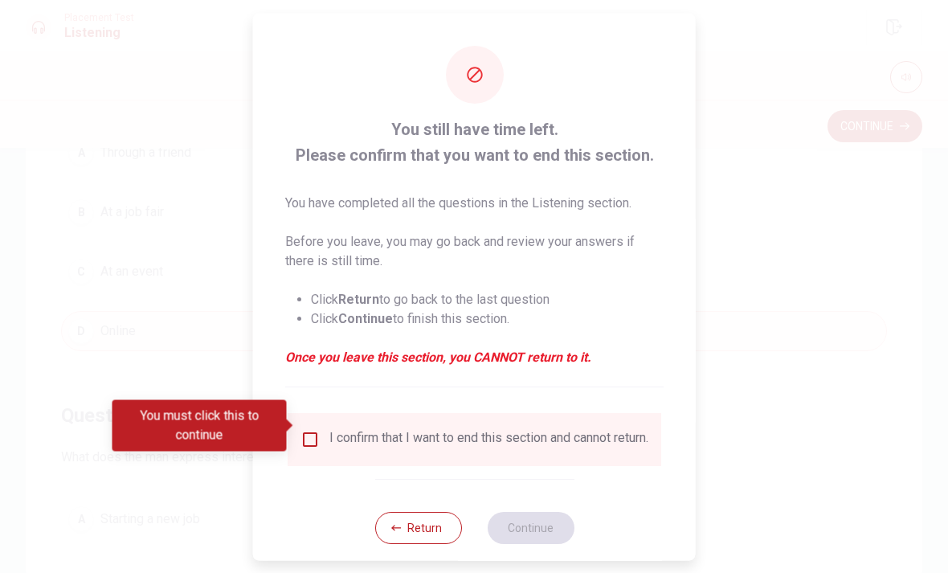
click at [300, 429] on input "You must click this to continue" at bounding box center [309, 438] width 19 height 19
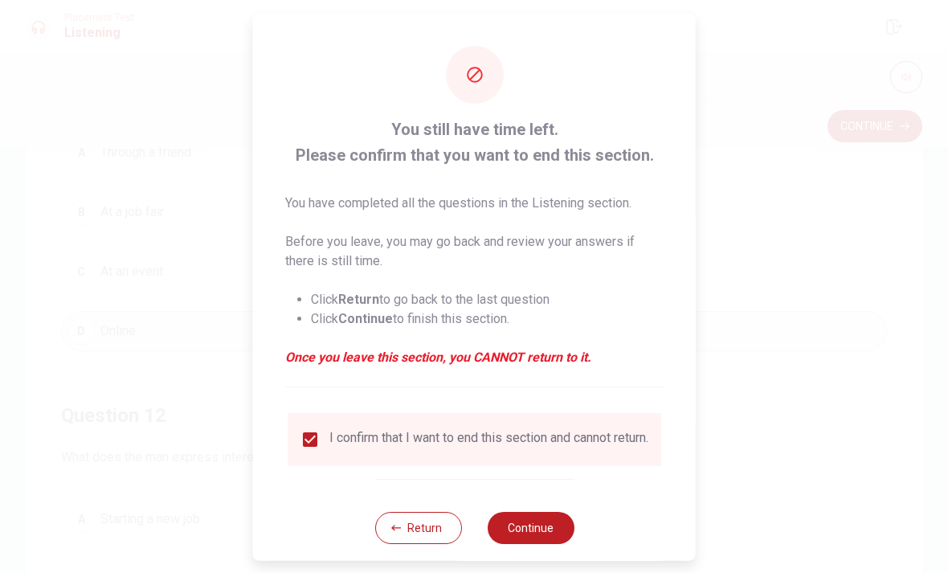
click at [549, 516] on button "Continue" at bounding box center [530, 527] width 87 height 32
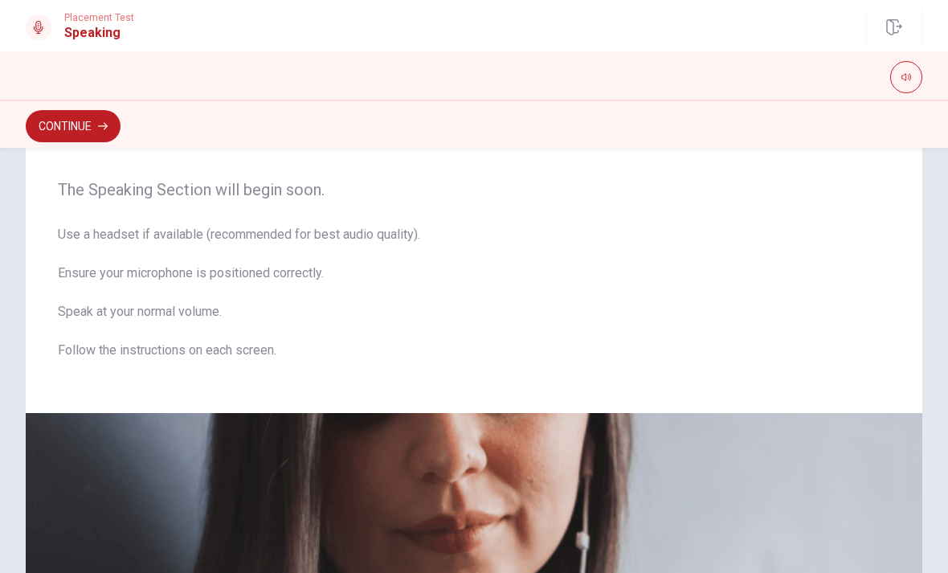
scroll to position [51, 0]
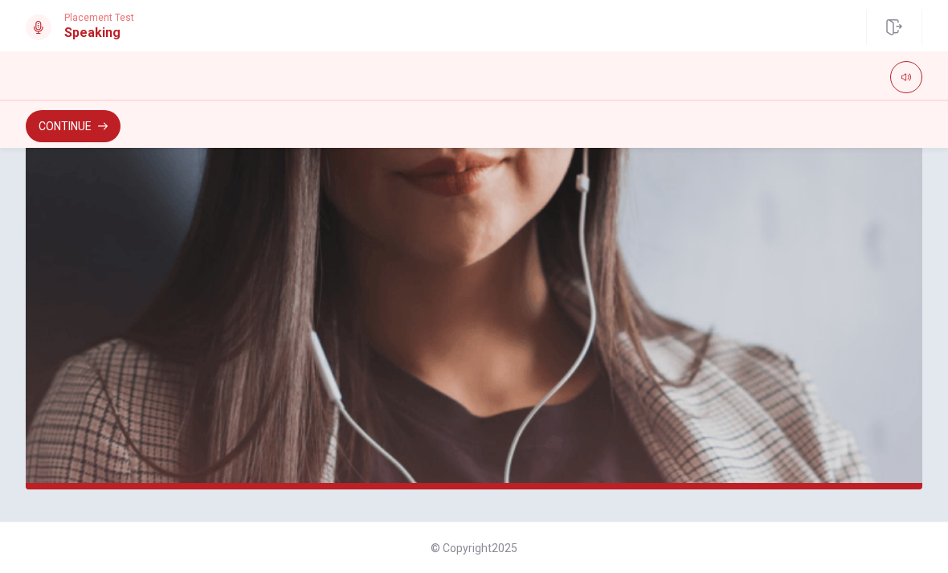
click at [72, 141] on button "Continue" at bounding box center [73, 126] width 95 height 32
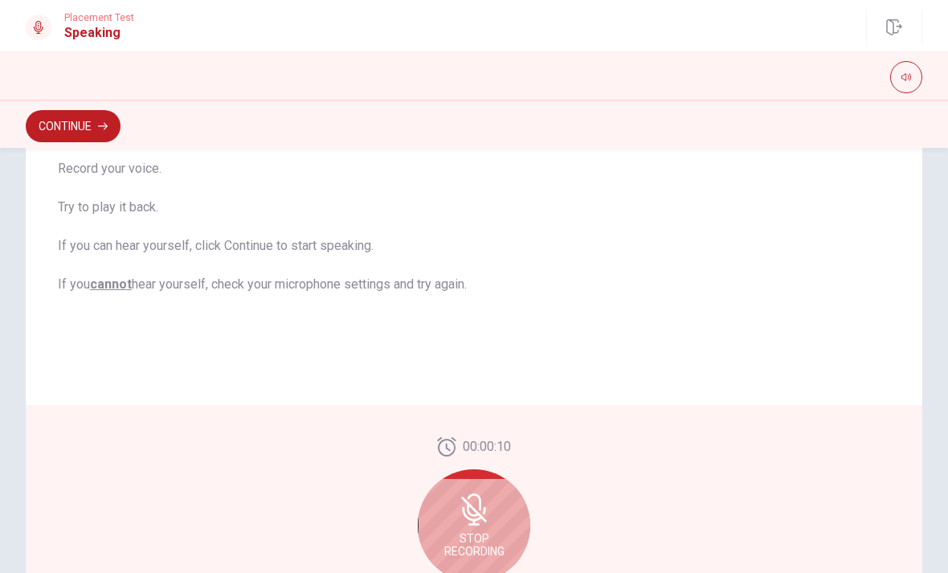
scroll to position [218, 0]
click at [469, 508] on icon at bounding box center [473, 506] width 13 height 14
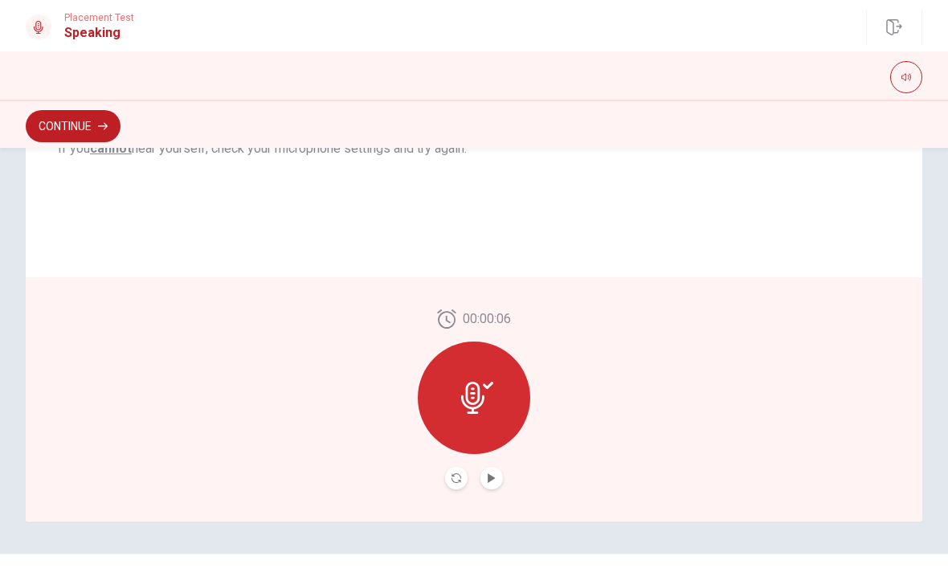
scroll to position [360, 0]
click at [492, 471] on button "Play Audio" at bounding box center [491, 477] width 22 height 22
click at [496, 390] on div at bounding box center [474, 397] width 112 height 112
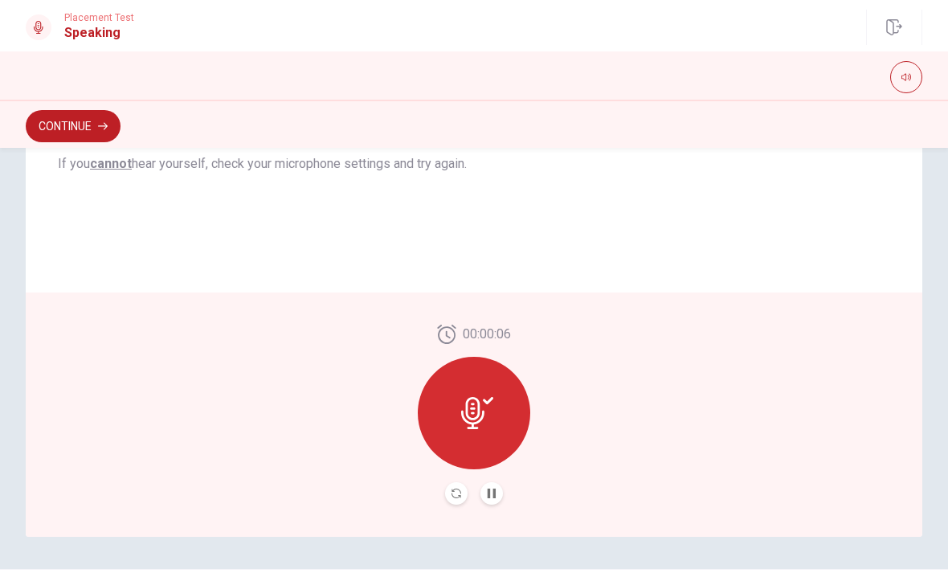
scroll to position [345, 0]
click at [502, 415] on div at bounding box center [474, 411] width 112 height 112
click at [492, 488] on icon "Pause Audio" at bounding box center [492, 492] width 10 height 10
click at [492, 417] on icon at bounding box center [477, 411] width 32 height 32
click at [458, 485] on button "Record Again" at bounding box center [456, 491] width 22 height 22
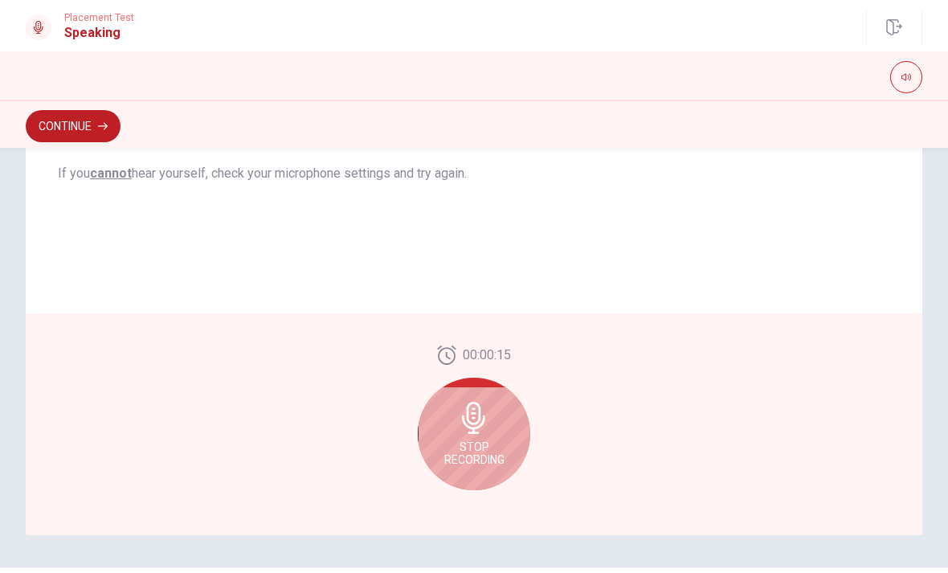
click at [495, 439] on div "Stop Recording" at bounding box center [474, 434] width 112 height 112
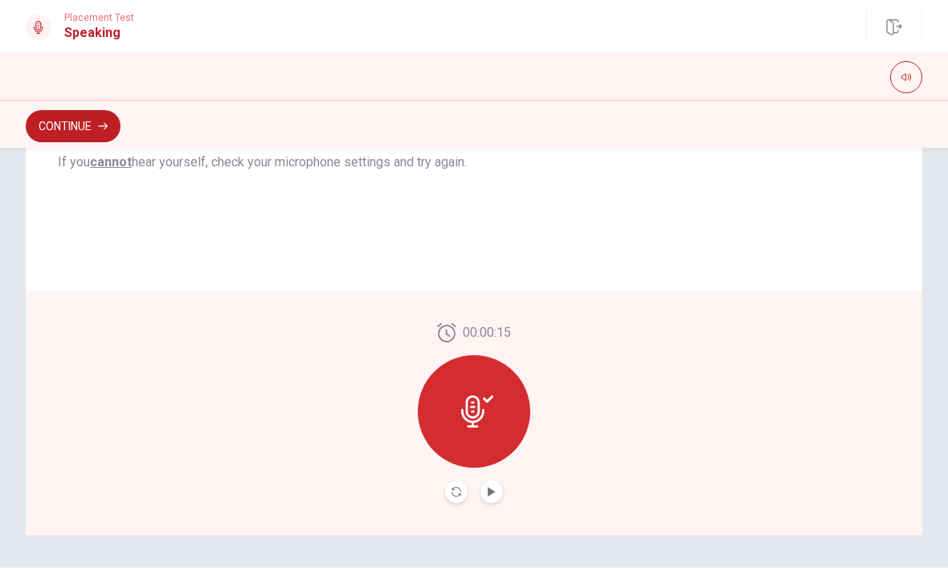
click at [496, 405] on div at bounding box center [474, 411] width 112 height 112
click at [496, 491] on icon "Play Audio" at bounding box center [492, 492] width 10 height 10
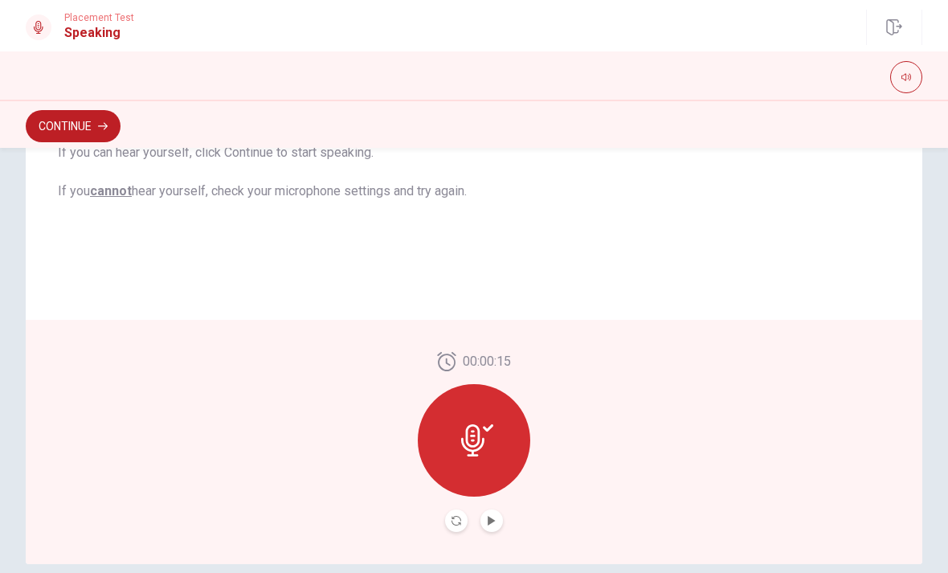
scroll to position [353, 0]
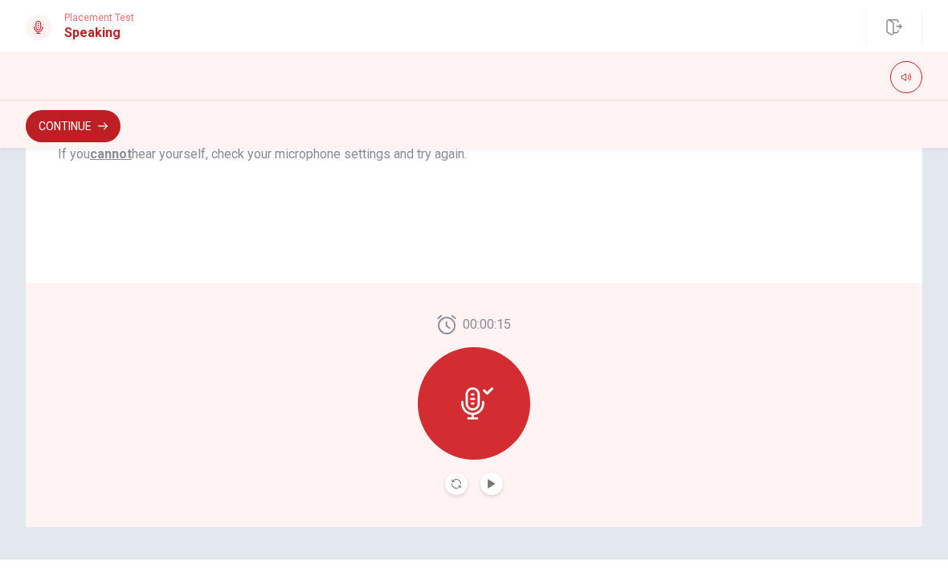
click at [462, 478] on button "Record Again" at bounding box center [456, 483] width 22 height 22
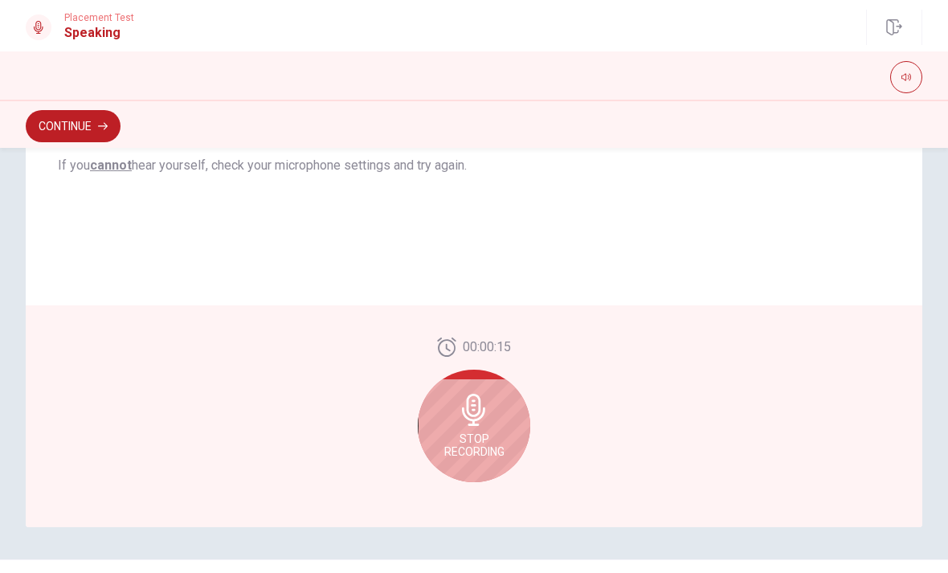
click at [488, 416] on icon at bounding box center [474, 410] width 32 height 32
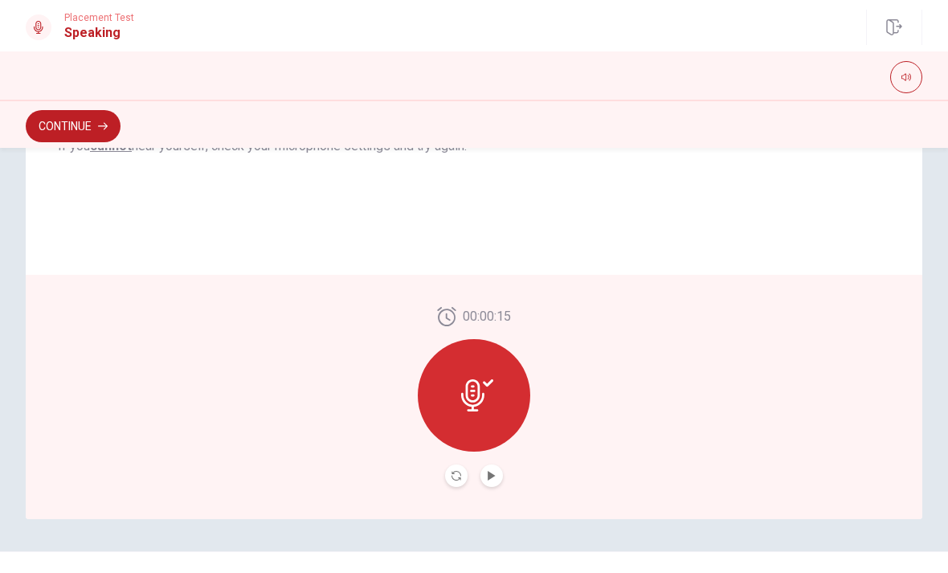
scroll to position [386, 0]
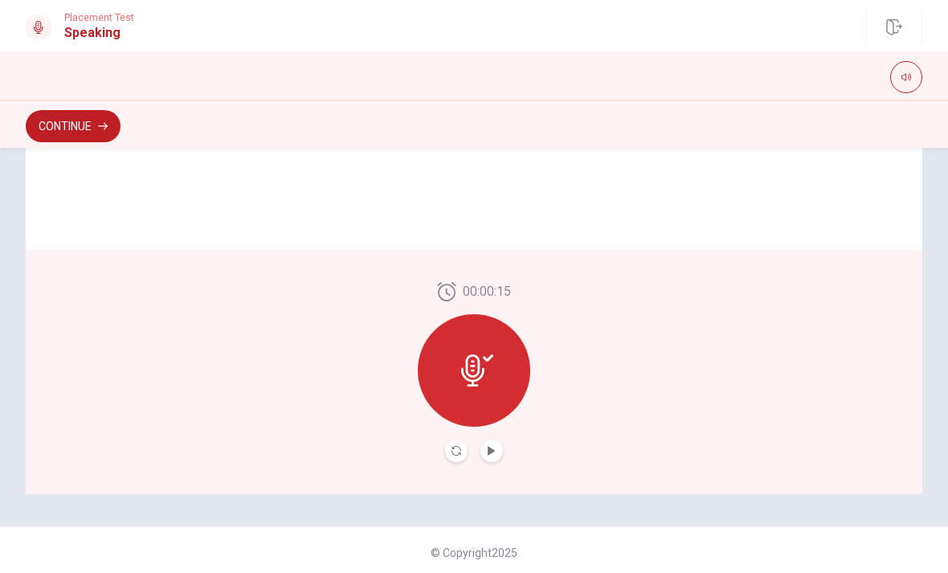
click at [449, 347] on div at bounding box center [474, 370] width 112 height 112
click at [449, 346] on div at bounding box center [474, 370] width 112 height 112
click at [461, 351] on div at bounding box center [474, 370] width 112 height 112
click at [496, 383] on div at bounding box center [474, 370] width 112 height 112
click at [455, 452] on icon "Record Again" at bounding box center [456, 451] width 10 height 10
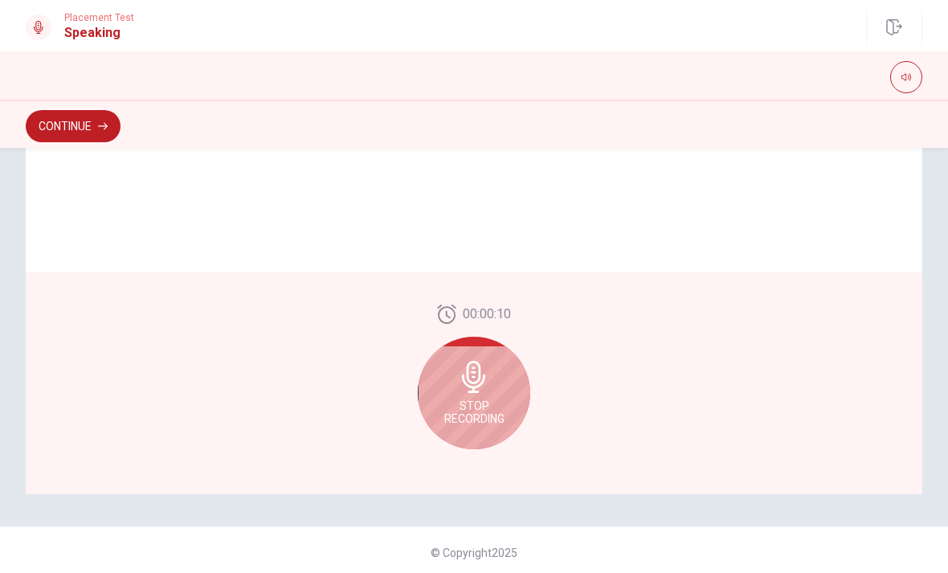
click at [476, 404] on span "Stop Recording" at bounding box center [474, 412] width 60 height 26
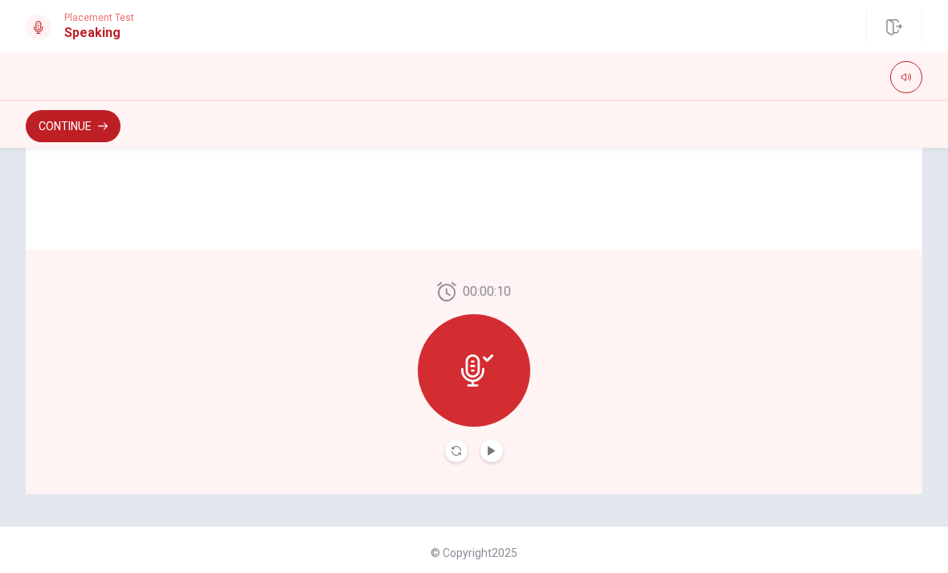
click at [492, 448] on icon "Play Audio" at bounding box center [492, 451] width 10 height 10
click at [85, 113] on button "Continue" at bounding box center [73, 126] width 95 height 32
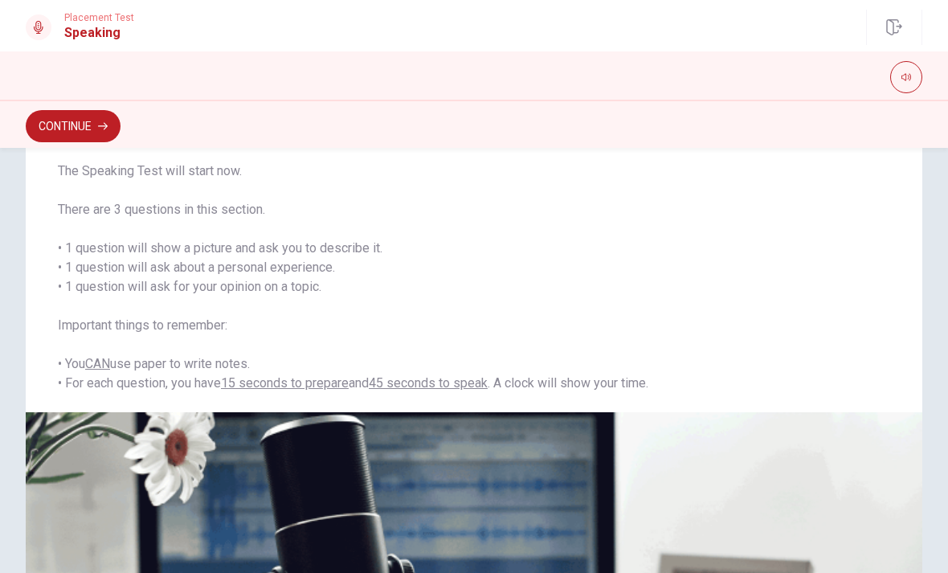
scroll to position [75, 0]
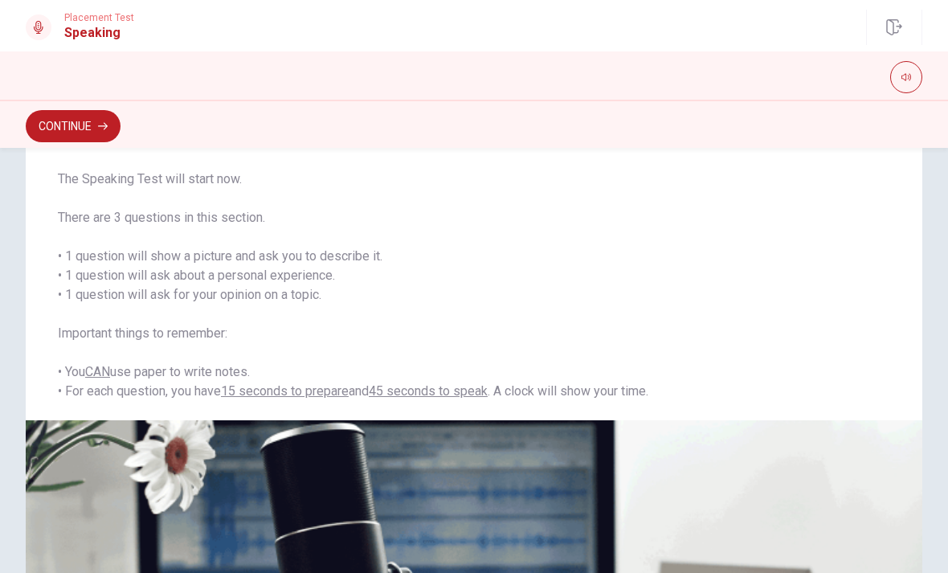
click at [65, 115] on button "Continue" at bounding box center [73, 126] width 95 height 32
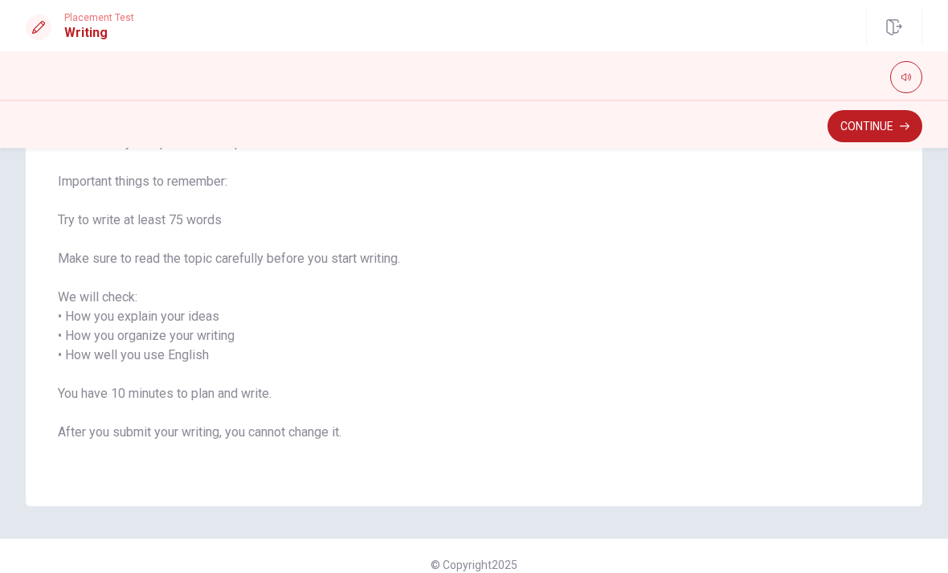
scroll to position [149, 0]
click at [882, 131] on button "Continue" at bounding box center [874, 126] width 95 height 32
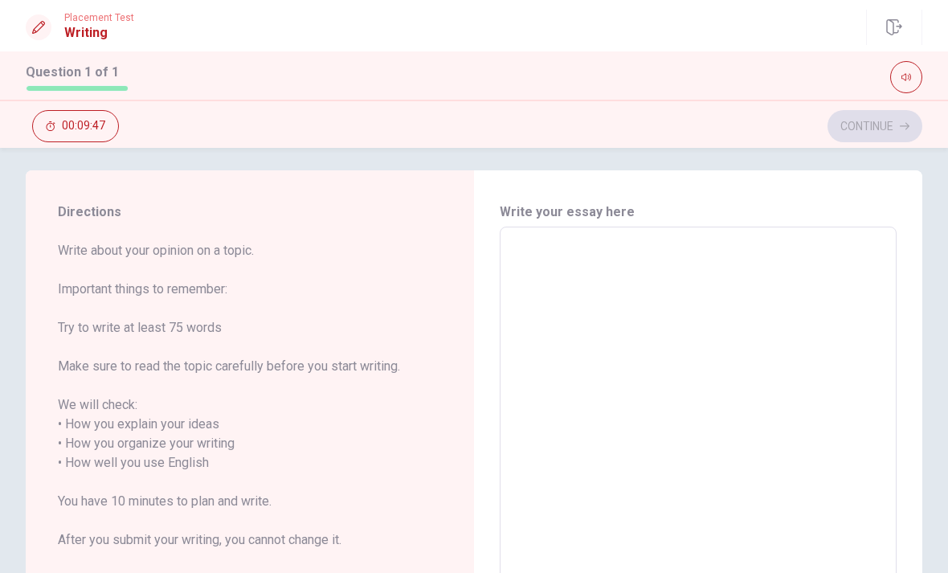
scroll to position [5, 0]
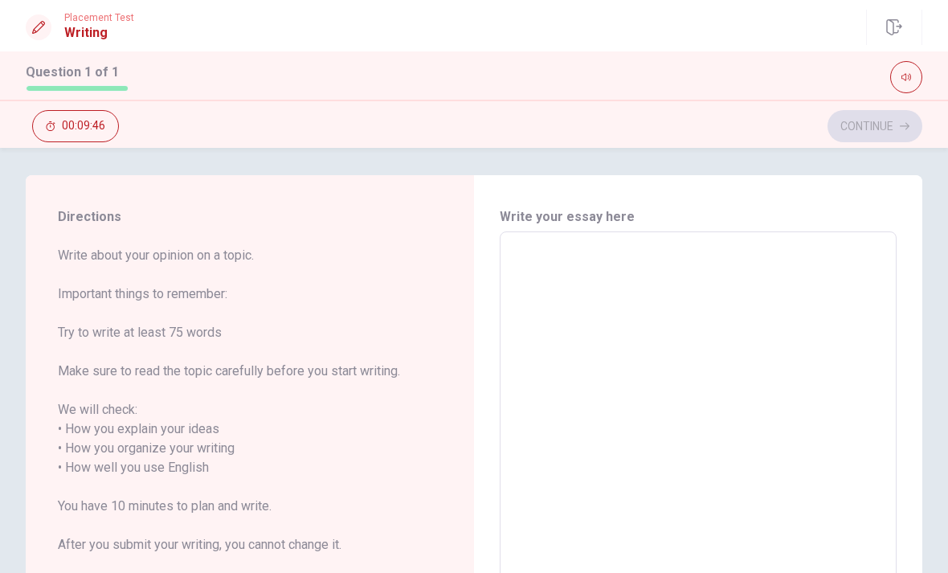
click at [651, 341] on textarea at bounding box center [698, 468] width 374 height 446
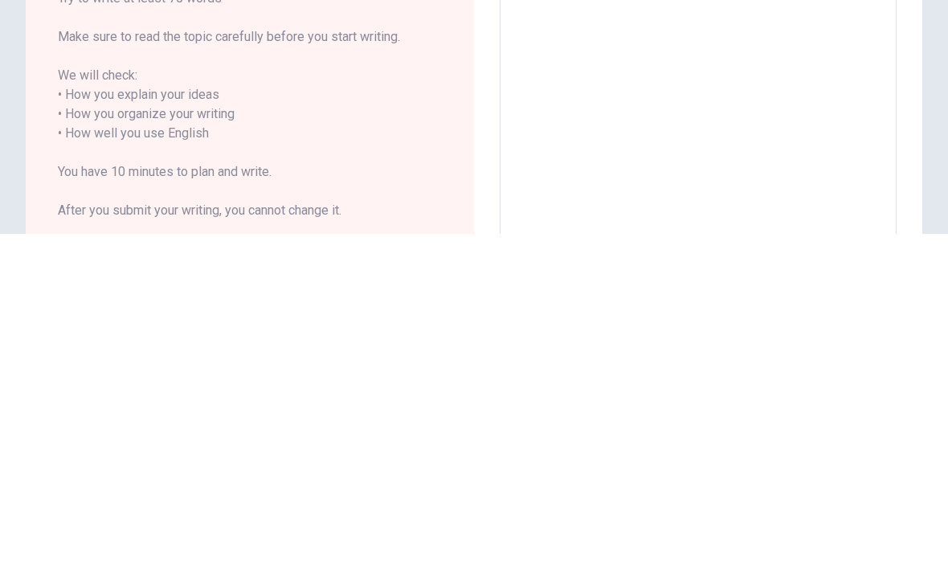
scroll to position [0, 0]
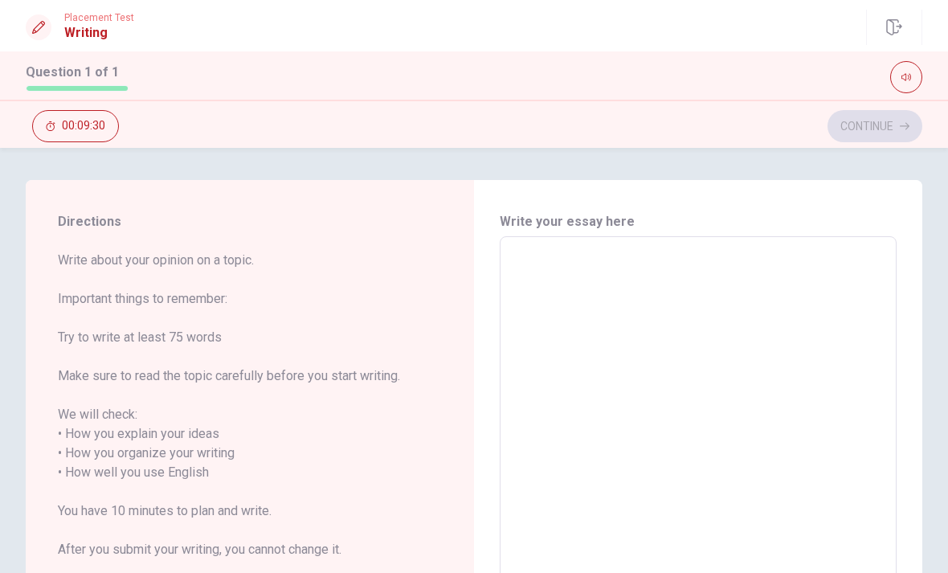
click at [747, 259] on textarea at bounding box center [698, 473] width 374 height 446
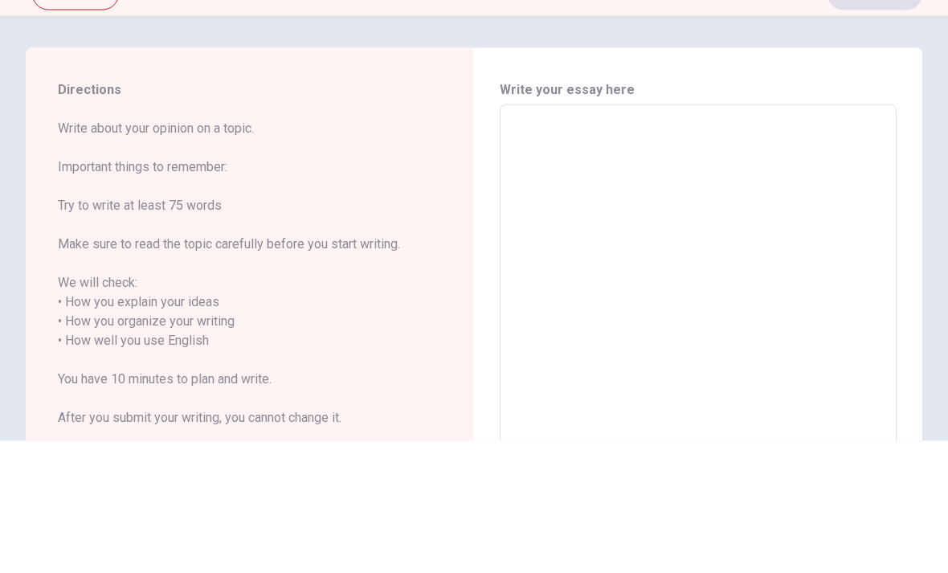
type textarea "A"
type textarea "x"
type textarea "[PERSON_NAME]"
type textarea "x"
type textarea "[PERSON_NAME]"
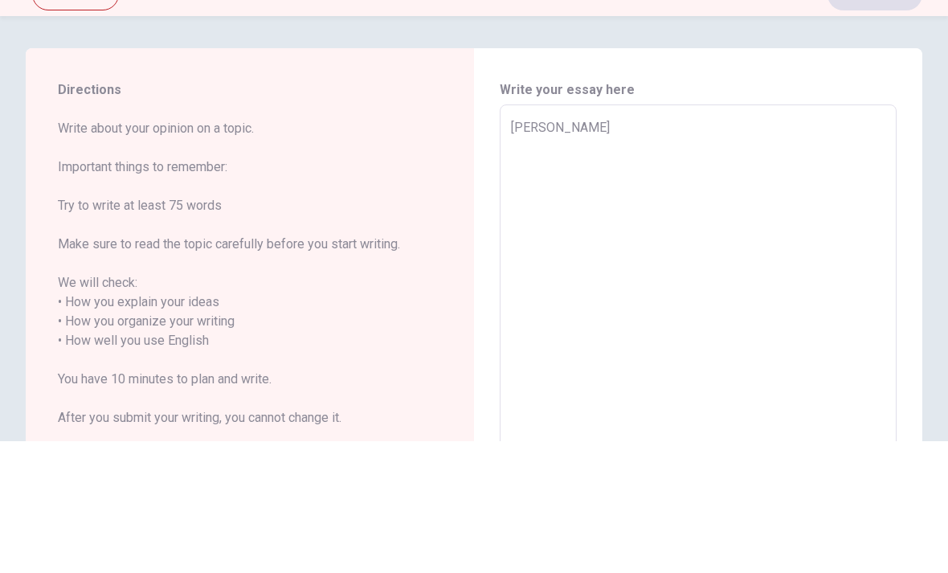
type textarea "x"
type textarea "[PERSON_NAME]"
type textarea "x"
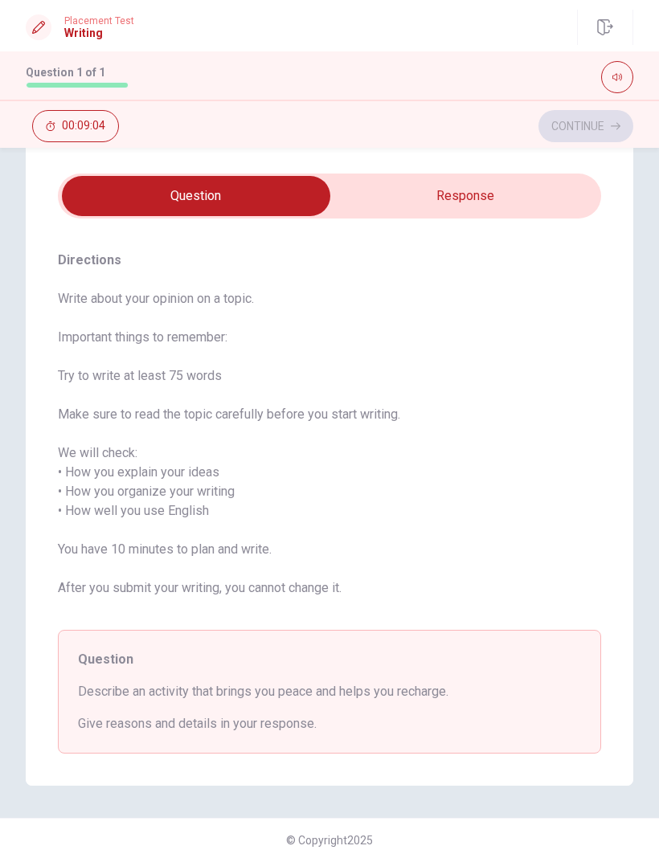
scroll to position [39, 0]
click at [539, 185] on input "checkbox" at bounding box center [196, 196] width 814 height 40
checkbox input "true"
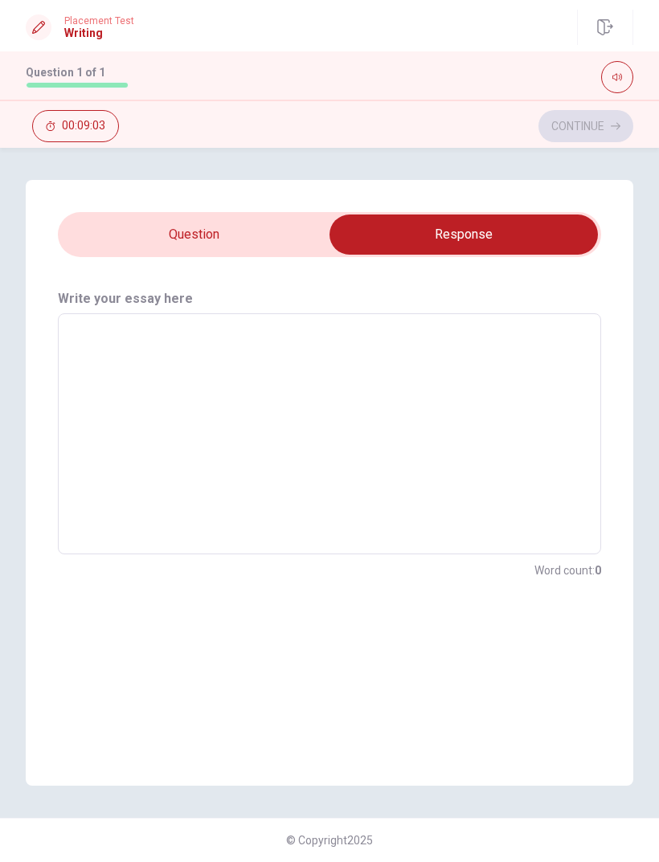
scroll to position [0, 0]
click at [480, 374] on textarea at bounding box center [329, 434] width 521 height 214
type textarea "A"
type textarea "x"
type textarea "An"
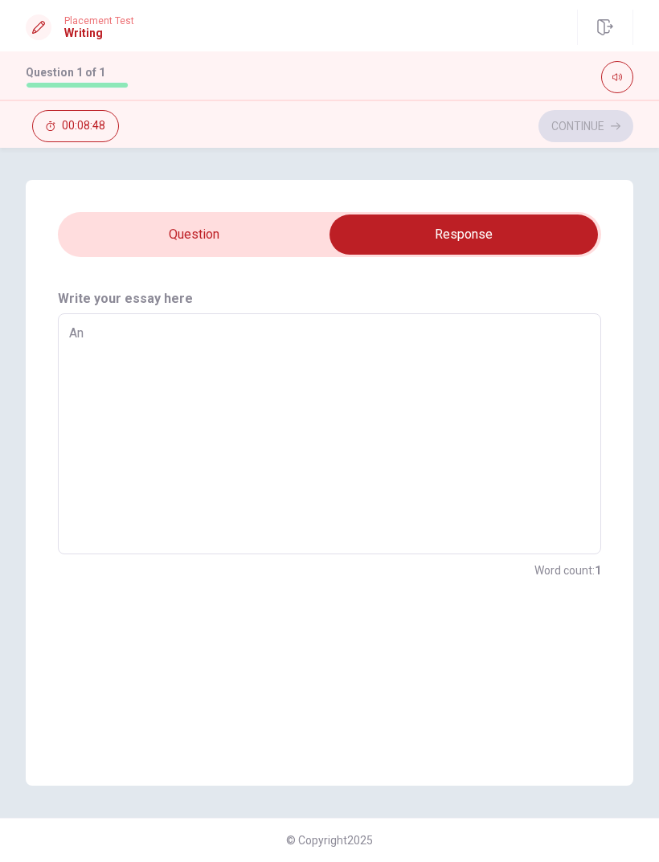
type textarea "x"
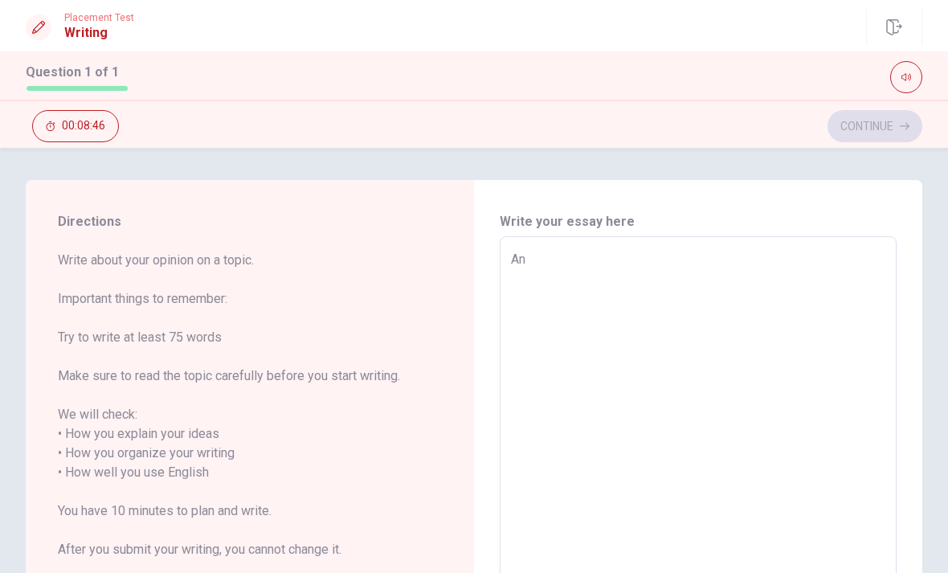
type textarea "x"
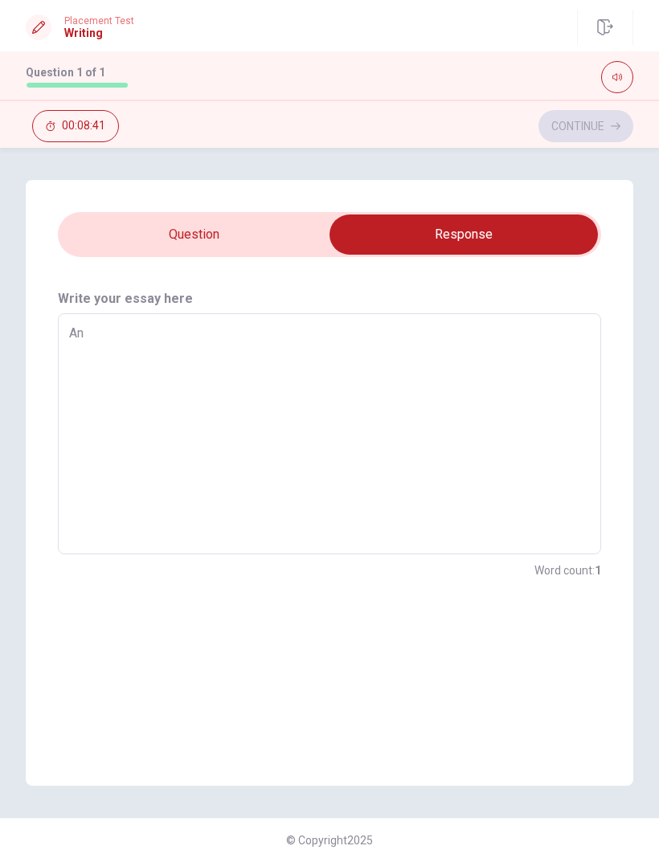
type textarea "x"
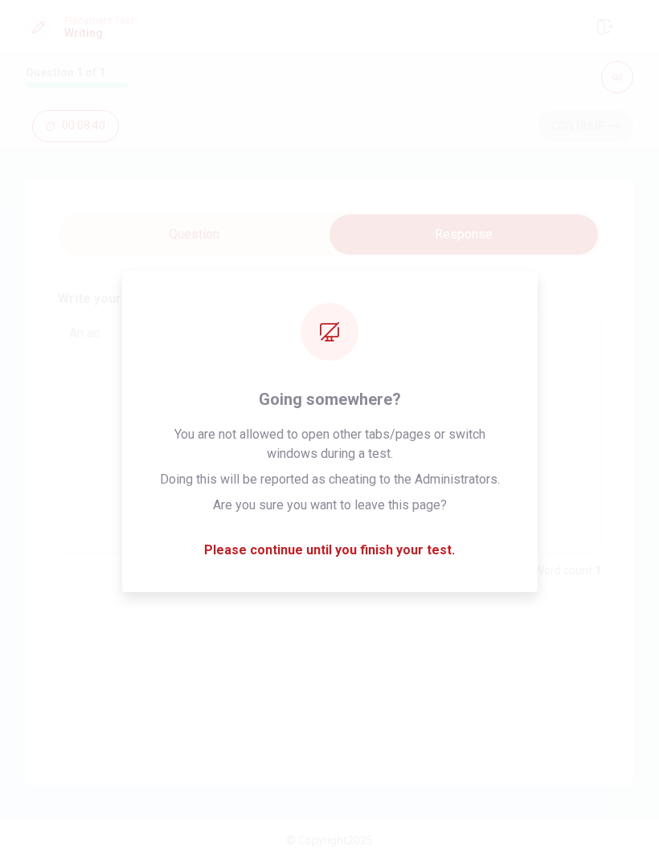
type textarea "An ac"
type textarea "x"
type textarea "An ac"
click at [382, 572] on div "Write your essay here An ac x ​ Word count : 2" at bounding box center [329, 521] width 607 height 529
click at [341, 572] on div "Write your essay here An ac x ​ Word count : 2" at bounding box center [329, 521] width 607 height 529
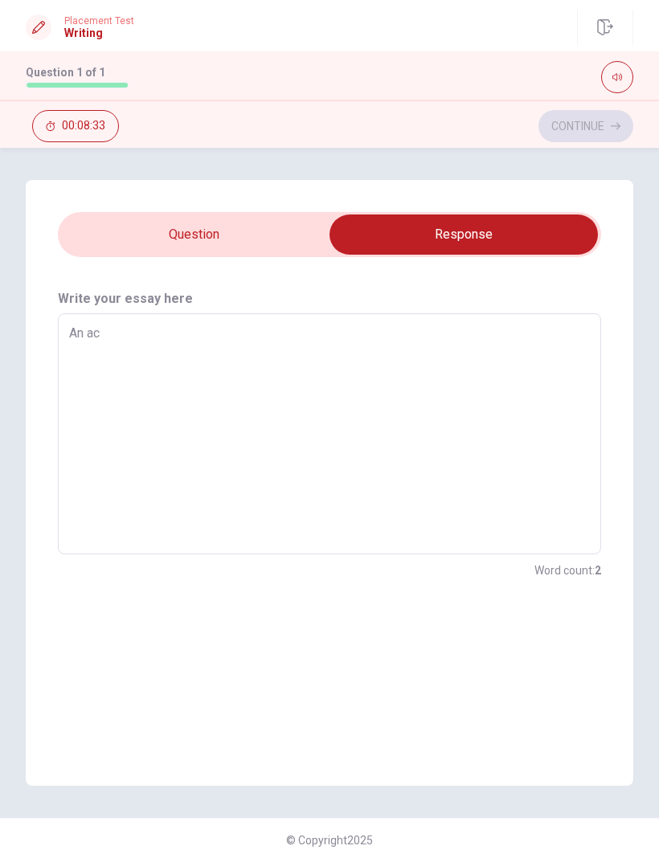
click at [357, 572] on div "Word count : 2" at bounding box center [329, 570] width 543 height 19
click at [392, 441] on textarea "An ac" at bounding box center [329, 434] width 521 height 214
click at [397, 416] on textarea "An ac" at bounding box center [329, 434] width 521 height 214
click at [420, 420] on textarea "An ac" at bounding box center [329, 434] width 521 height 214
click at [467, 446] on textarea "An ac" at bounding box center [329, 434] width 521 height 214
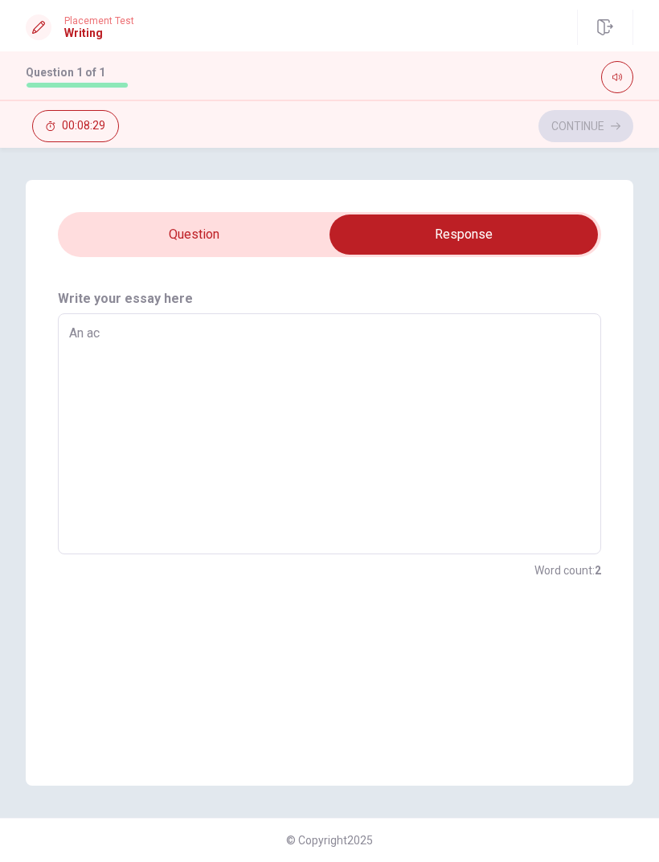
click at [431, 572] on div "Write your essay here An ac x ​ Word count : 2" at bounding box center [329, 434] width 607 height 355
click at [402, 423] on textarea "An ac" at bounding box center [329, 434] width 521 height 214
click at [207, 341] on textarea "An ac" at bounding box center [329, 434] width 521 height 214
click at [207, 340] on textarea "An ac" at bounding box center [329, 434] width 521 height 214
click at [86, 337] on textarea "An ac" at bounding box center [329, 434] width 521 height 214
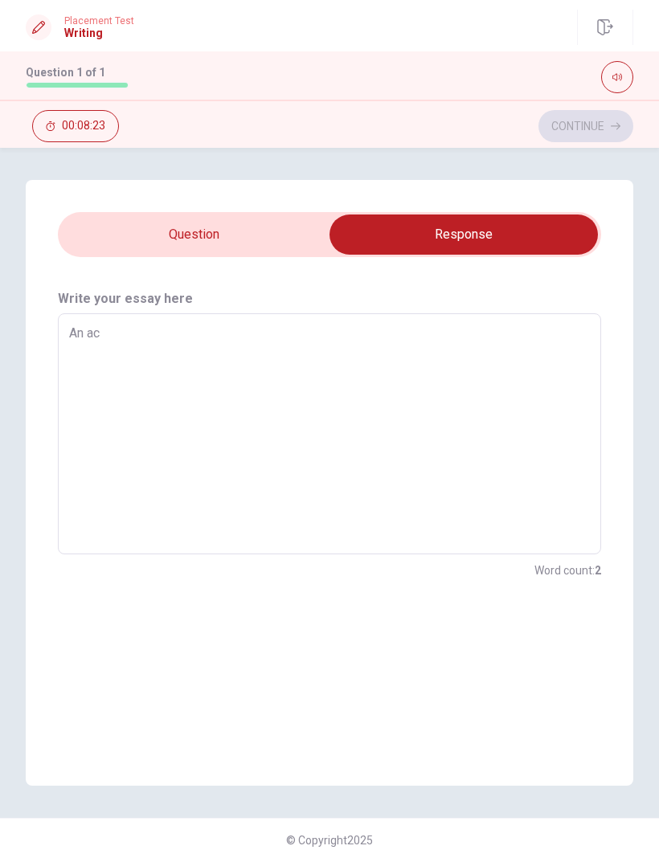
type textarea "x"
type textarea "An"
type textarea "x"
type textarea "A"
type textarea "x"
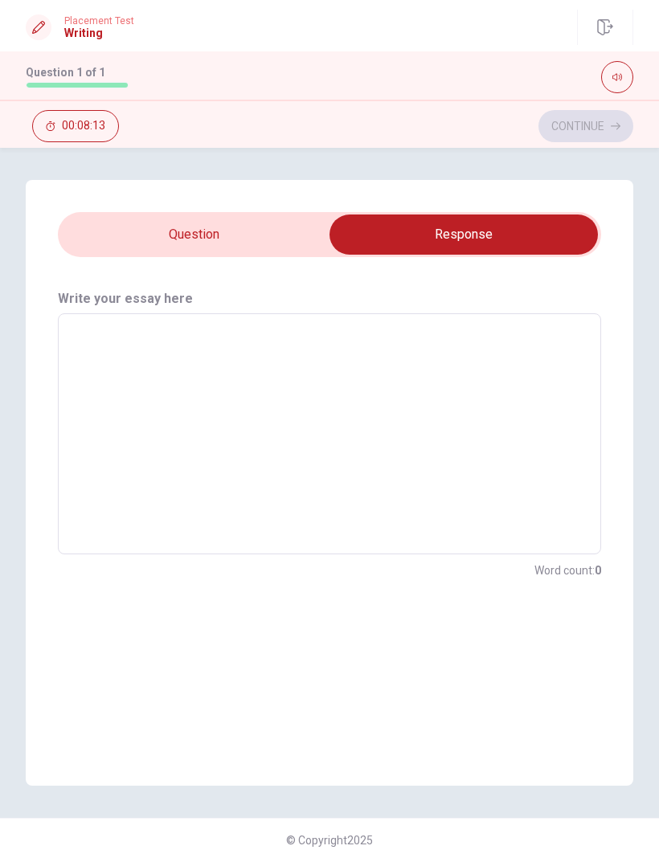
type textarea "A"
type textarea "x"
type textarea "An"
type textarea "x"
type textarea "An"
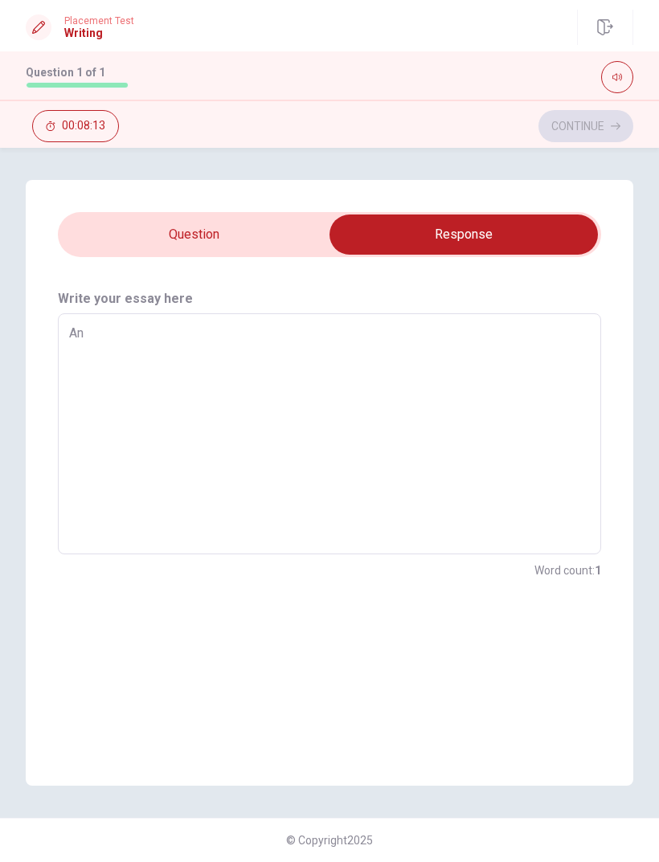
type textarea "x"
type textarea "An a"
type textarea "x"
type textarea "An ac"
type textarea "x"
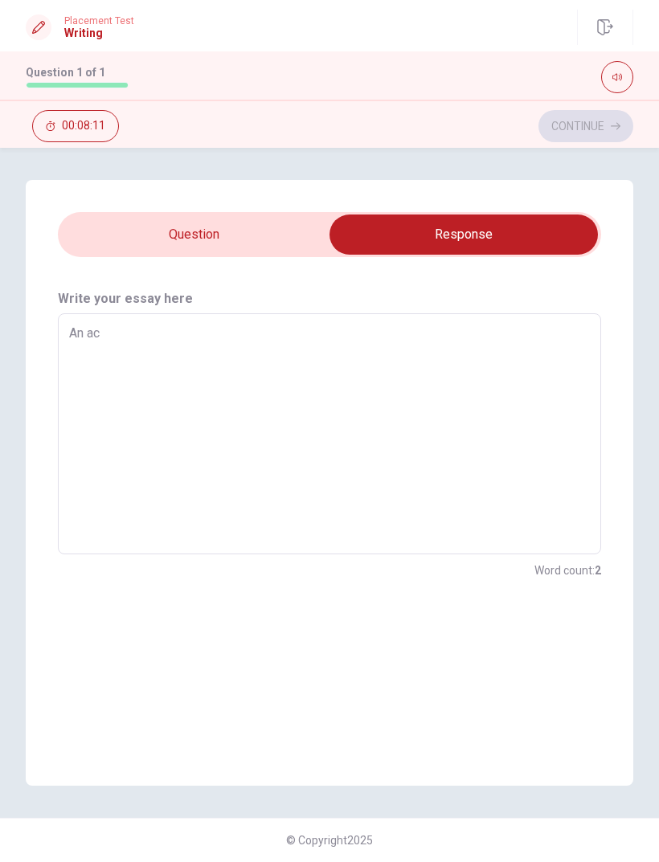
type textarea "An act"
type textarea "x"
type textarea "An acti"
type textarea "x"
type textarea "An activ"
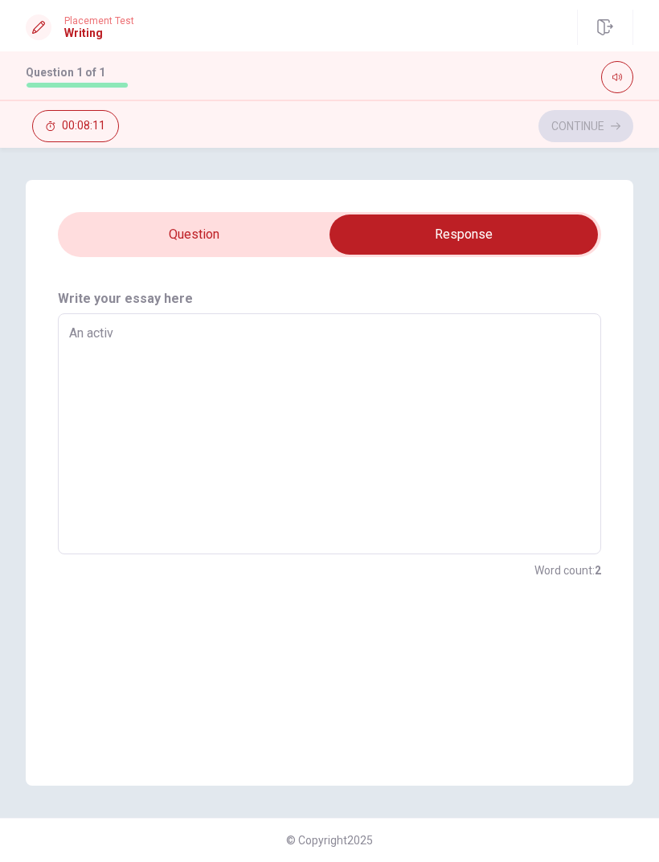
type textarea "x"
type textarea "An activi"
type textarea "x"
type textarea "An activit"
type textarea "x"
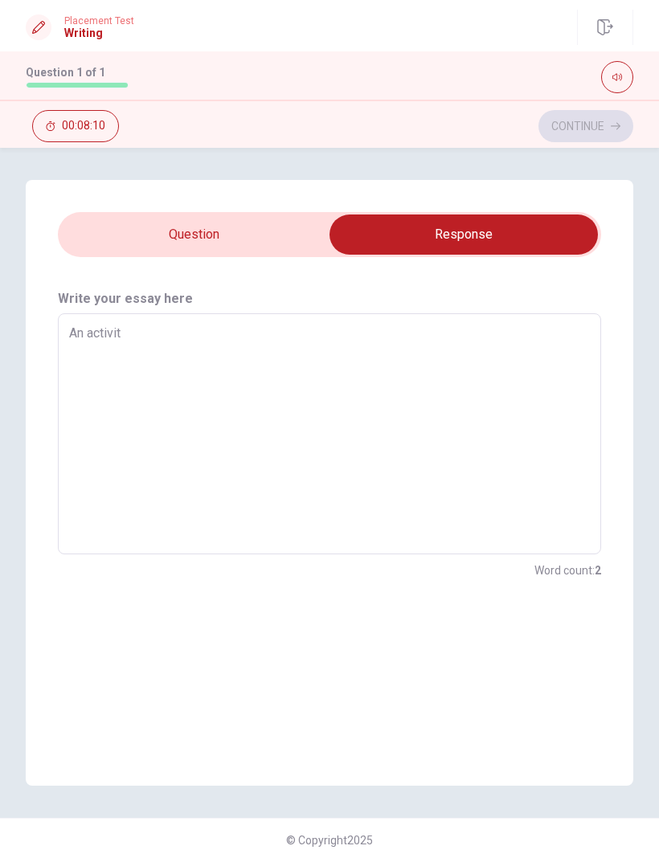
type textarea "An activity"
type textarea "x"
type textarea "An activity"
type textarea "x"
type textarea "An activity t"
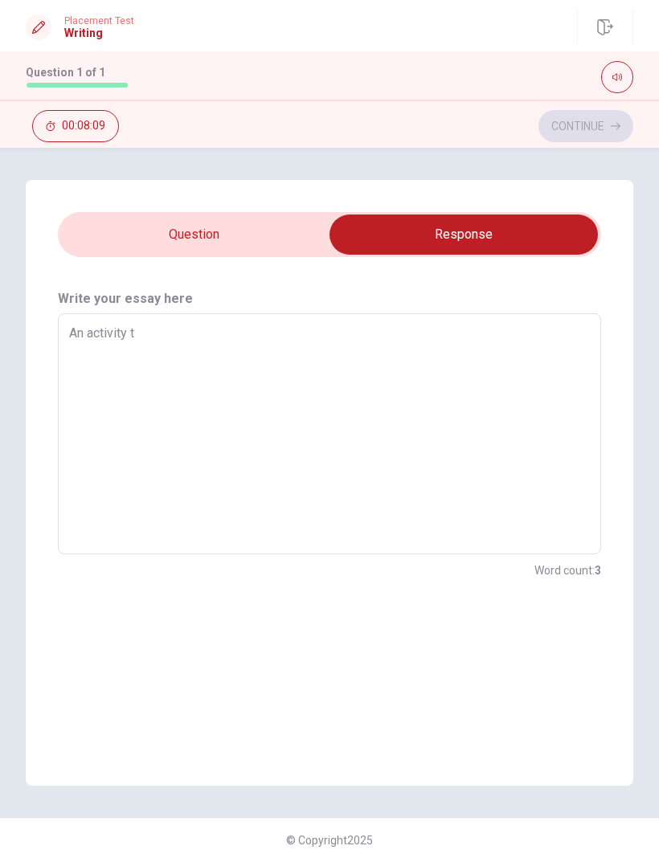
type textarea "x"
type textarea "An activity tt"
type textarea "x"
type textarea "An activity t"
type textarea "x"
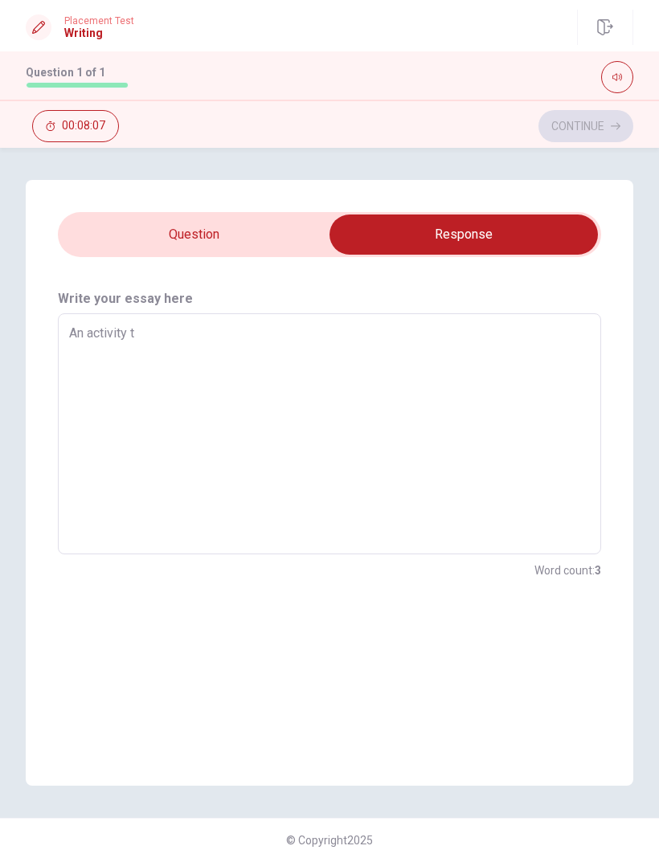
type textarea "An activity th"
type textarea "x"
type textarea "An activity tha"
type textarea "x"
type textarea "An activity that"
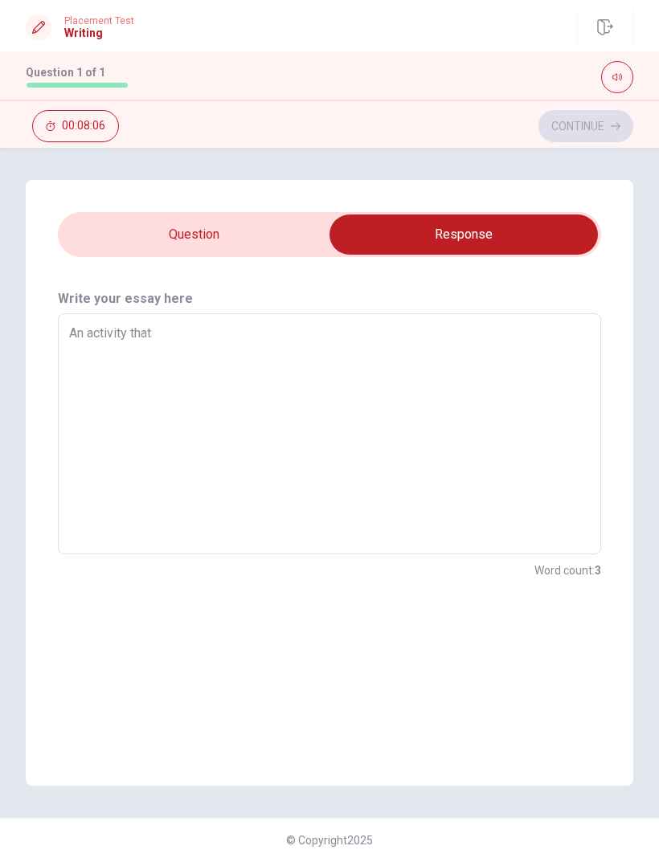
type textarea "x"
type textarea "An activity that"
type textarea "x"
type textarea "An activity that b"
type textarea "x"
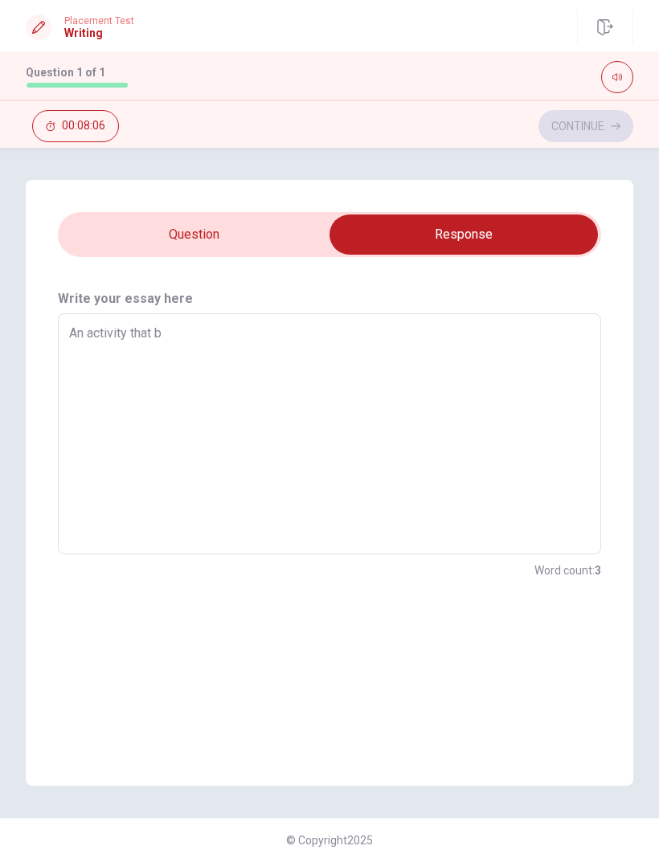
type textarea "An activity that br"
type textarea "x"
type textarea "An activity that bri"
type textarea "x"
type textarea "An activity that brin"
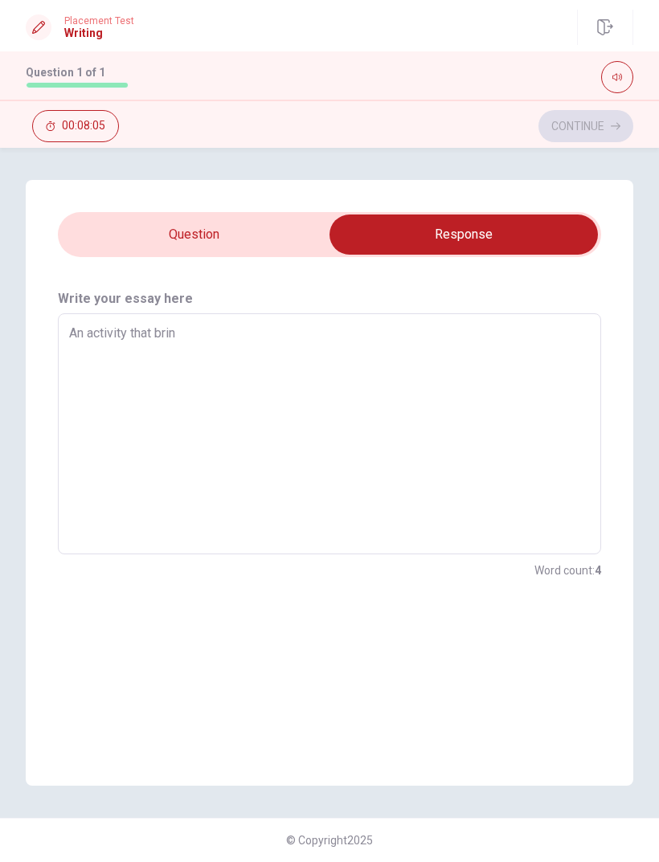
type textarea "x"
type textarea "An activity that bring"
type textarea "x"
type textarea "An activity that brings"
type textarea "x"
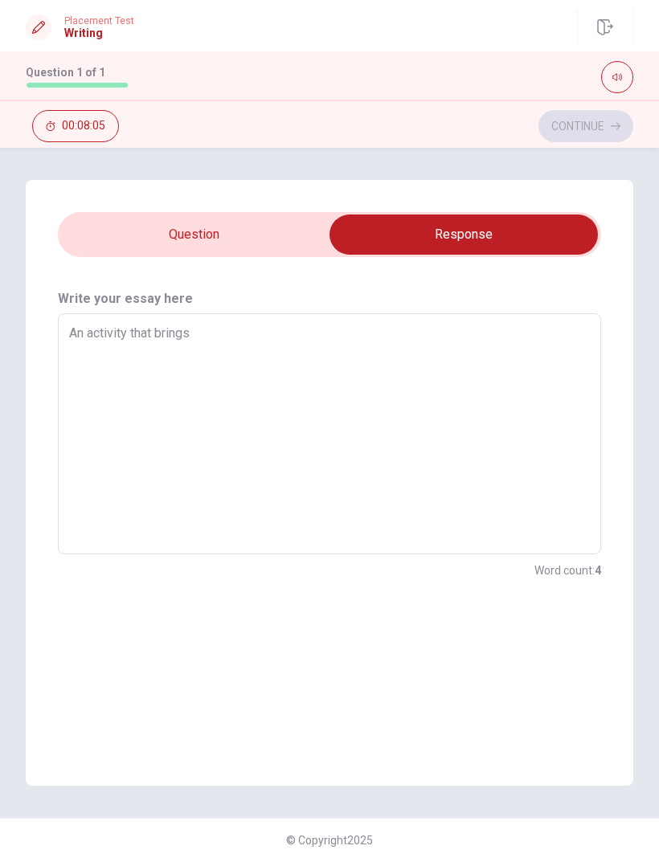
type textarea "An activity that brings"
type textarea "x"
type textarea "An activity that brings e"
type textarea "x"
type textarea "An activity that brings e"
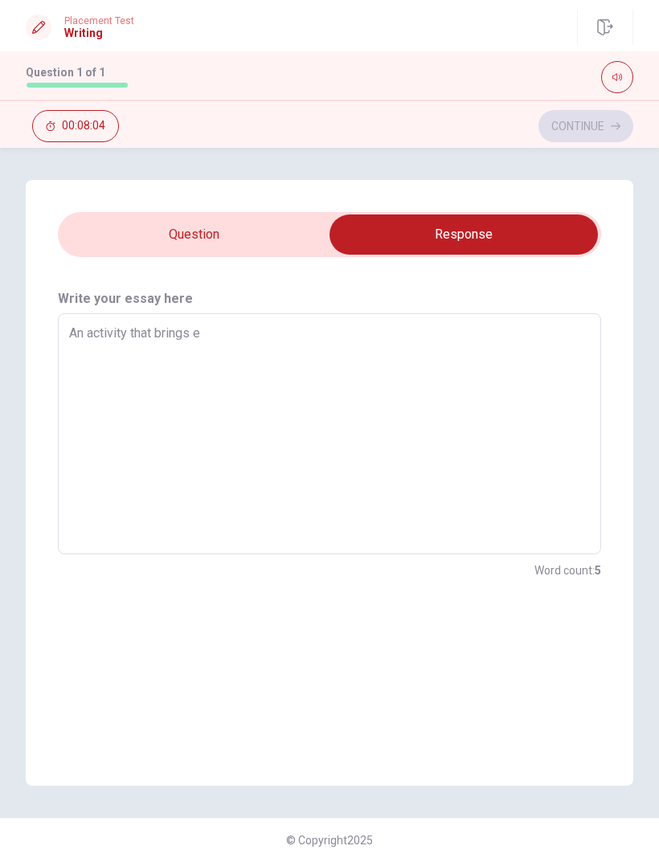
type textarea "x"
type textarea "An activity that brings e p"
type textarea "x"
type textarea "An activity that brings e pe"
type textarea "x"
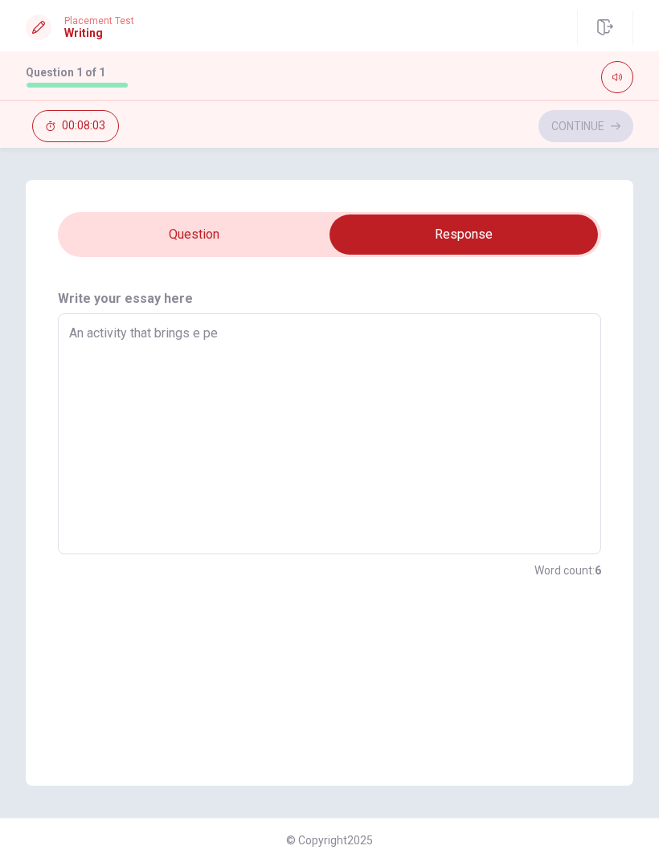
type textarea "An activity that brings e pea"
type textarea "x"
type textarea "An activity that brings e peac"
type textarea "x"
